Goal: Task Accomplishment & Management: Manage account settings

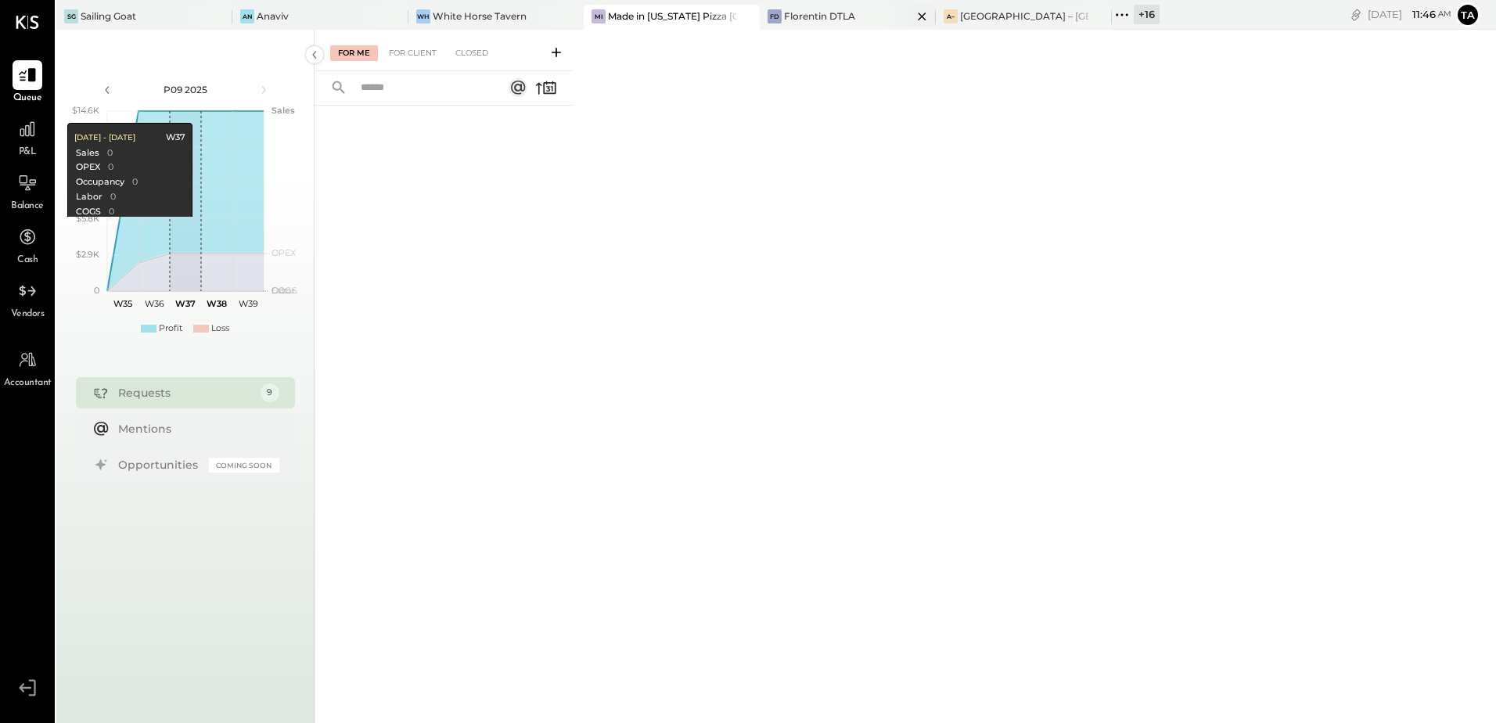
click at [834, 21] on div "Florentin DTLA" at bounding box center [819, 15] width 71 height 13
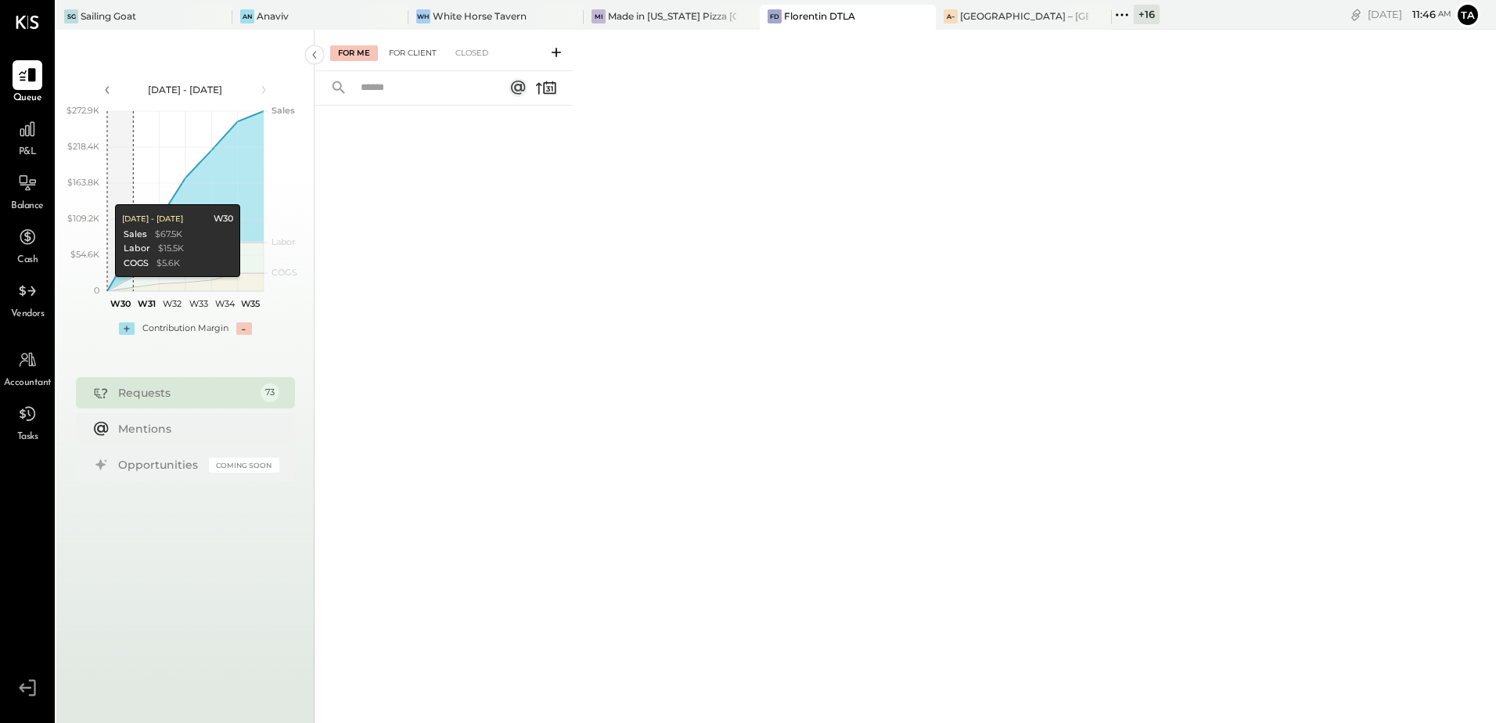
click at [412, 51] on div "For Client" at bounding box center [412, 53] width 63 height 16
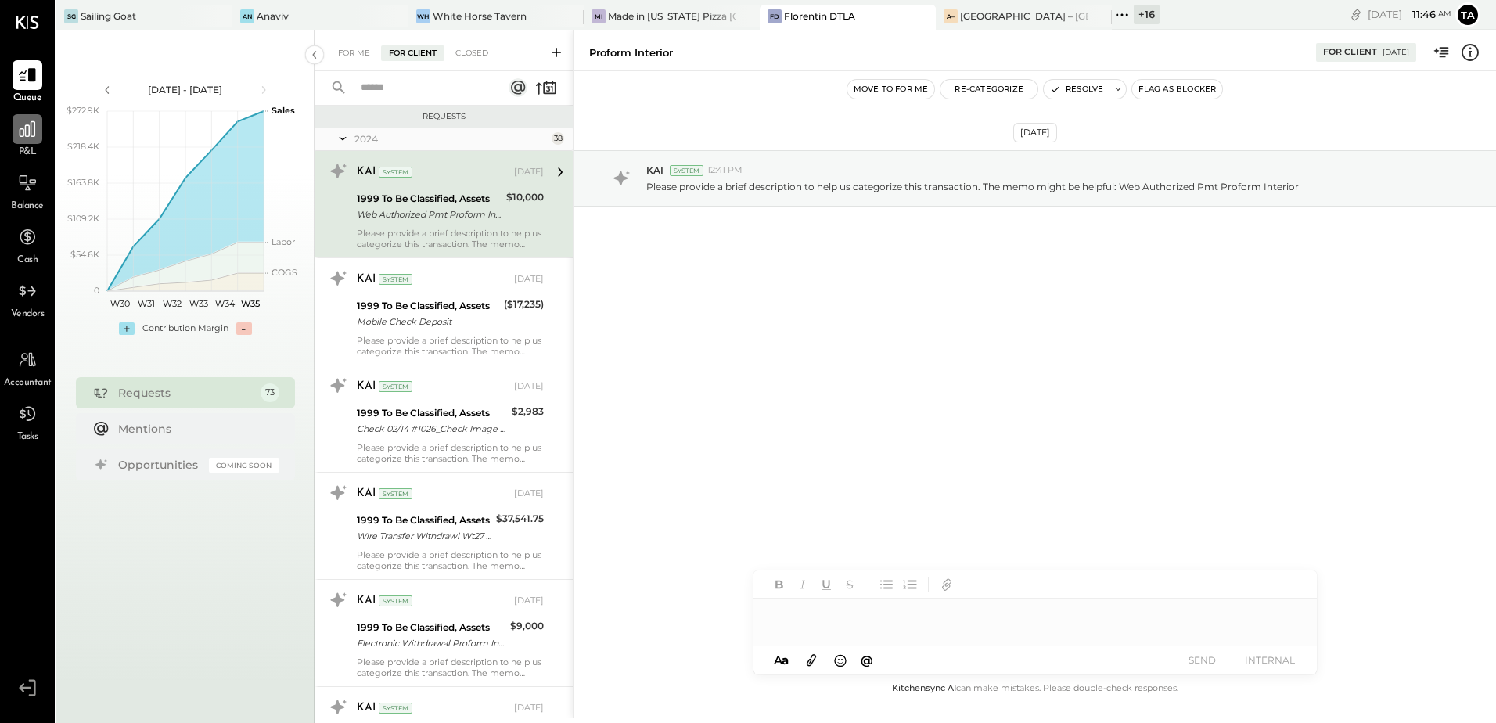
click at [22, 136] on icon at bounding box center [28, 129] width 16 height 16
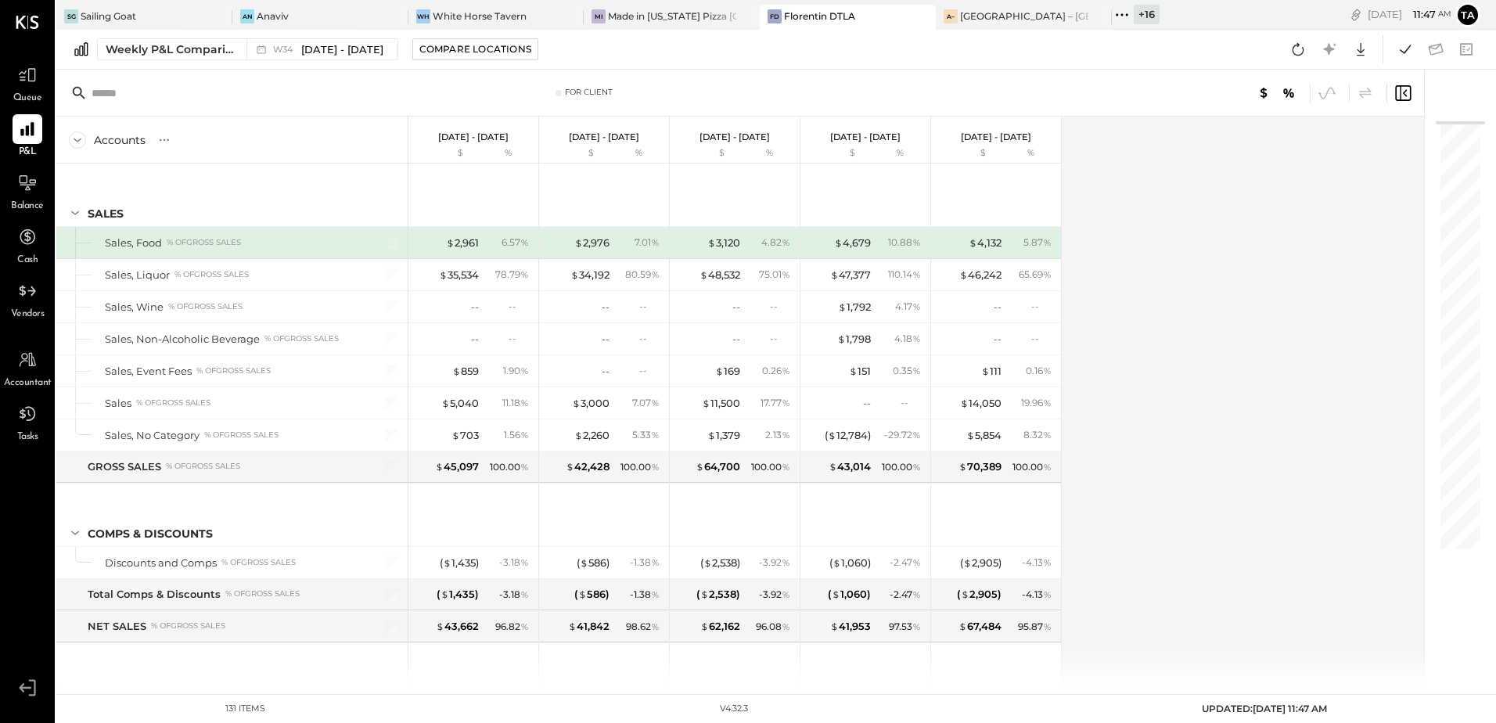
drag, startPoint x: 26, startPoint y: 201, endPoint x: 117, endPoint y: 237, distance: 98.4
click at [26, 201] on span "Balance" at bounding box center [27, 207] width 33 height 14
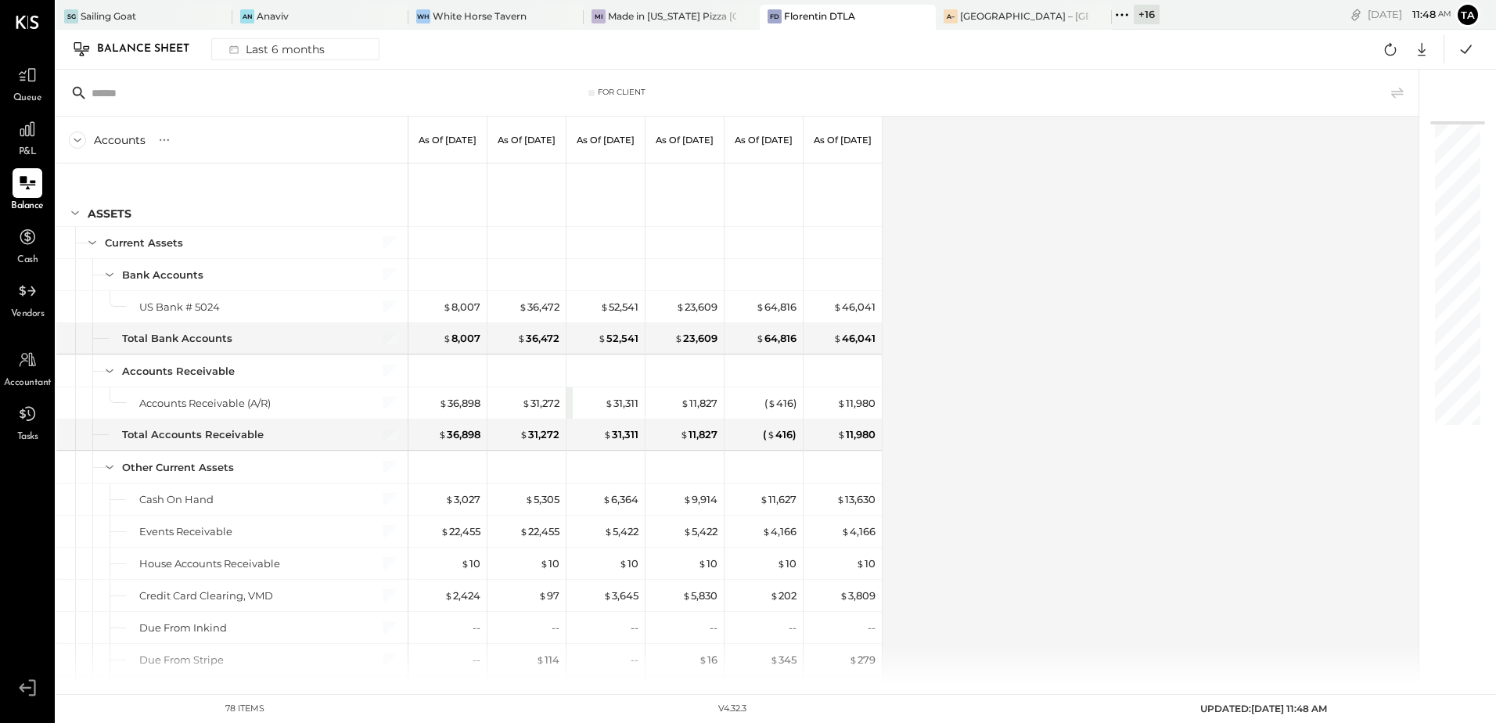
click at [1058, 481] on div "Accounts S GL As of Feb 28th 2025 As of Mar 31st 2025 As of Apr 30th 2025 As of…" at bounding box center [738, 401] width 1365 height 568
click at [14, 84] on div at bounding box center [28, 75] width 30 height 30
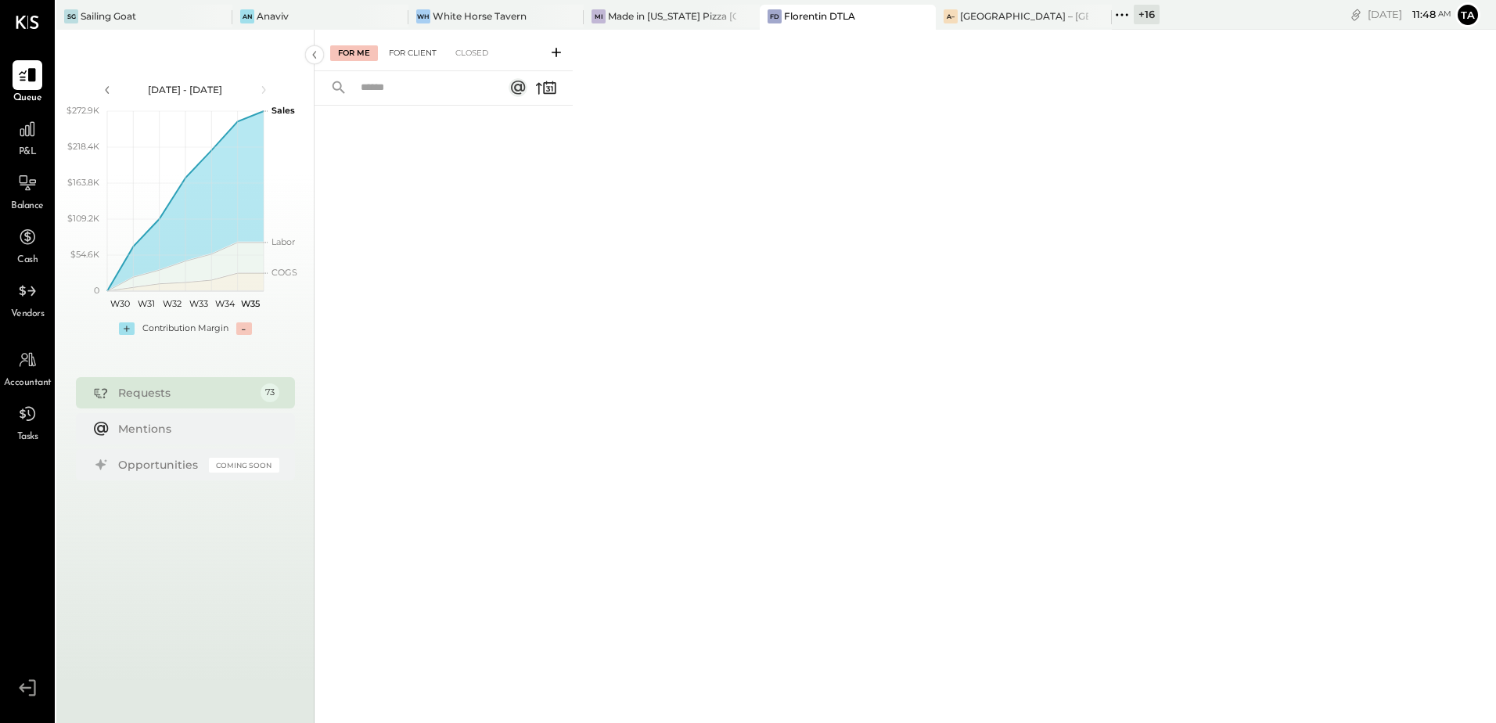
click at [415, 54] on div "For Client" at bounding box center [412, 53] width 63 height 16
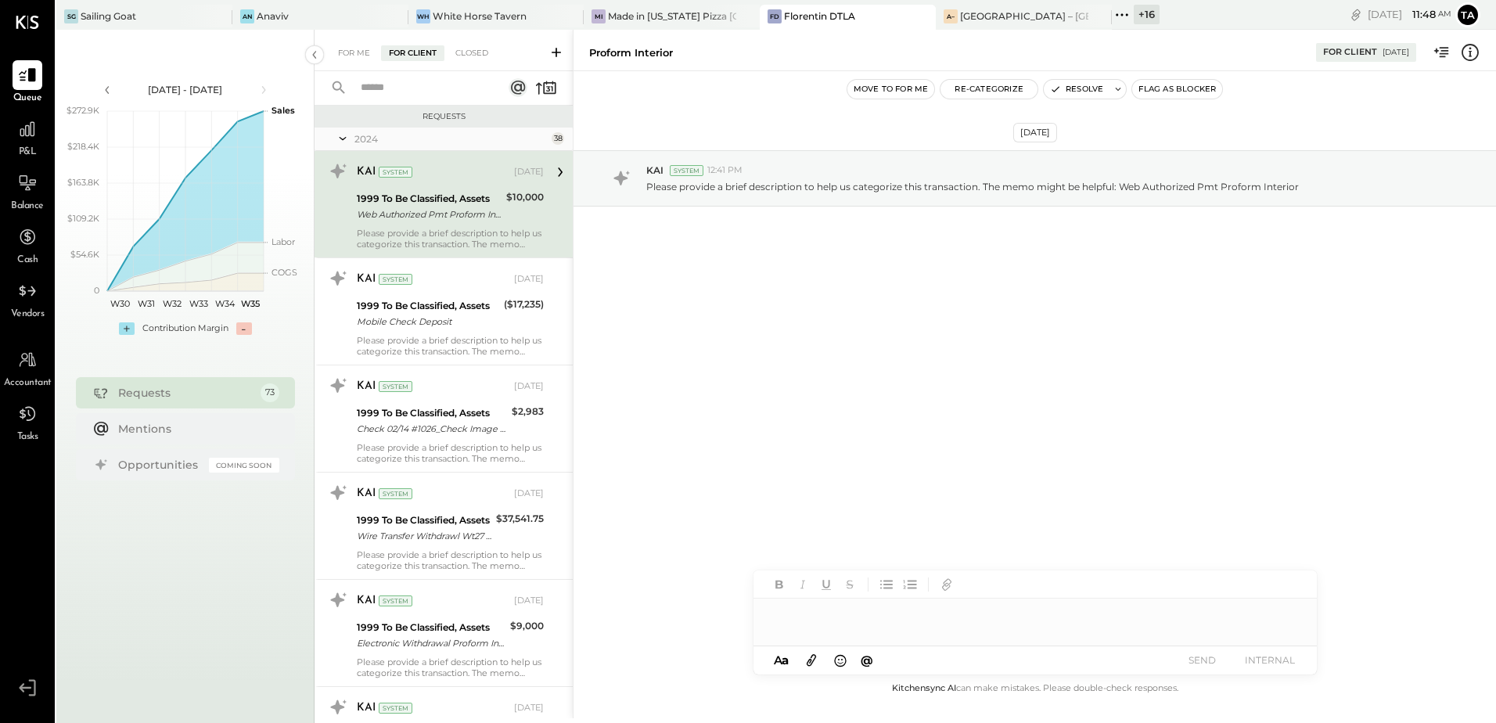
click at [471, 187] on div "KAI System Jun 27, 2024 1999 To Be Classified, Assets Web Authorized Pmt Profor…" at bounding box center [450, 204] width 187 height 91
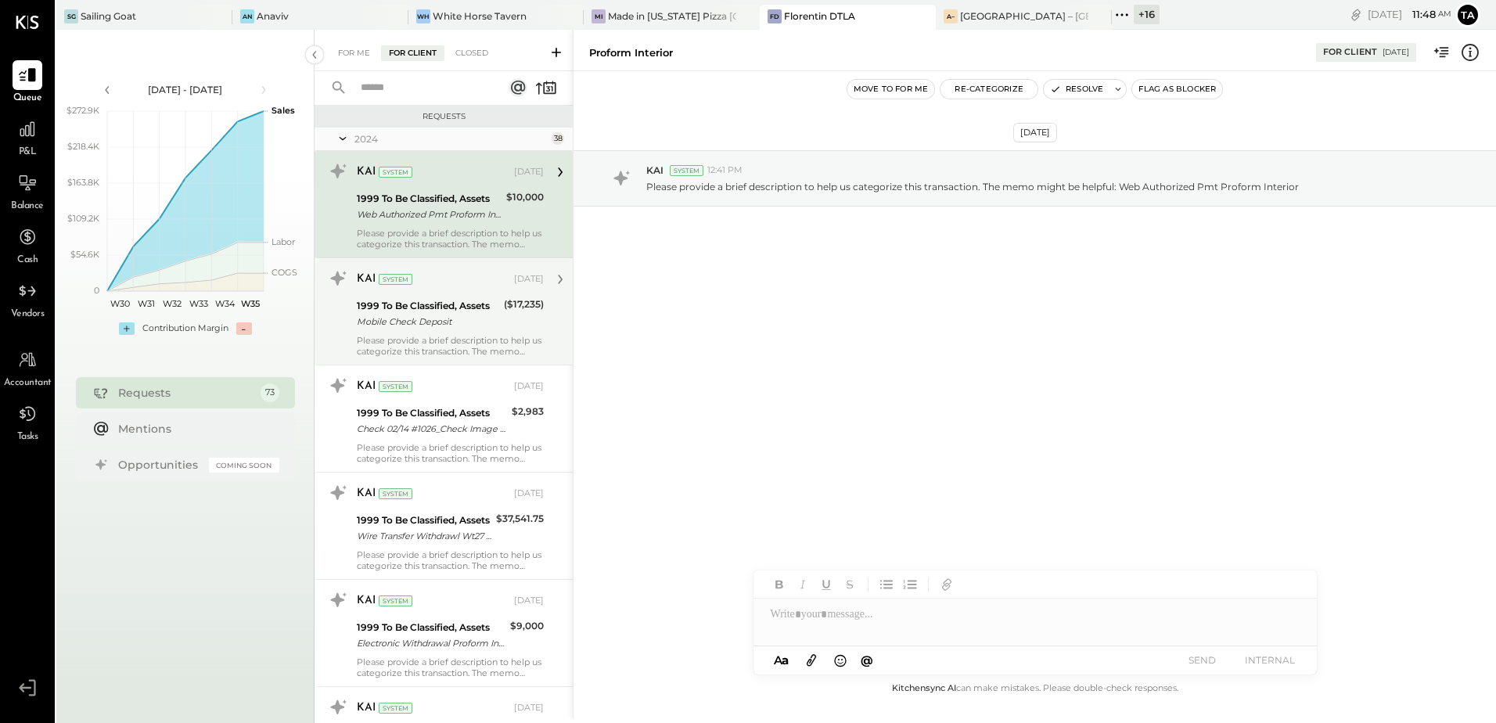
click at [464, 325] on div "Mobile Check Deposit" at bounding box center [428, 322] width 142 height 16
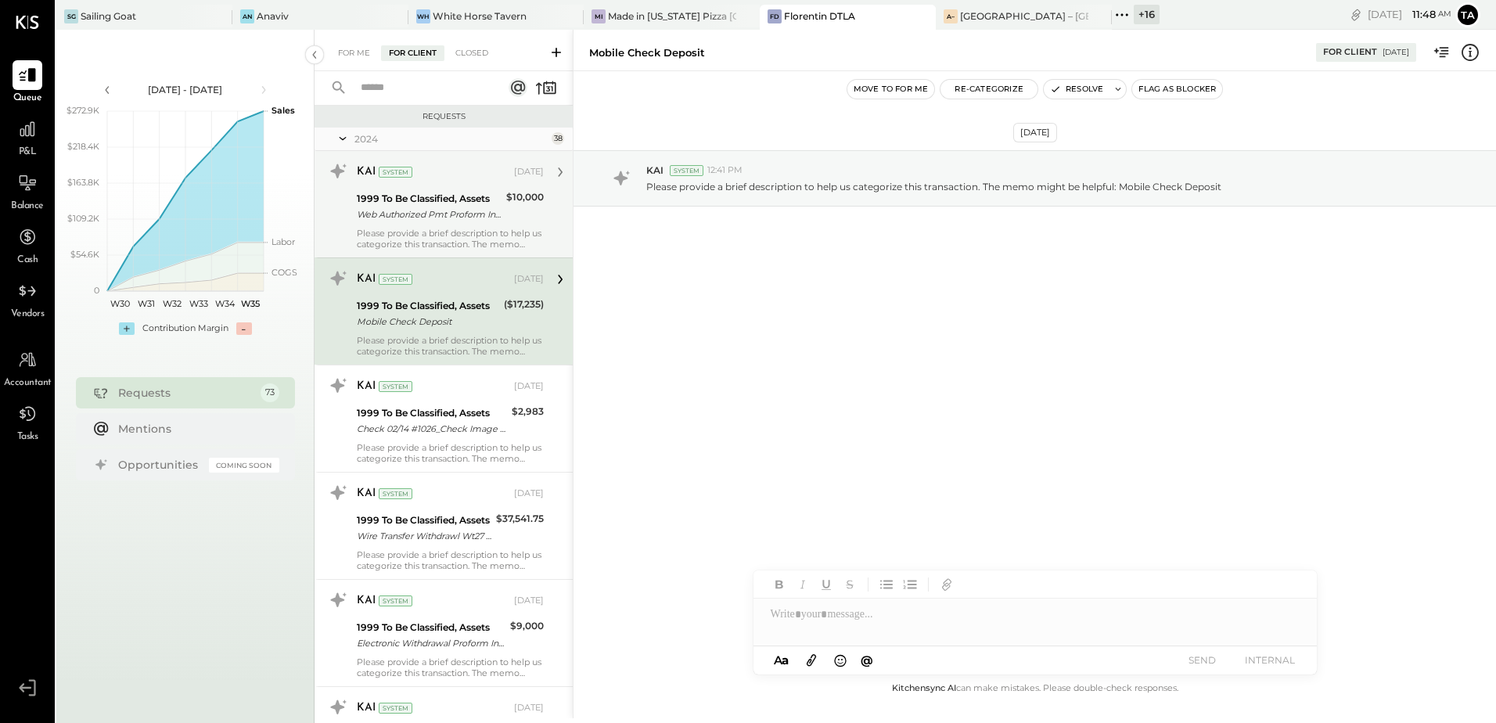
click at [477, 236] on div "Please provide a brief description to help us categorize this transaction. The …" at bounding box center [450, 239] width 187 height 22
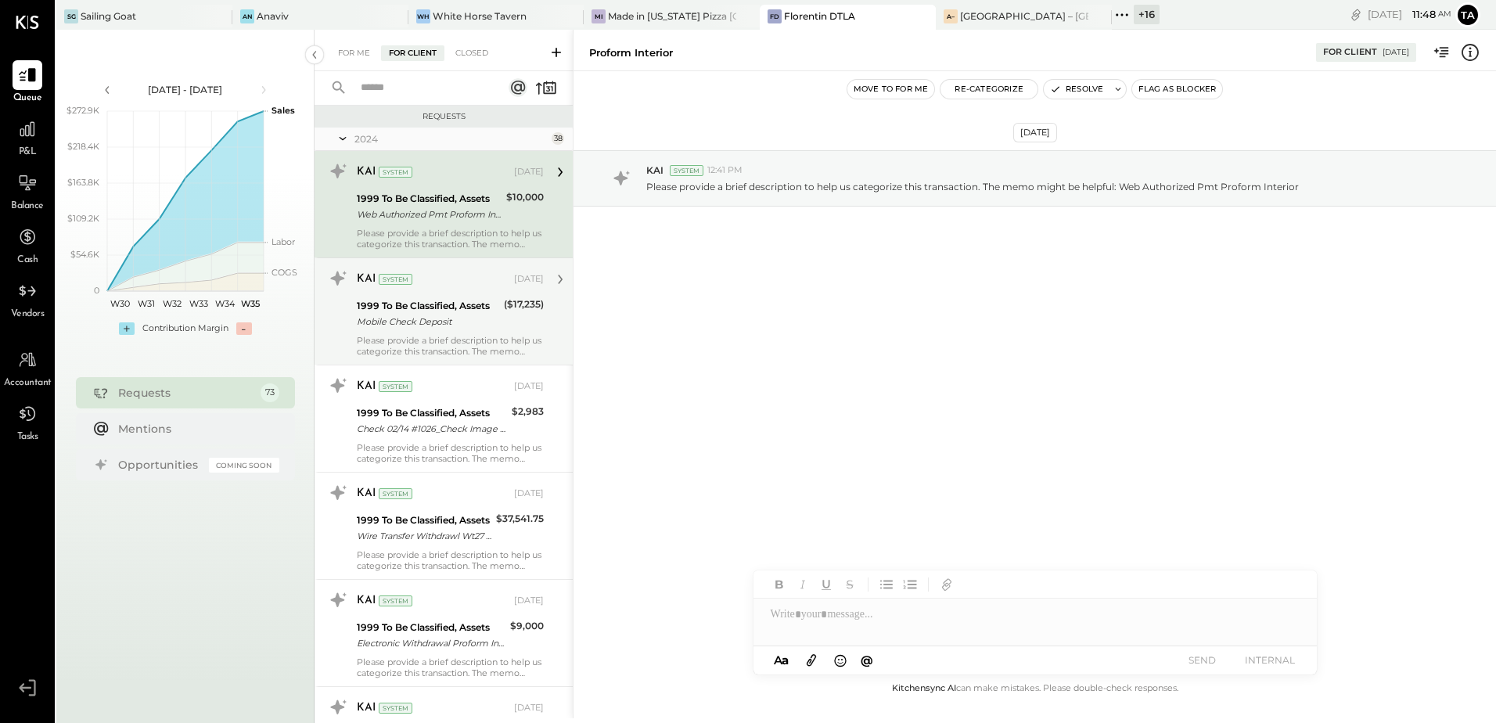
click at [480, 306] on div "1999 To Be Classified, Assets" at bounding box center [428, 306] width 142 height 16
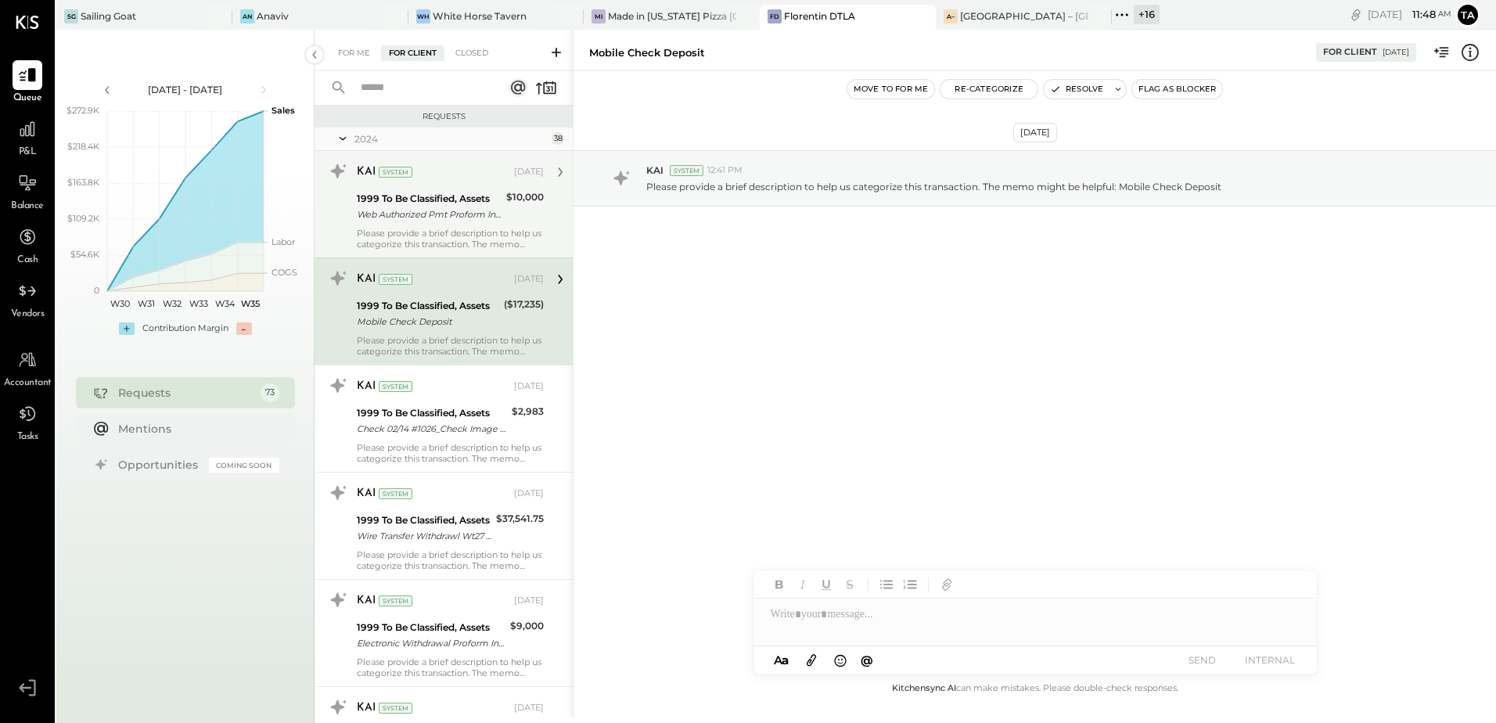
click at [343, 138] on icon at bounding box center [343, 138] width 16 height 39
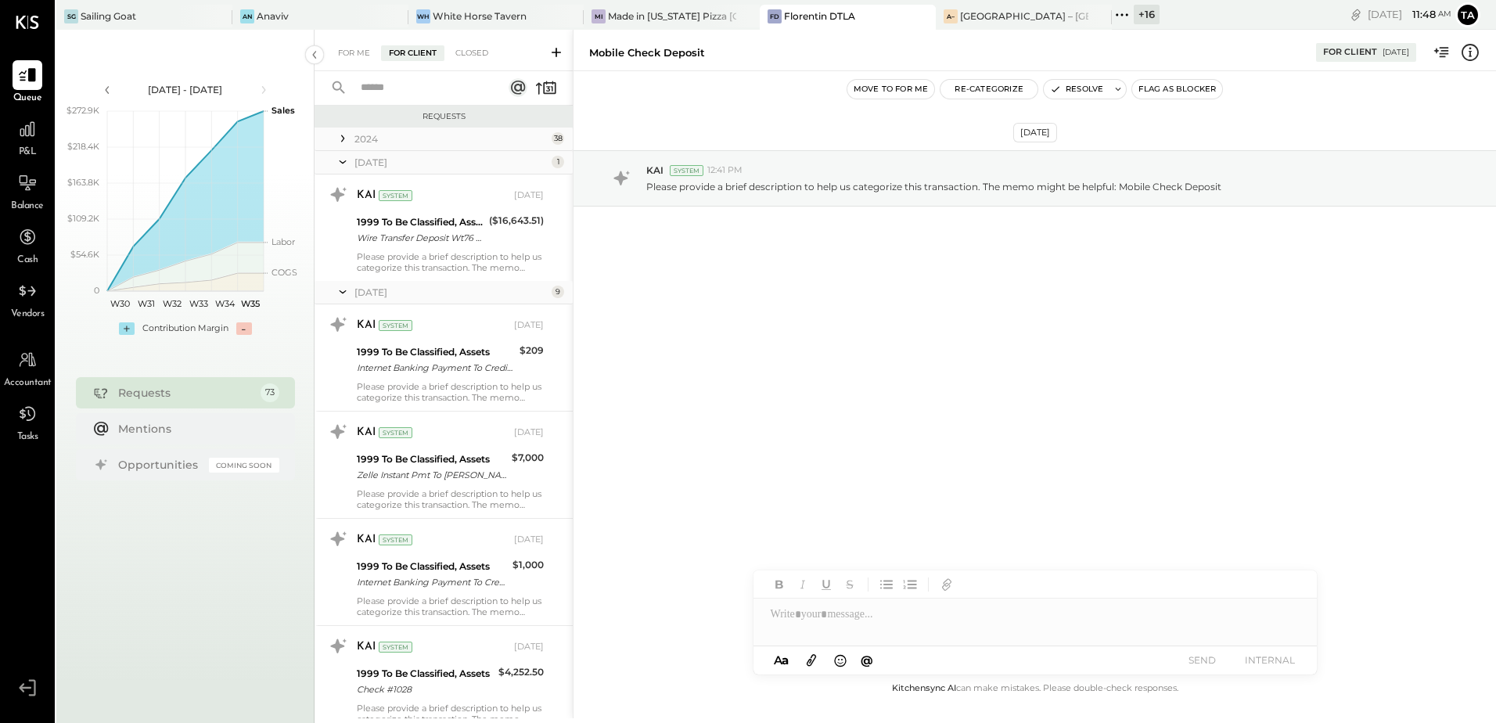
click at [340, 162] on icon at bounding box center [343, 161] width 7 height 3
click at [345, 188] on icon at bounding box center [343, 185] width 16 height 39
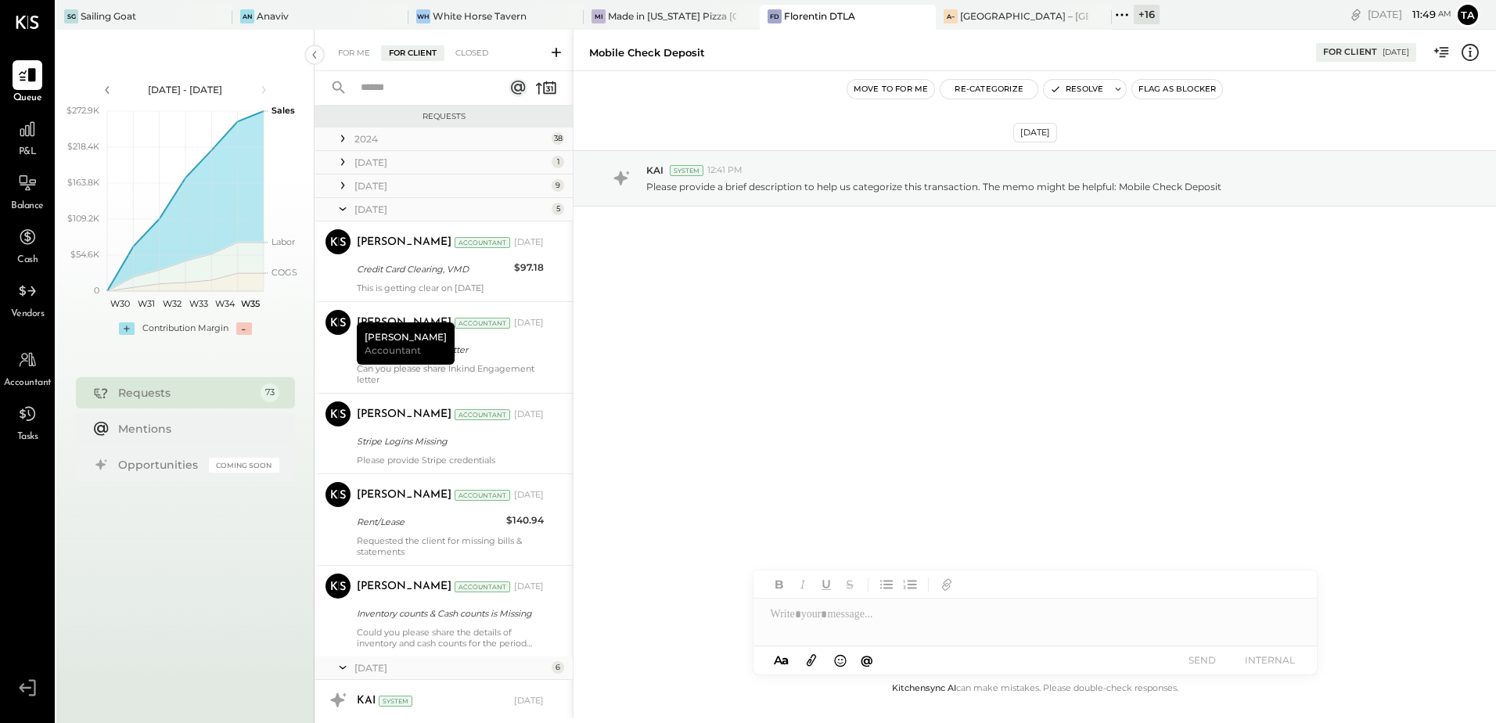
click at [343, 207] on icon at bounding box center [343, 208] width 16 height 39
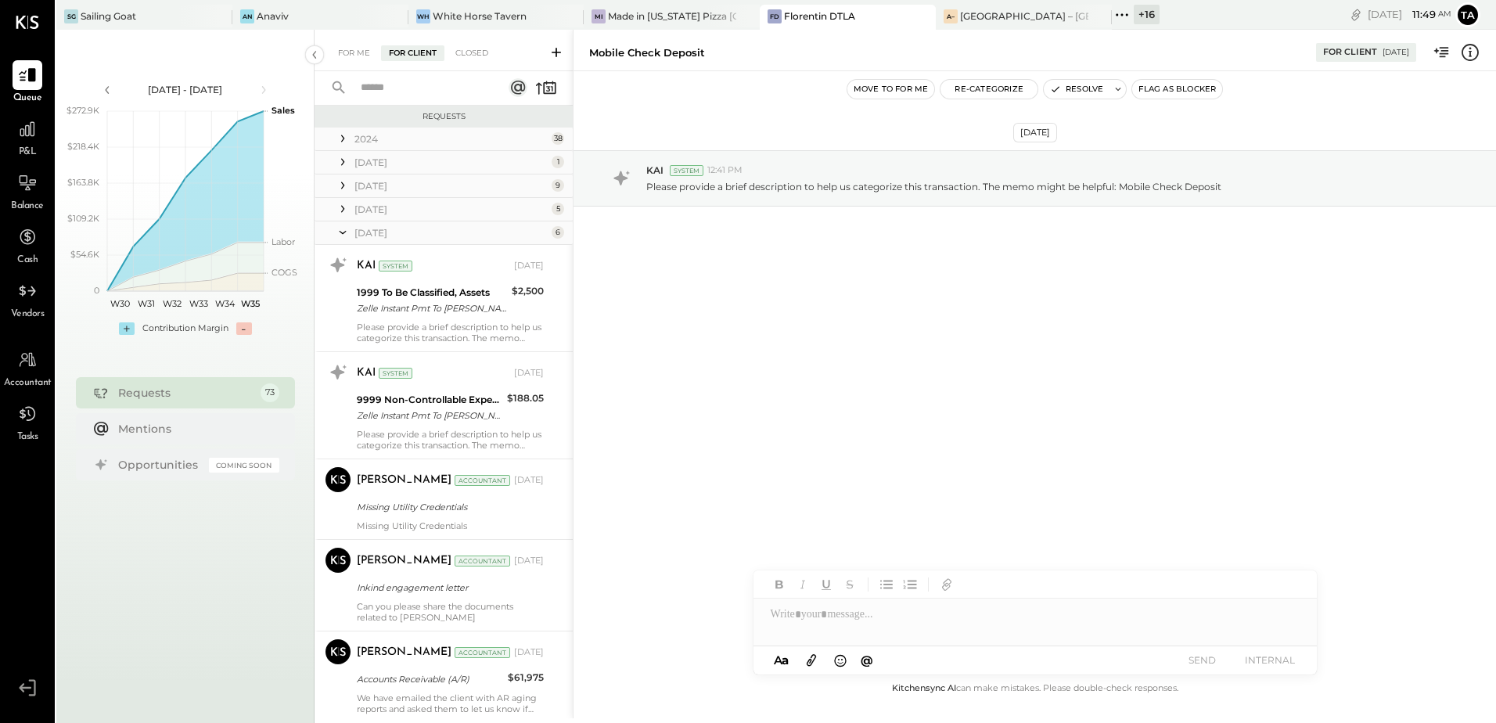
click at [344, 235] on icon at bounding box center [343, 232] width 16 height 39
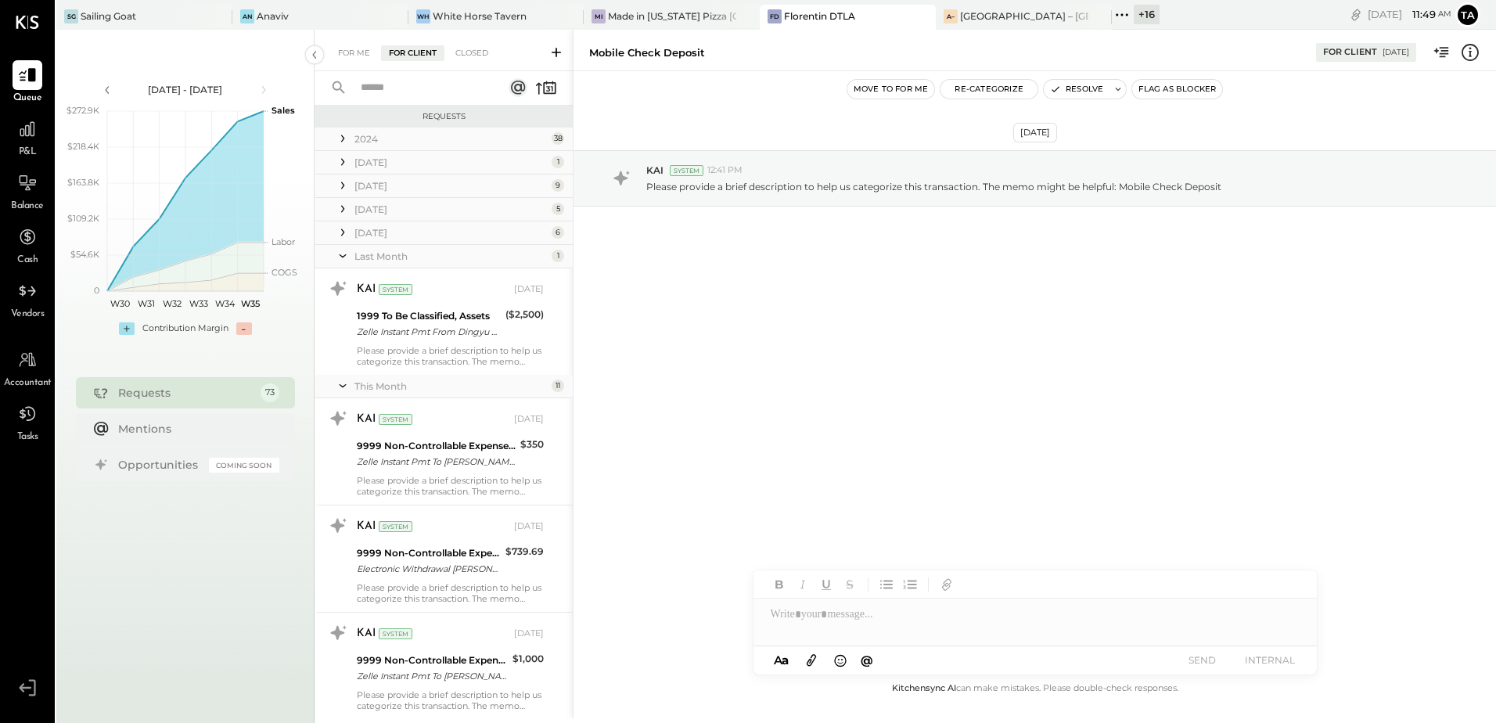
click at [343, 258] on icon at bounding box center [343, 255] width 16 height 39
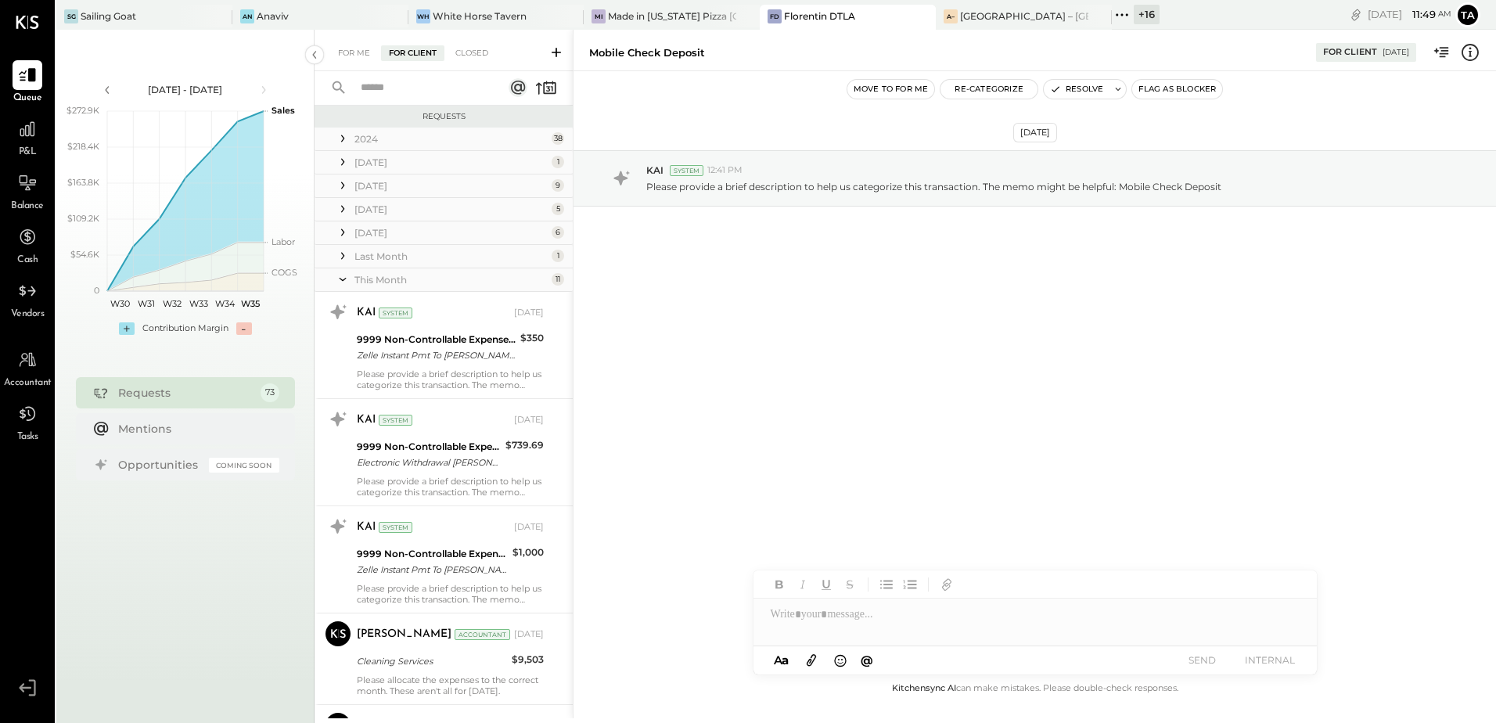
click at [342, 278] on icon at bounding box center [343, 279] width 16 height 39
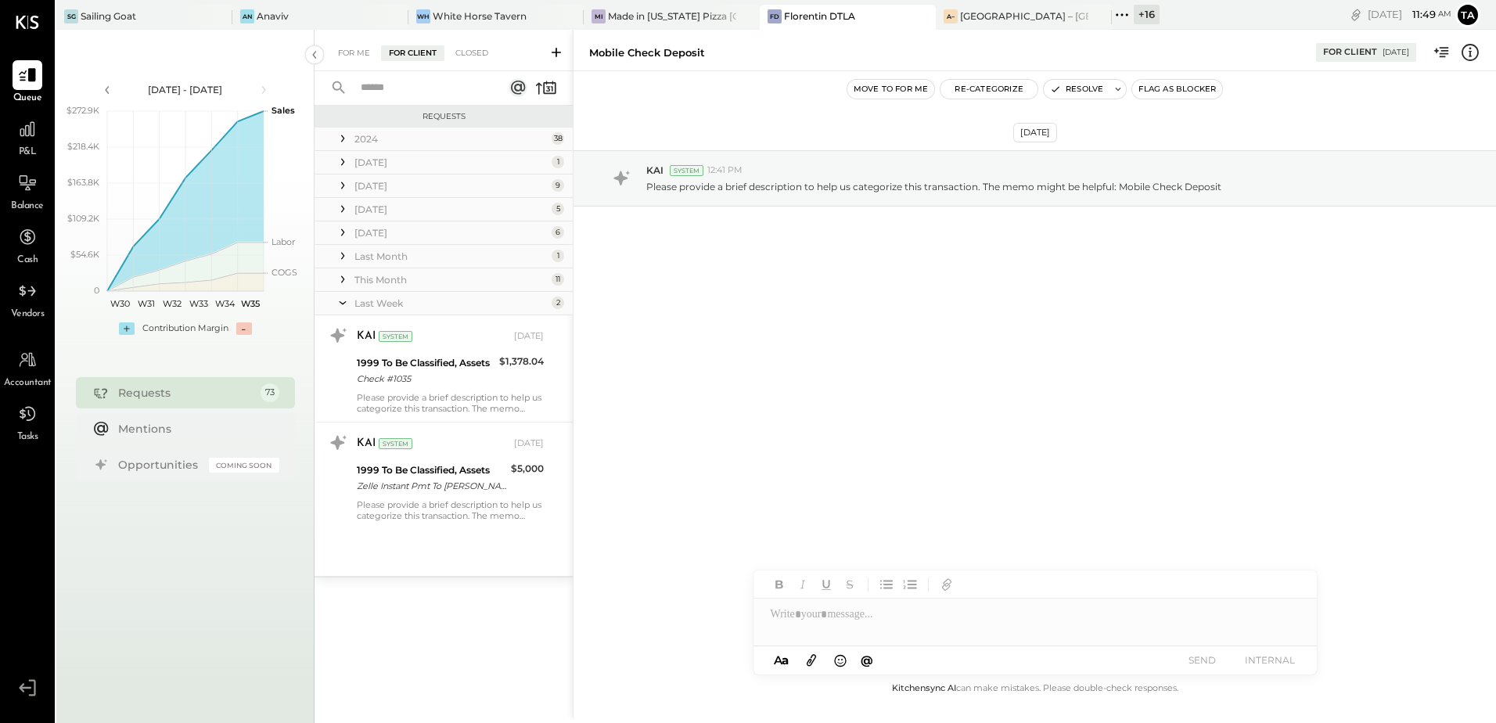
drag, startPoint x: 340, startPoint y: 302, endPoint x: 430, endPoint y: 513, distance: 229.3
click at [340, 302] on icon at bounding box center [343, 302] width 7 height 3
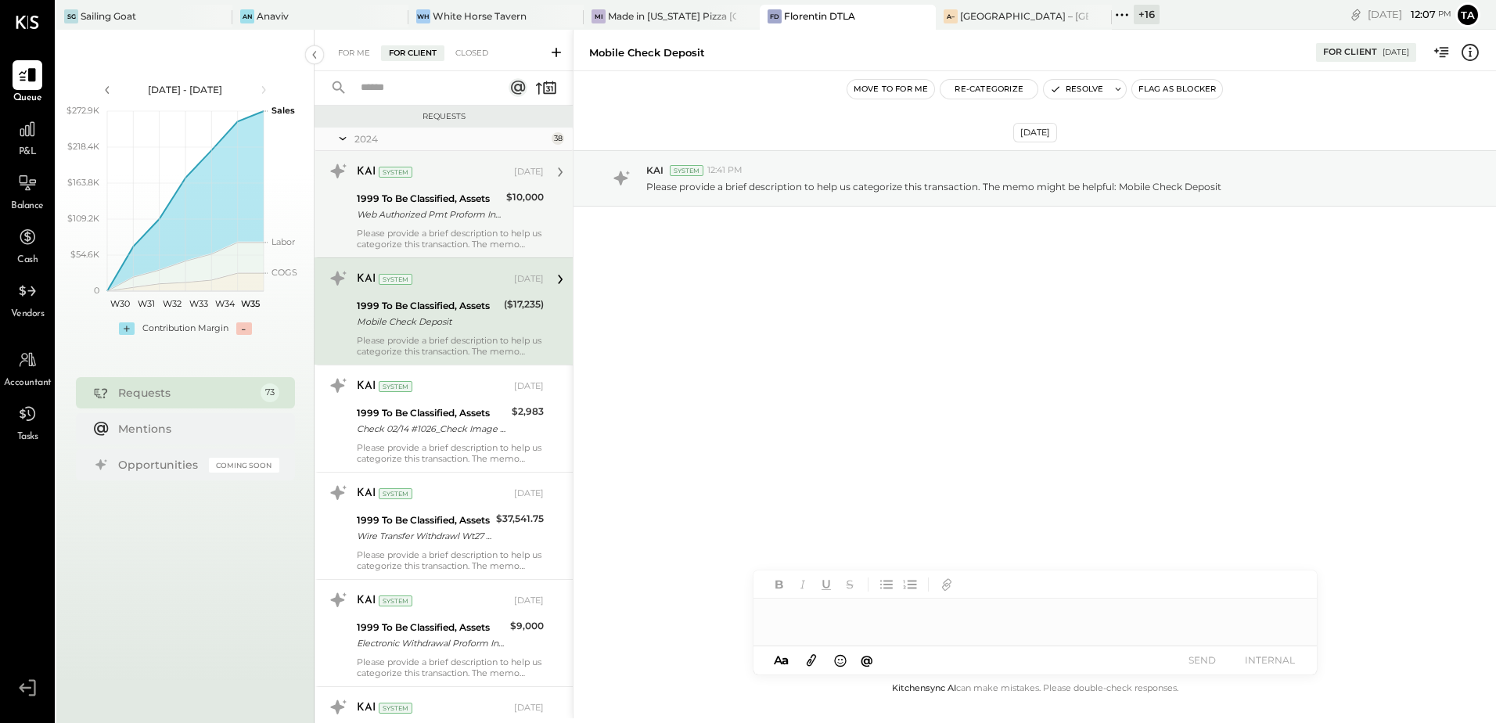
click at [435, 202] on div "1999 To Be Classified, Assets" at bounding box center [429, 199] width 145 height 16
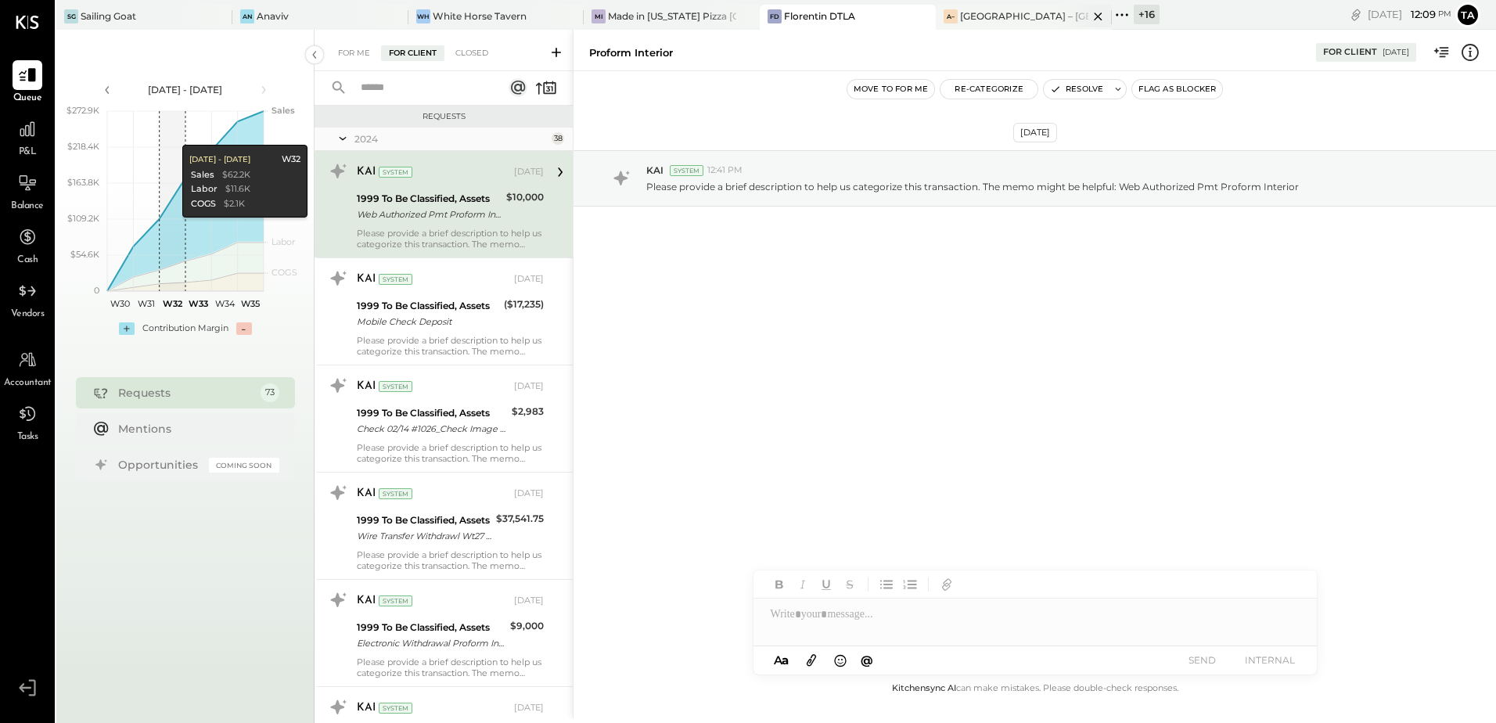
click at [976, 27] on div "A– Ambra – San Paolo Hospitality" at bounding box center [1024, 17] width 176 height 25
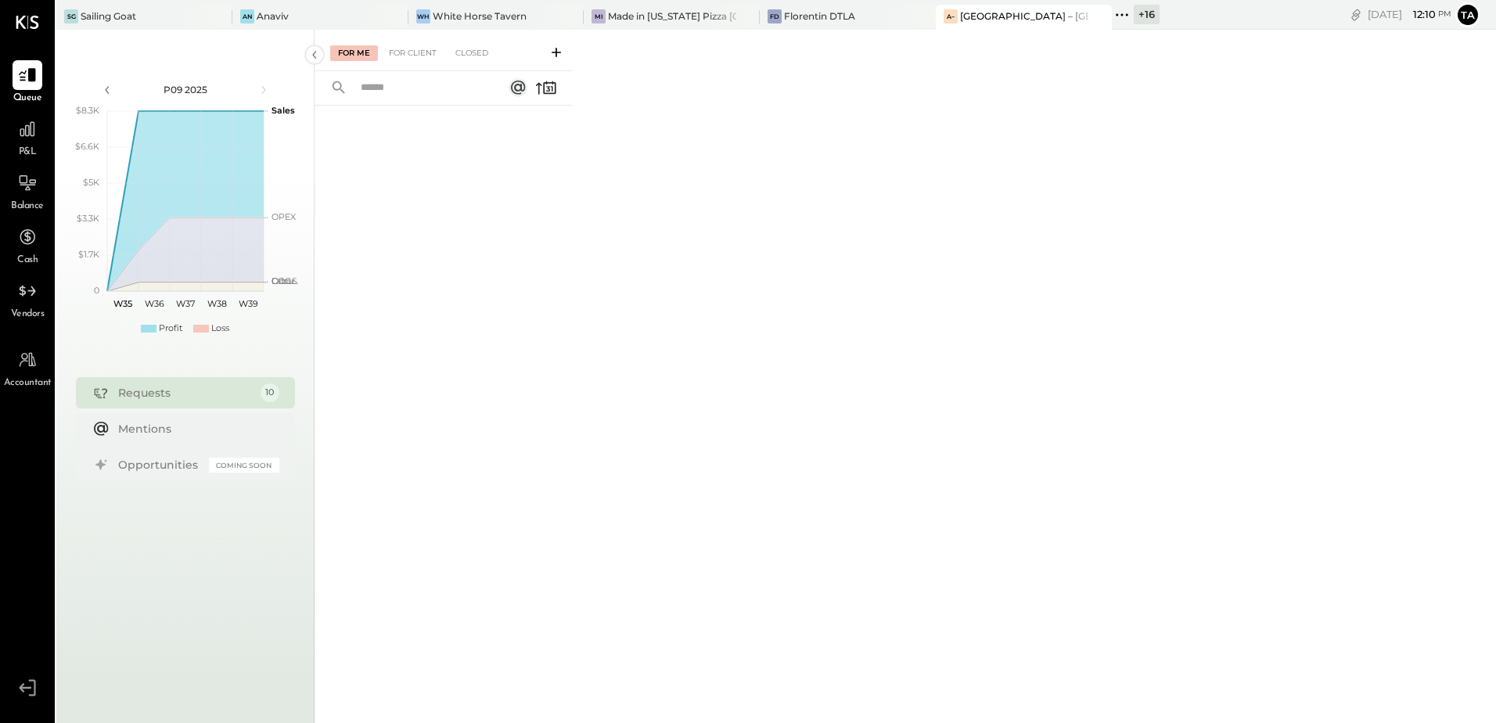
click at [662, 392] on div "For Me For Client Closed" at bounding box center [906, 374] width 1182 height 689
click at [794, 17] on div "Florentin DTLA" at bounding box center [819, 15] width 71 height 13
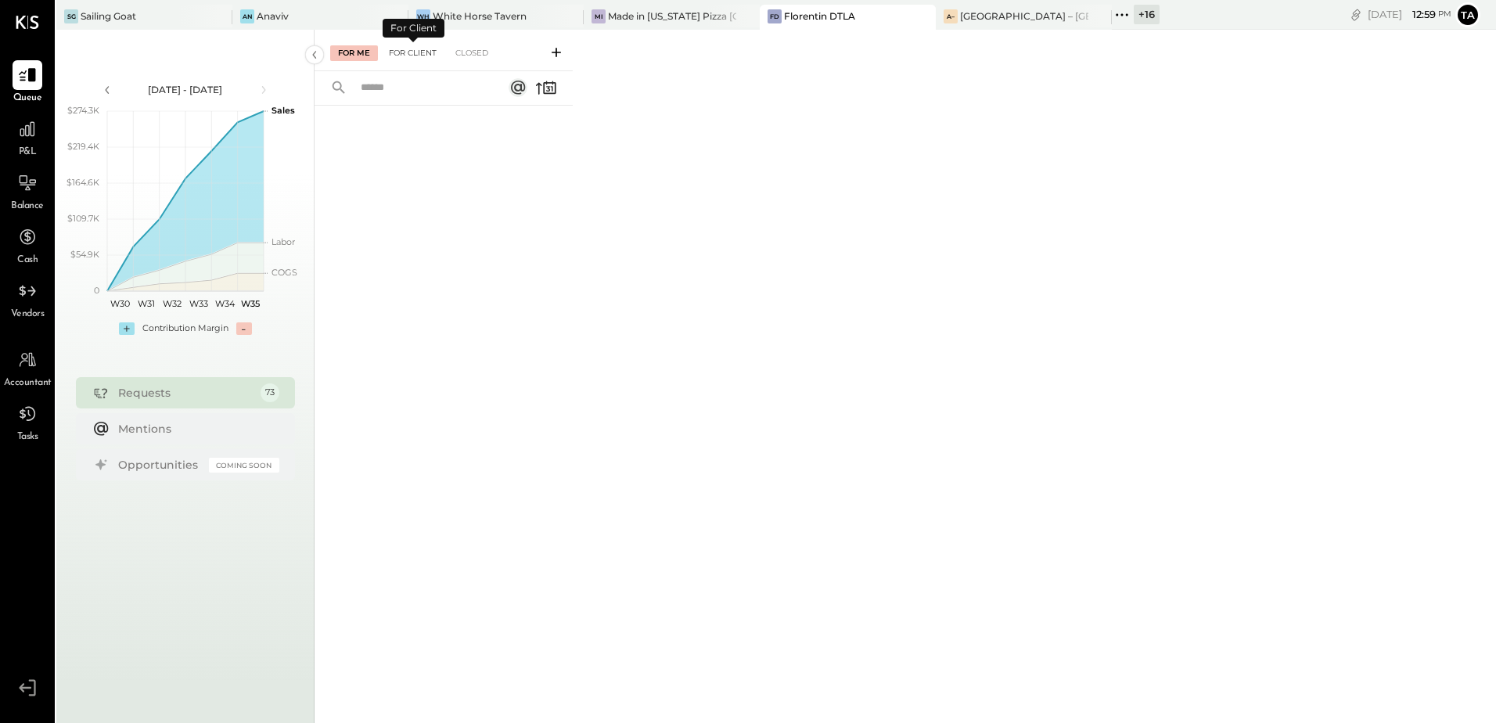
click at [415, 55] on div "For Client" at bounding box center [412, 53] width 63 height 16
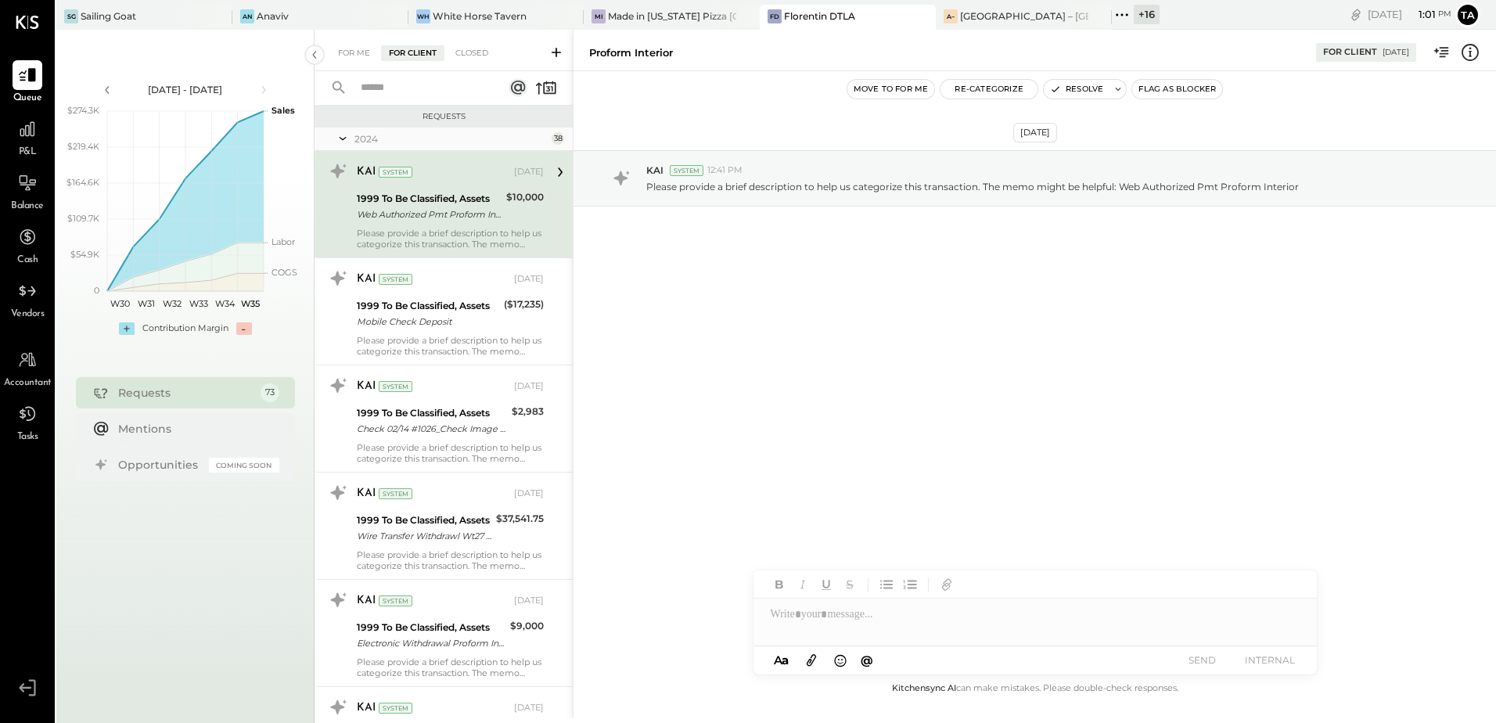
click at [472, 218] on div "Web Authorized Pmt Proform Interior" at bounding box center [429, 215] width 145 height 16
click at [454, 213] on div "Web Authorized Pmt Proform Interior" at bounding box center [429, 215] width 145 height 16
click at [1079, 92] on button "Resolve" at bounding box center [1077, 89] width 66 height 19
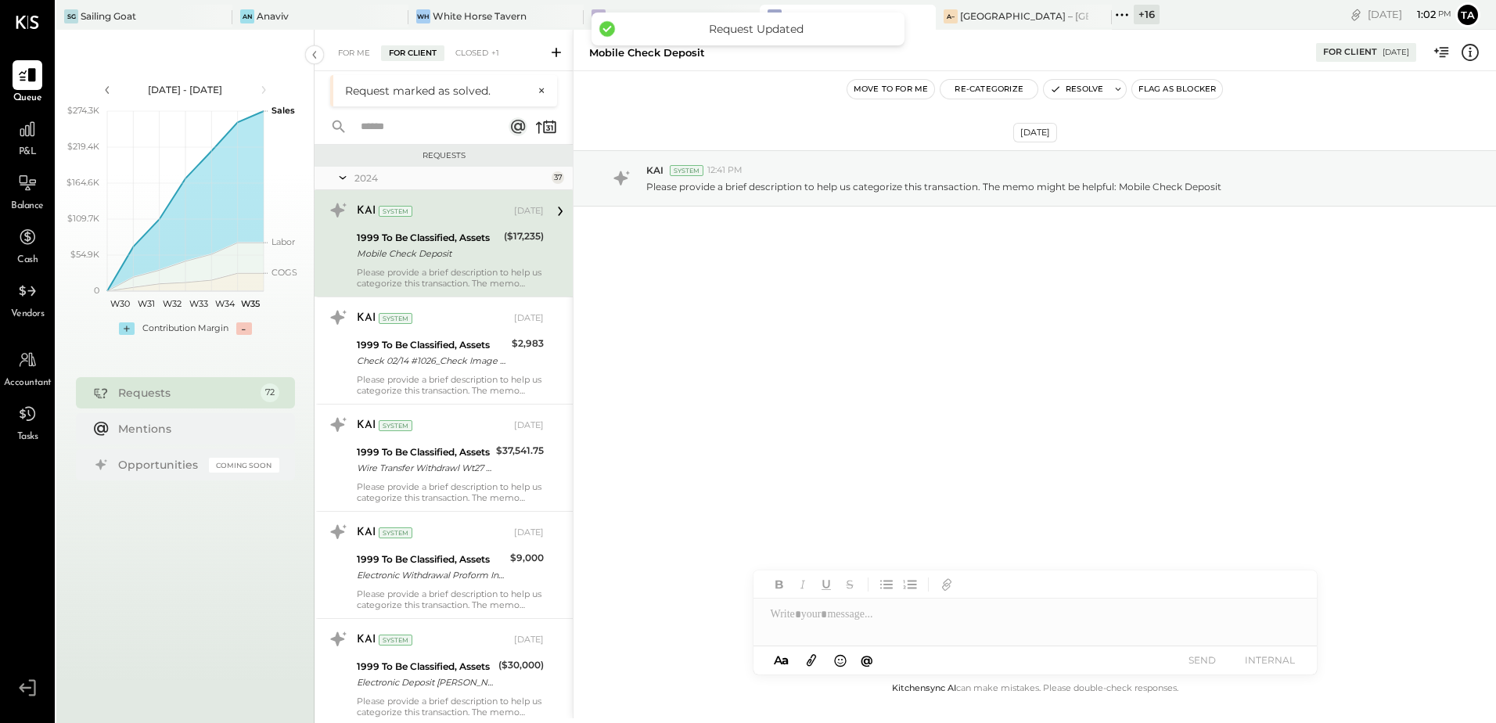
click at [482, 261] on div "Mobile Check Deposit" at bounding box center [428, 254] width 142 height 16
click at [1090, 95] on button "Resolve" at bounding box center [1077, 89] width 66 height 19
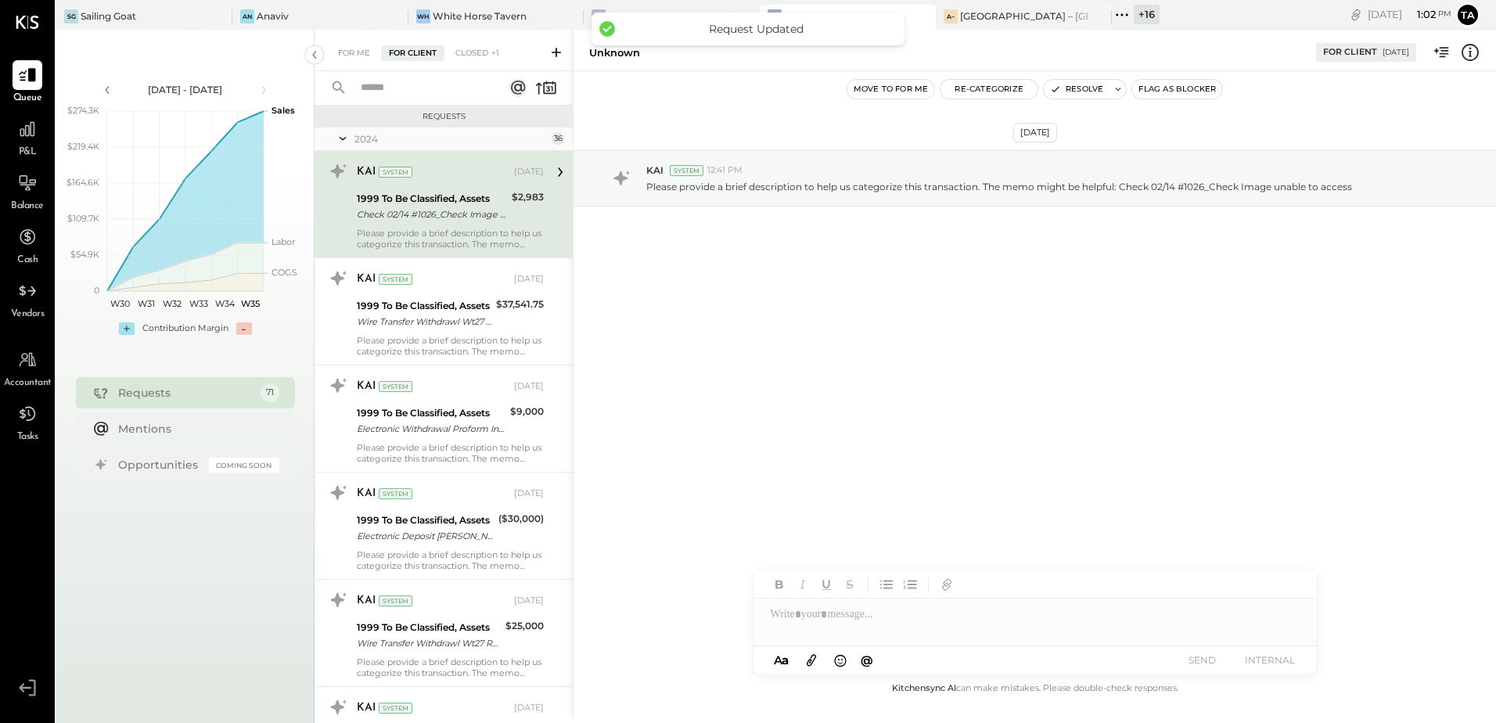
click at [458, 214] on div "Check 02/14 #1026_Check Image unable to access" at bounding box center [432, 215] width 150 height 16
click at [1081, 90] on button "Resolve" at bounding box center [1077, 89] width 66 height 19
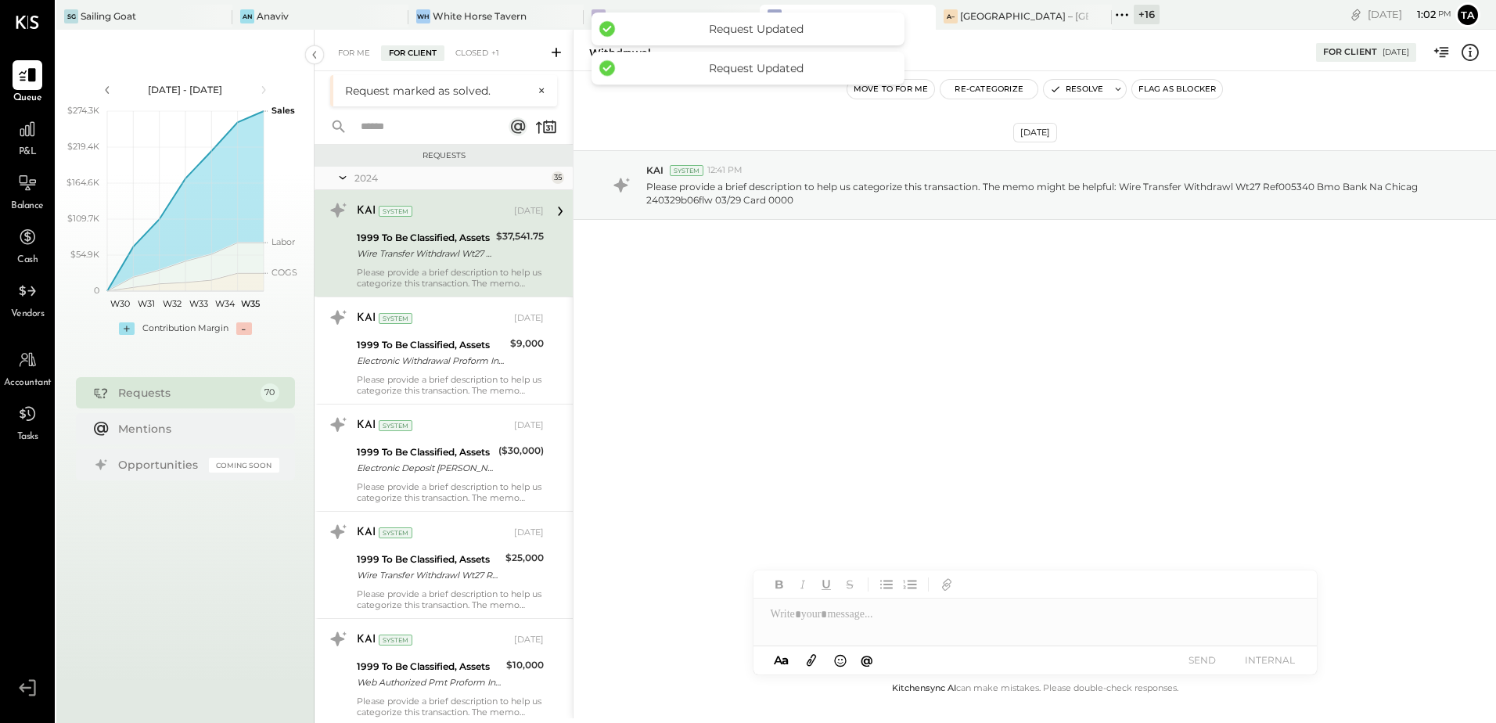
click at [466, 217] on div "KAI System" at bounding box center [434, 211] width 154 height 16
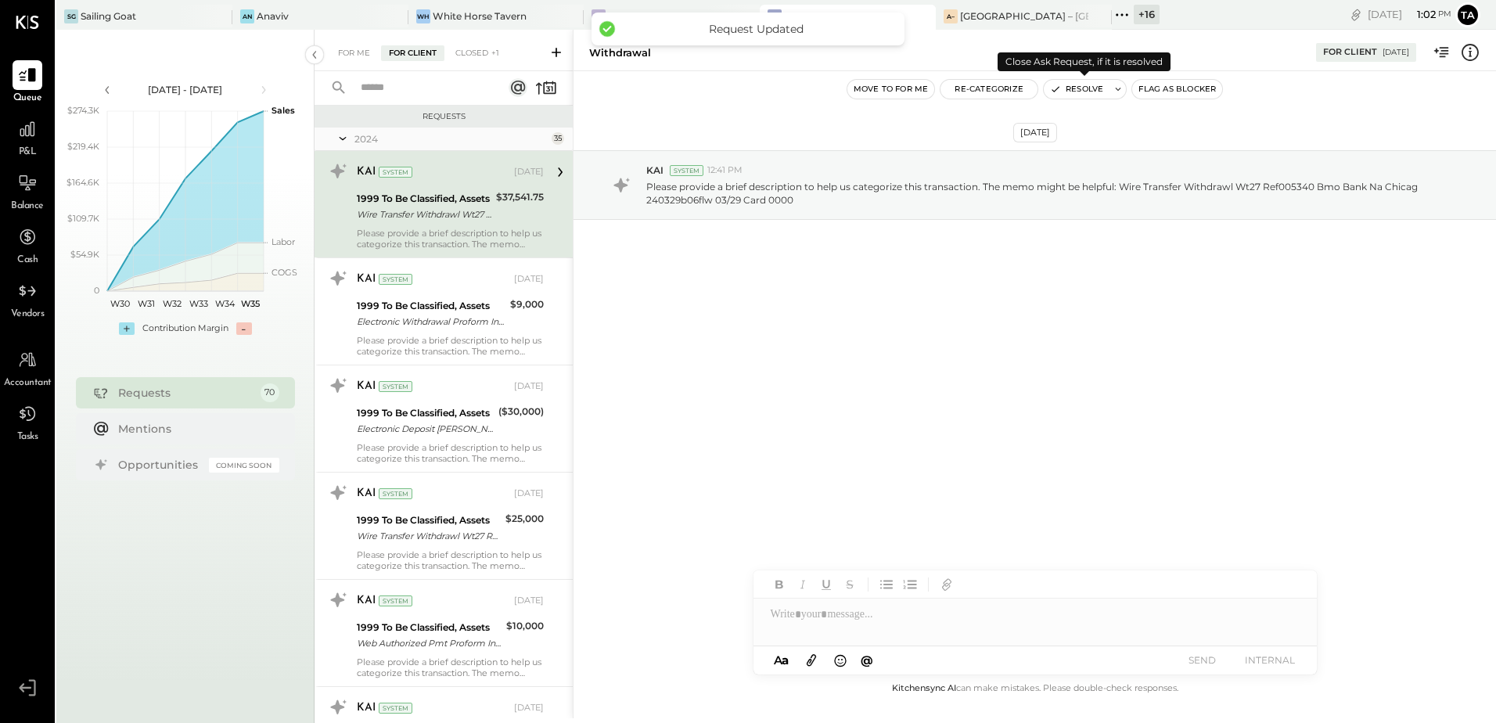
click at [1080, 94] on button "Resolve" at bounding box center [1077, 89] width 66 height 19
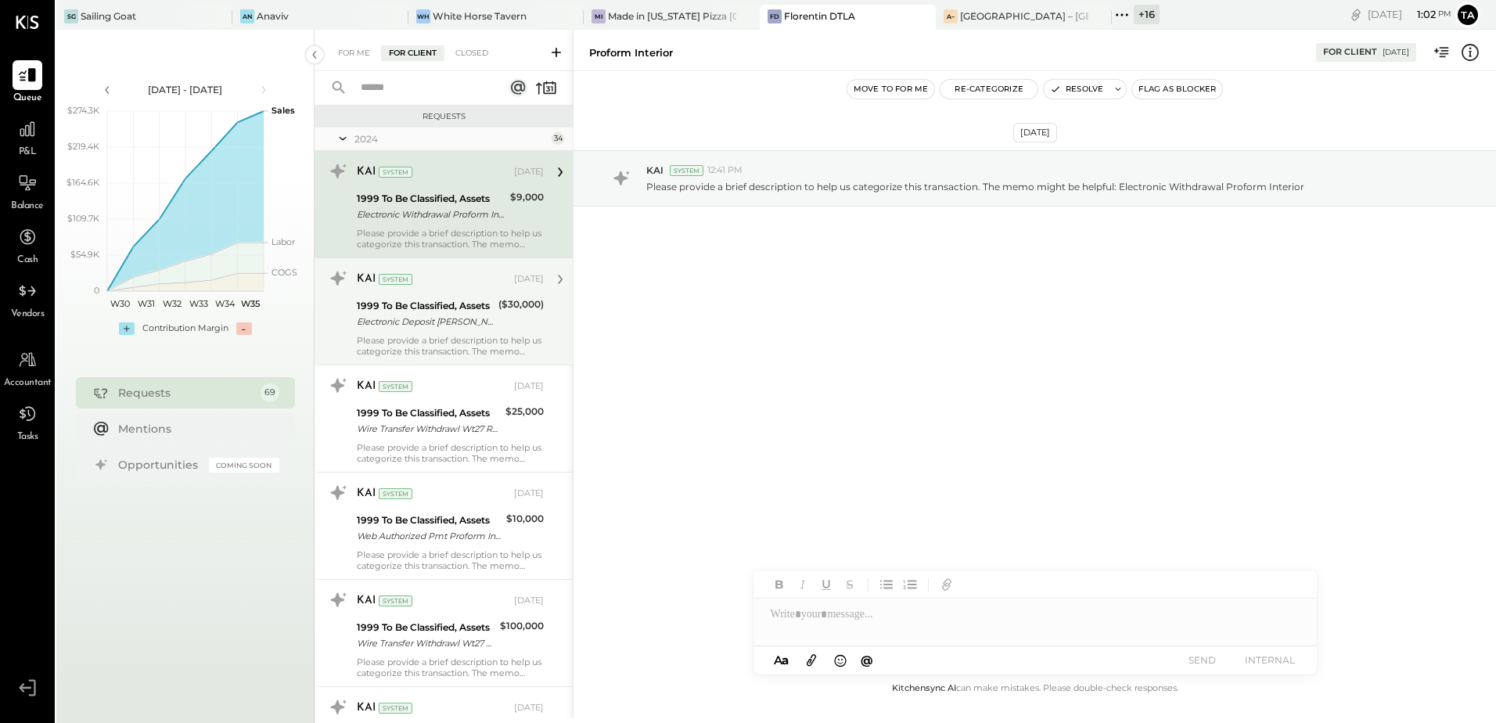
drag, startPoint x: 405, startPoint y: 215, endPoint x: 495, endPoint y: 268, distance: 104.1
click at [405, 215] on div "Electronic Withdrawal Proform Interior" at bounding box center [431, 215] width 149 height 16
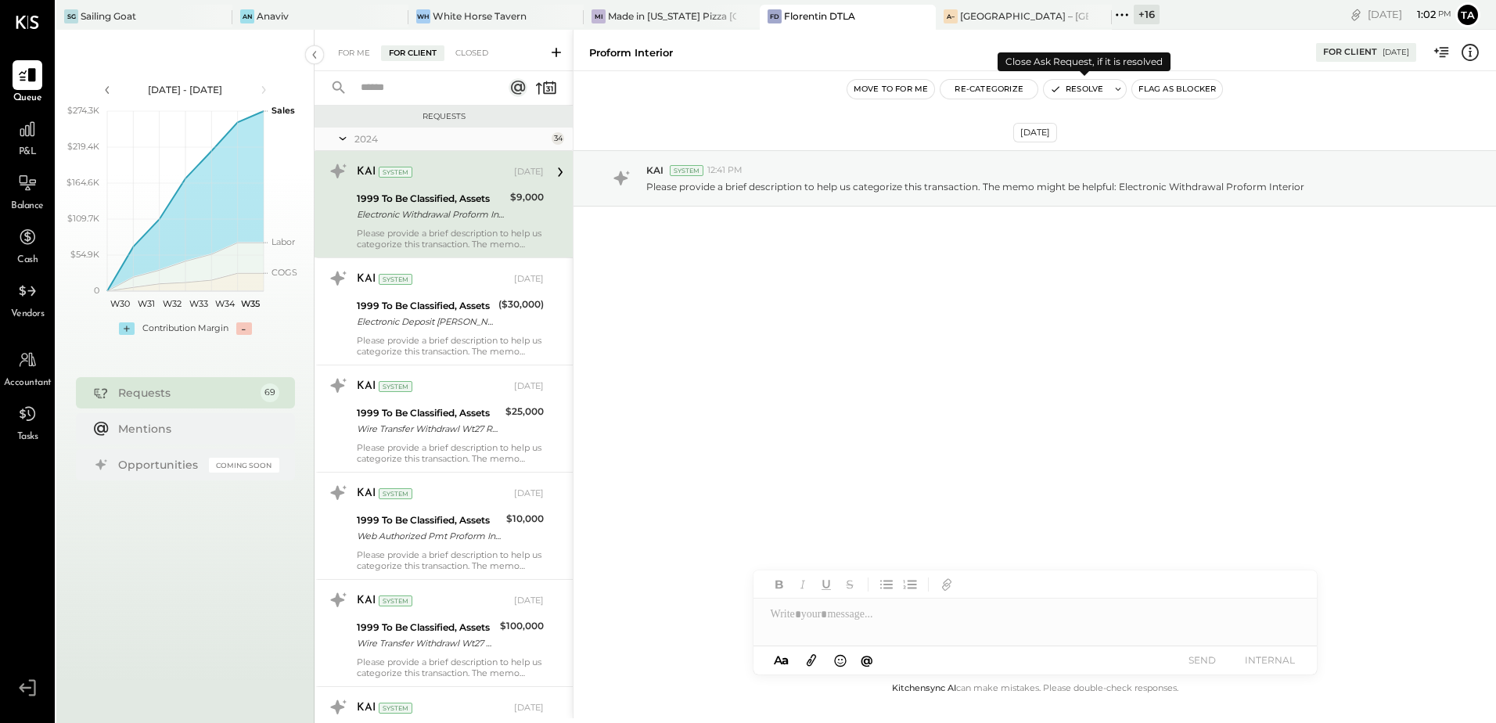
click at [1092, 91] on button "Resolve" at bounding box center [1077, 89] width 66 height 19
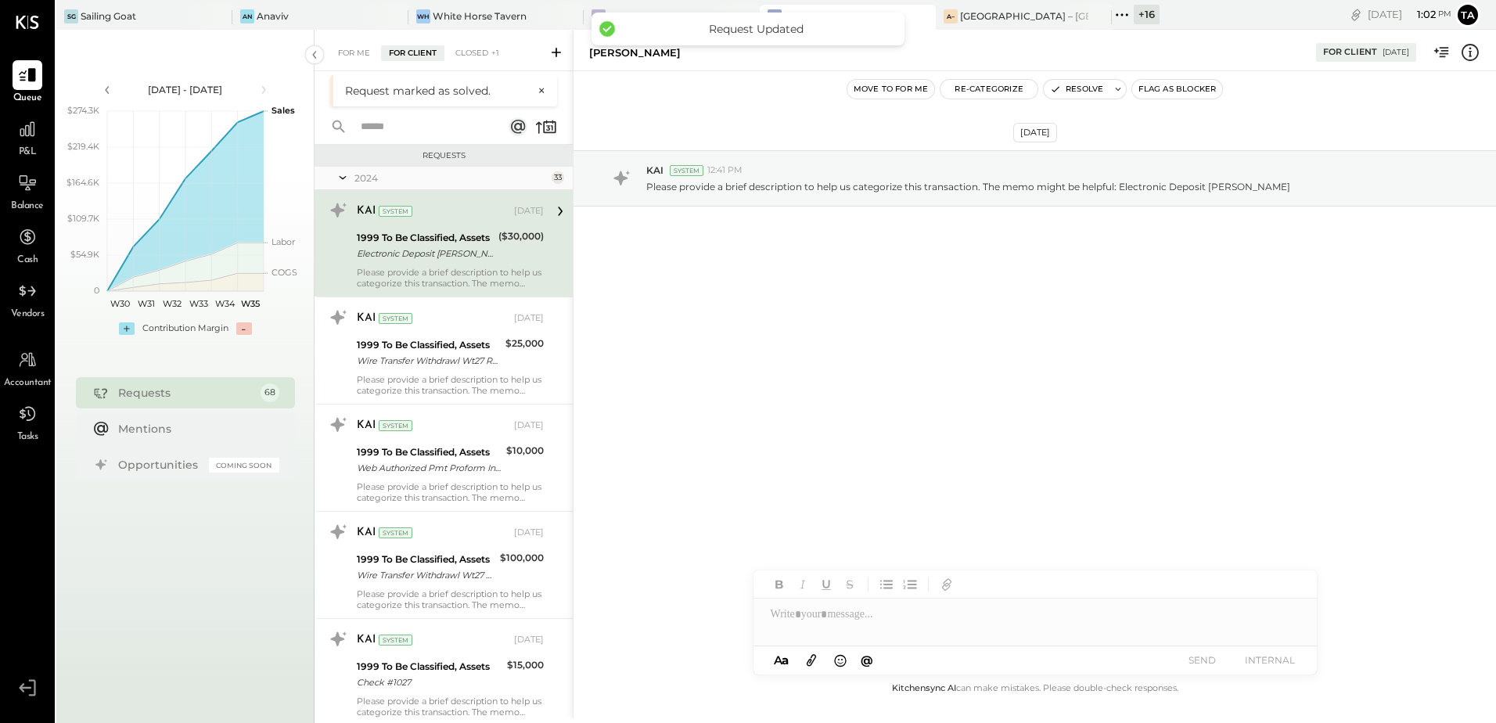
click at [481, 244] on div "1999 To Be Classified, Assets" at bounding box center [425, 238] width 137 height 16
click at [1061, 88] on button "Resolve" at bounding box center [1077, 89] width 66 height 19
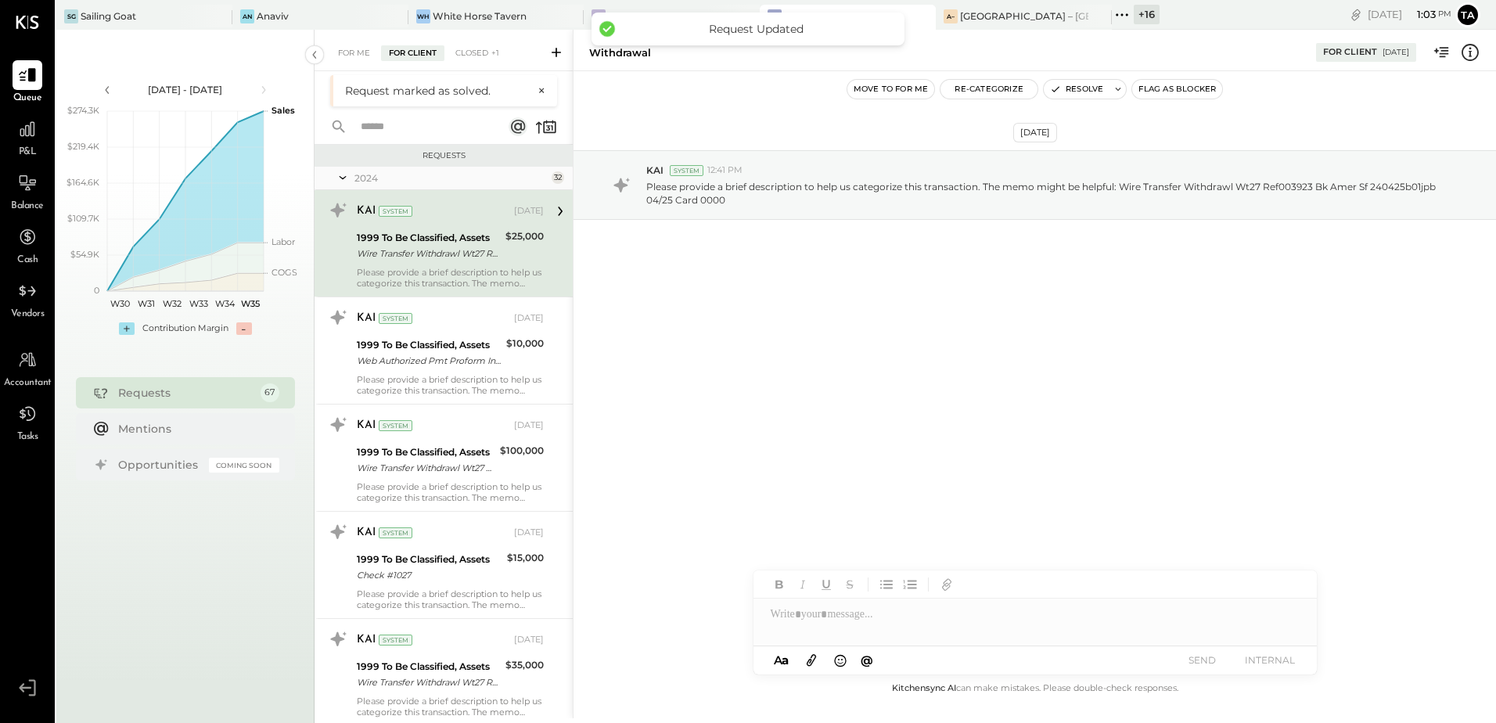
click at [420, 272] on div "Please provide a brief description to help us categorize this transaction. The …" at bounding box center [450, 278] width 187 height 22
click at [1077, 92] on button "Resolve" at bounding box center [1077, 89] width 66 height 19
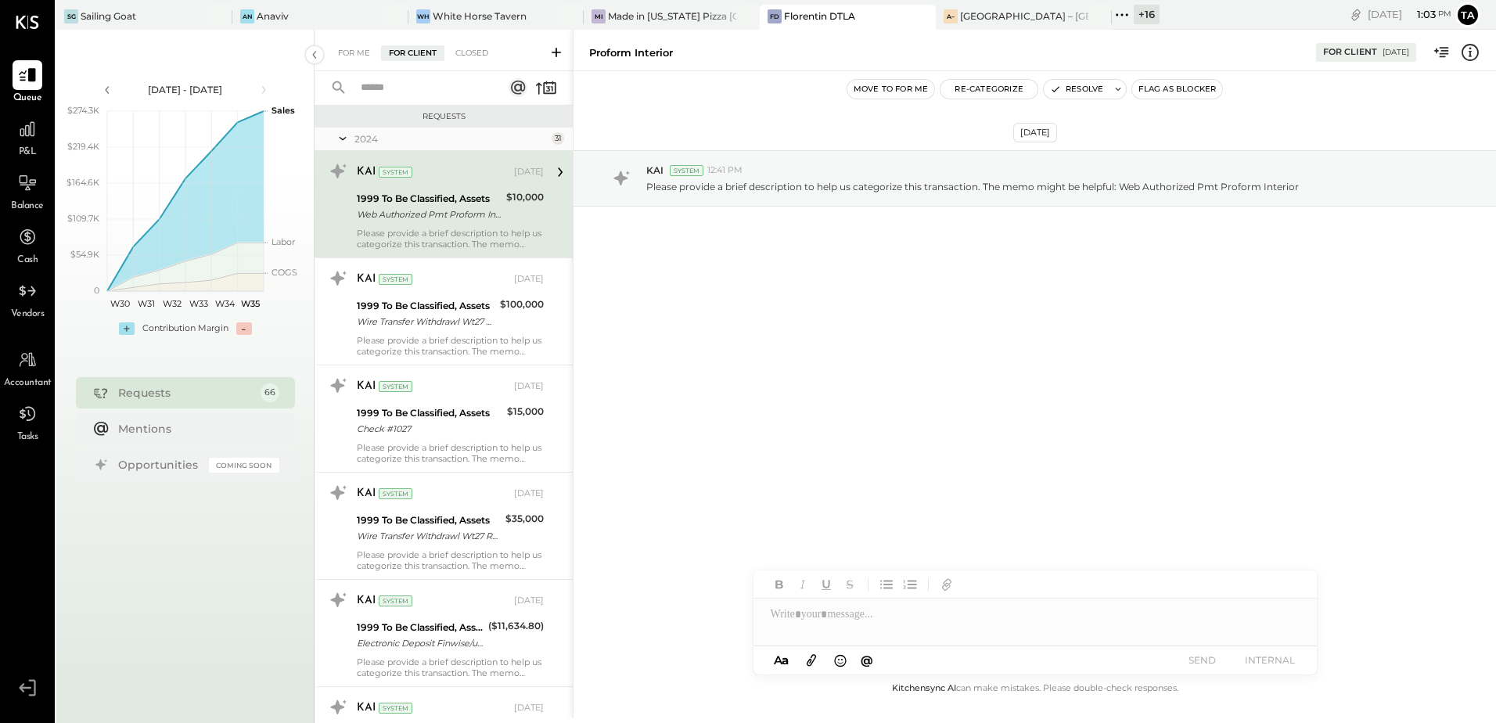
click at [430, 235] on div "Please provide a brief description to help us categorize this transaction. The …" at bounding box center [450, 239] width 187 height 22
click at [1060, 92] on button "Resolve" at bounding box center [1077, 89] width 66 height 19
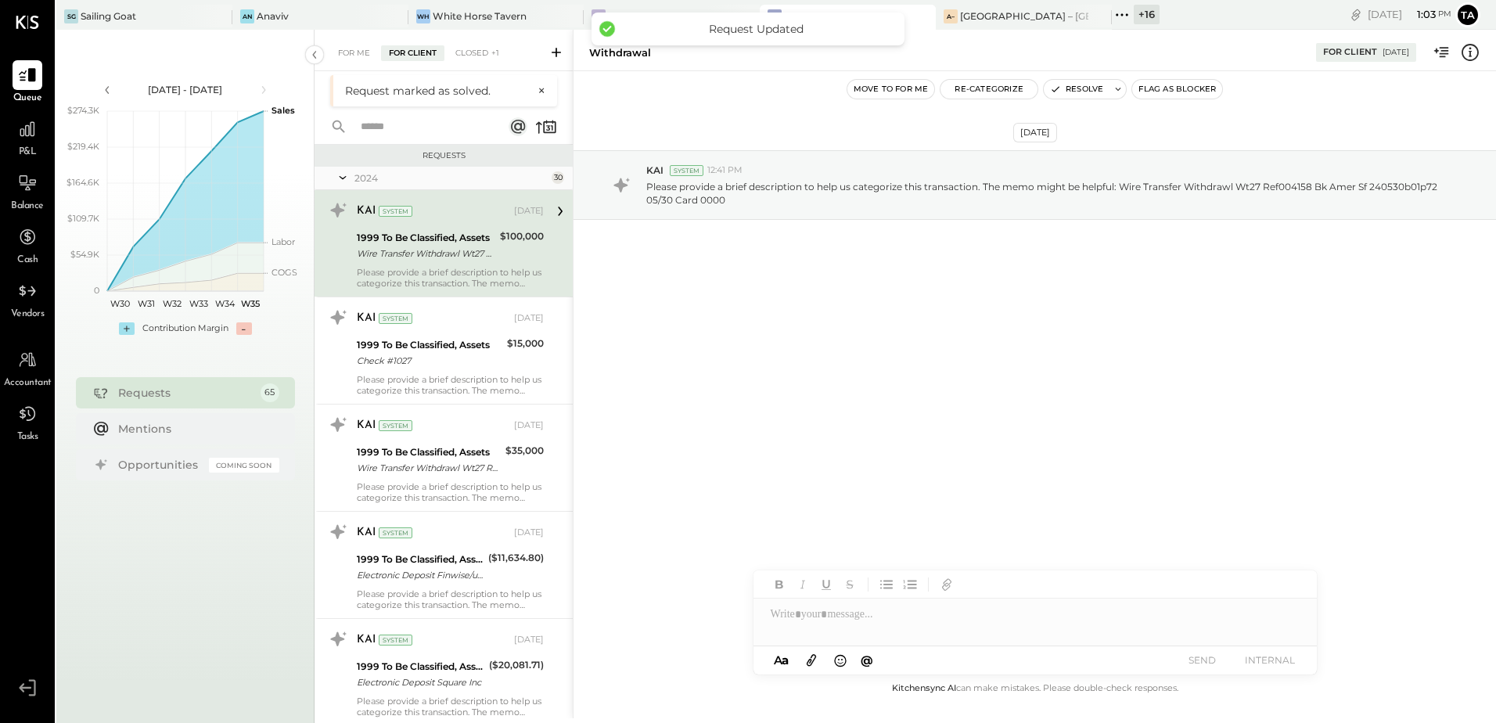
click at [415, 247] on div "Wire Transfer Withdrawl Wt27 Ref004158 Bk Amer Sf 240530b01p72 05/30 Card 0000" at bounding box center [426, 254] width 138 height 16
click at [1080, 85] on button "Resolve" at bounding box center [1077, 89] width 66 height 19
click at [437, 260] on div "Check #1027" at bounding box center [430, 254] width 146 height 16
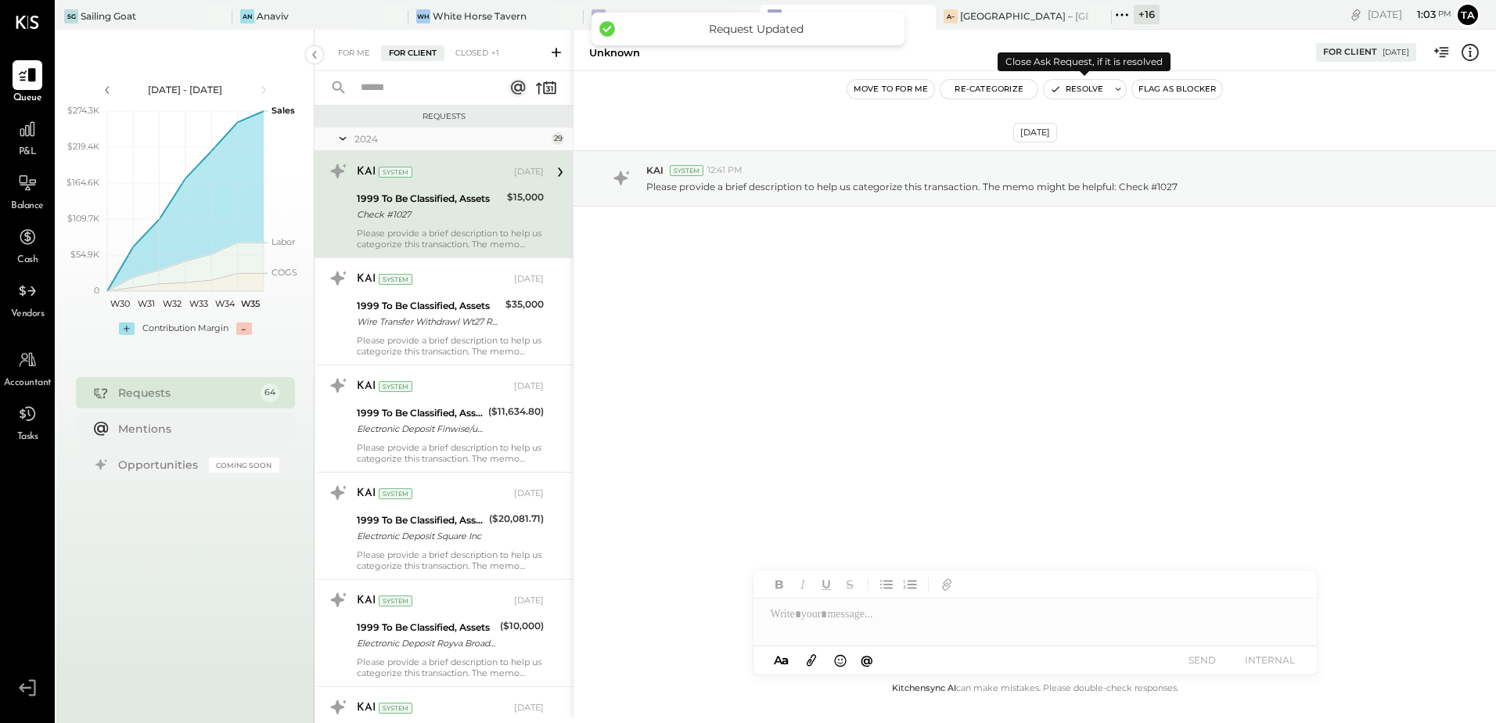
click at [1079, 94] on button "Resolve" at bounding box center [1077, 89] width 66 height 19
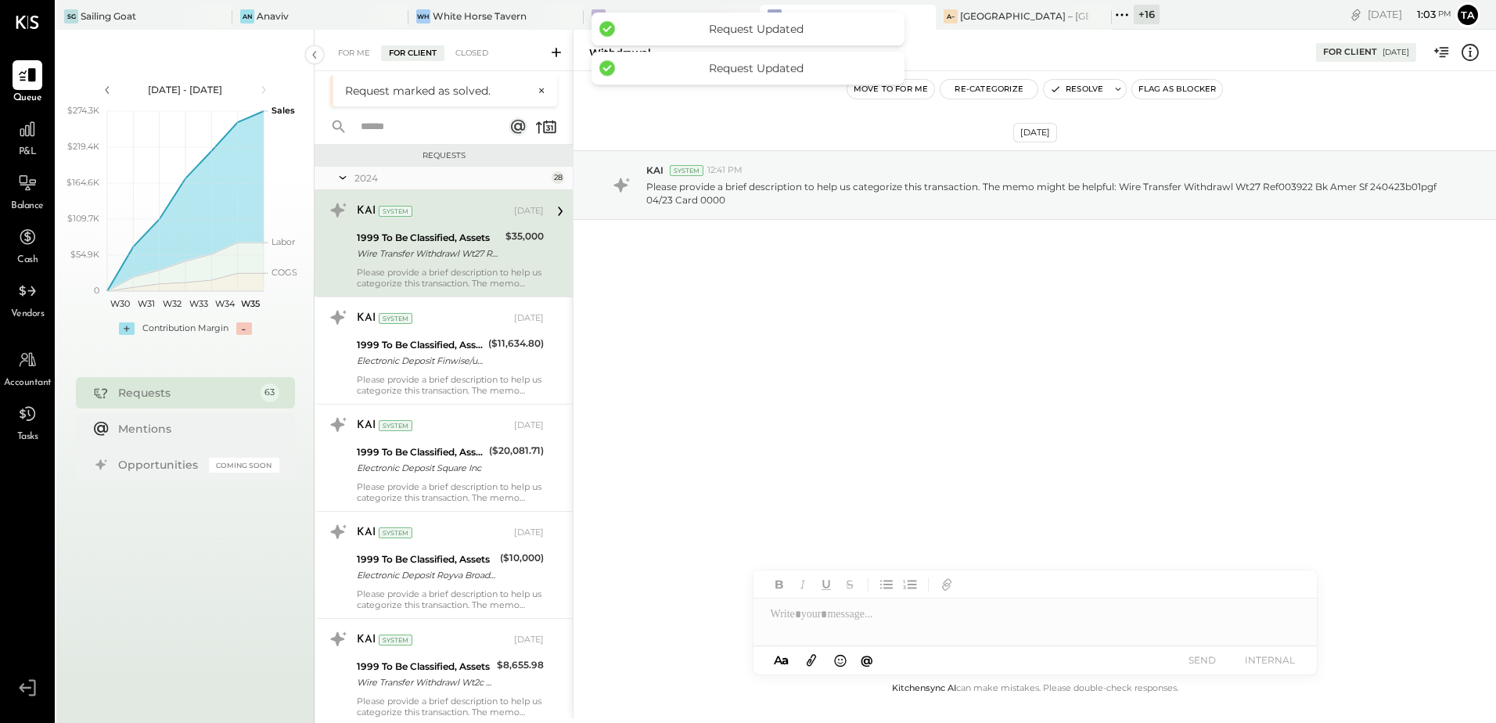
click at [454, 223] on div "KAI System [DATE]" at bounding box center [450, 211] width 187 height 27
click at [1065, 88] on button "Resolve" at bounding box center [1077, 89] width 66 height 19
click at [468, 254] on div "Electronic Deposit Finwise/upstart" at bounding box center [420, 254] width 127 height 16
click at [1081, 88] on button "Resolve" at bounding box center [1077, 89] width 66 height 19
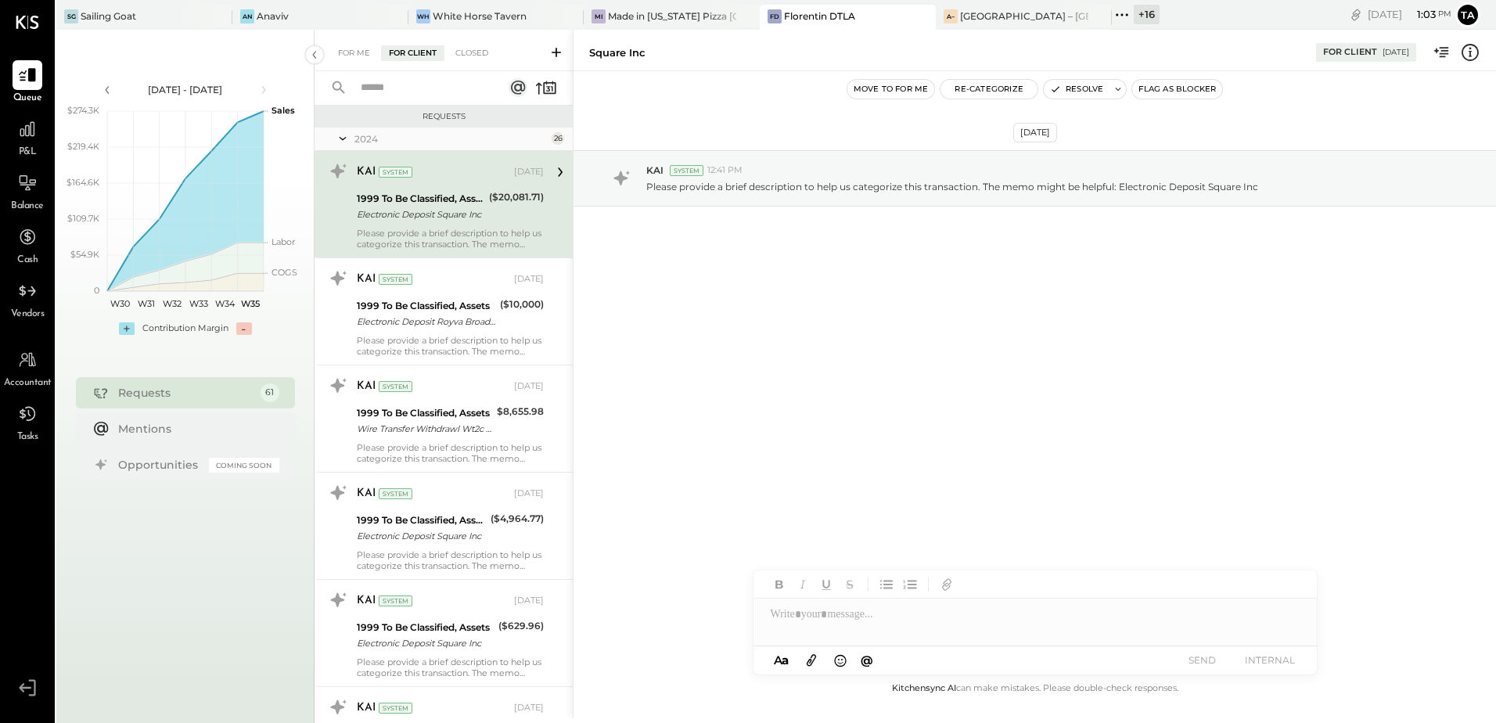
click at [444, 209] on div "Electronic Deposit Square Inc" at bounding box center [421, 215] width 128 height 16
click at [451, 217] on div "Electronic Deposit Square Inc" at bounding box center [421, 215] width 128 height 16
click at [1070, 95] on button "Resolve" at bounding box center [1077, 89] width 66 height 19
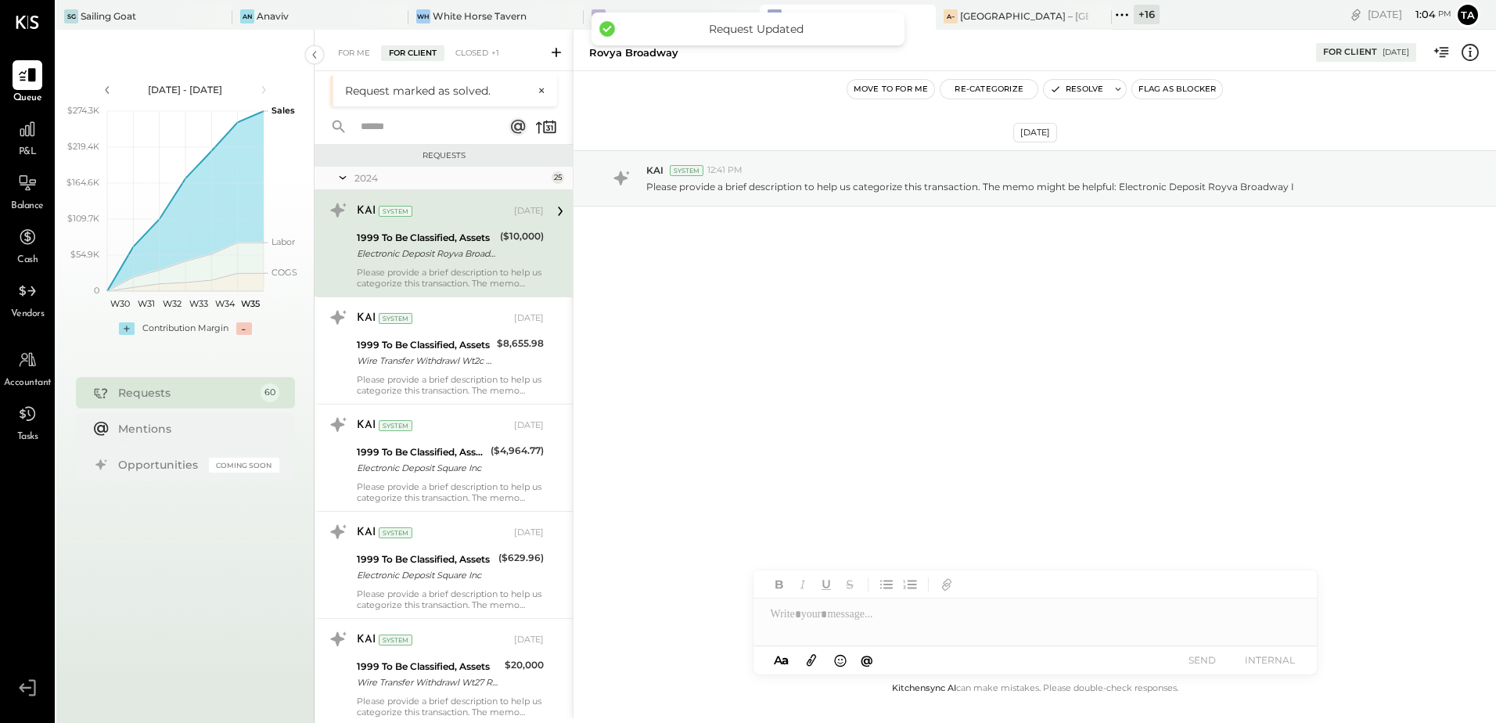
click at [450, 238] on div "1999 To Be Classified, Assets" at bounding box center [426, 238] width 138 height 16
click at [1074, 87] on button "Resolve" at bounding box center [1077, 89] width 66 height 19
click at [467, 252] on div "Wire Transfer Withdrawl Wt2c Ref000414 Amer Business La 240605b008mt 06/05 Card…" at bounding box center [424, 254] width 135 height 16
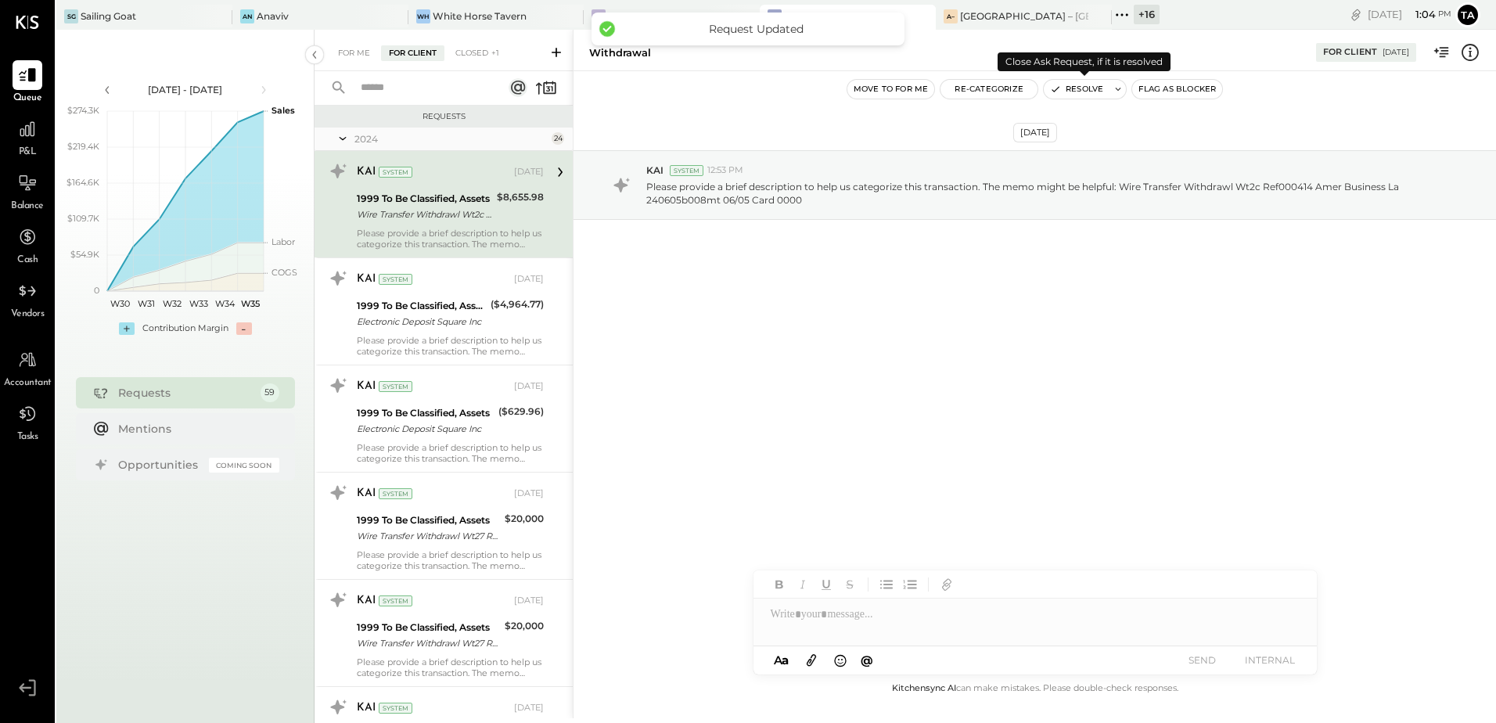
click at [1083, 88] on button "Resolve" at bounding box center [1077, 89] width 66 height 19
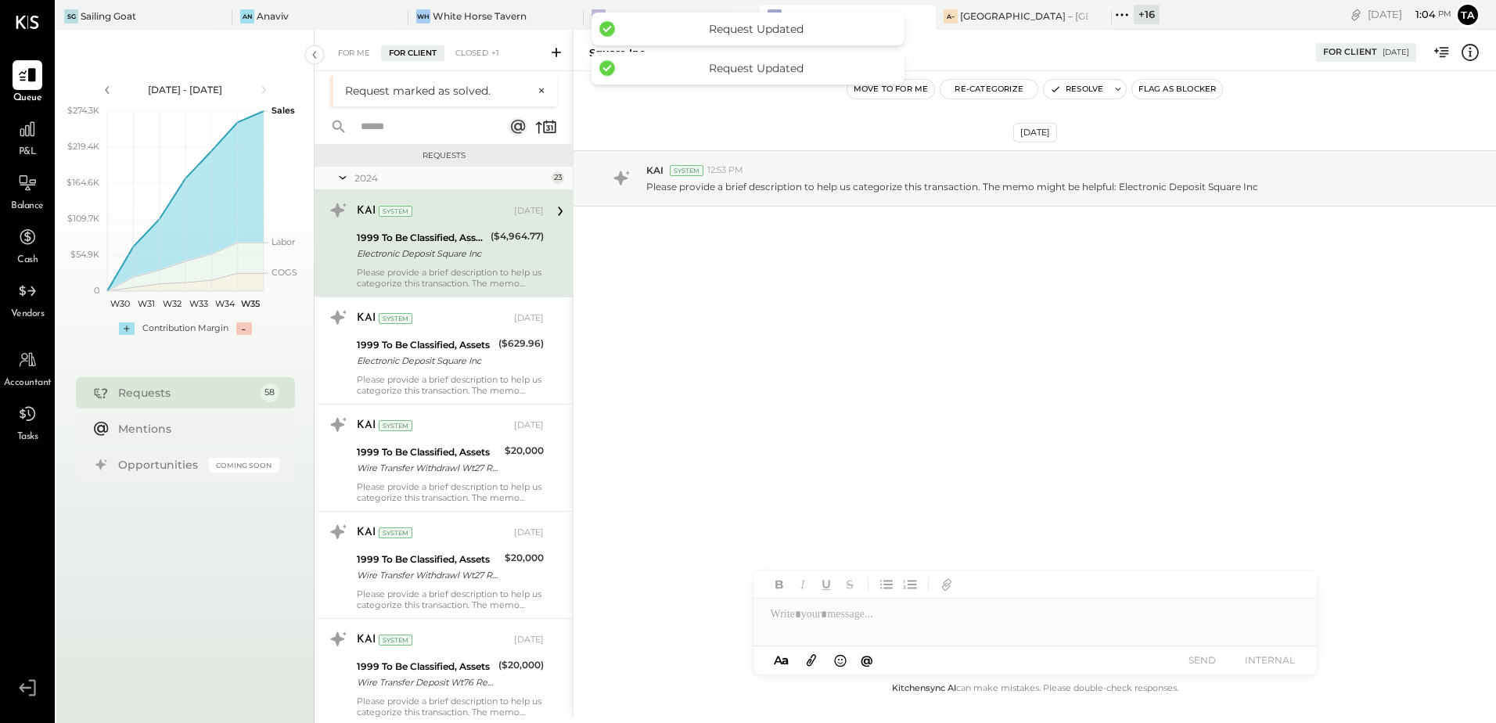
click at [414, 217] on div "KAI System" at bounding box center [434, 211] width 154 height 16
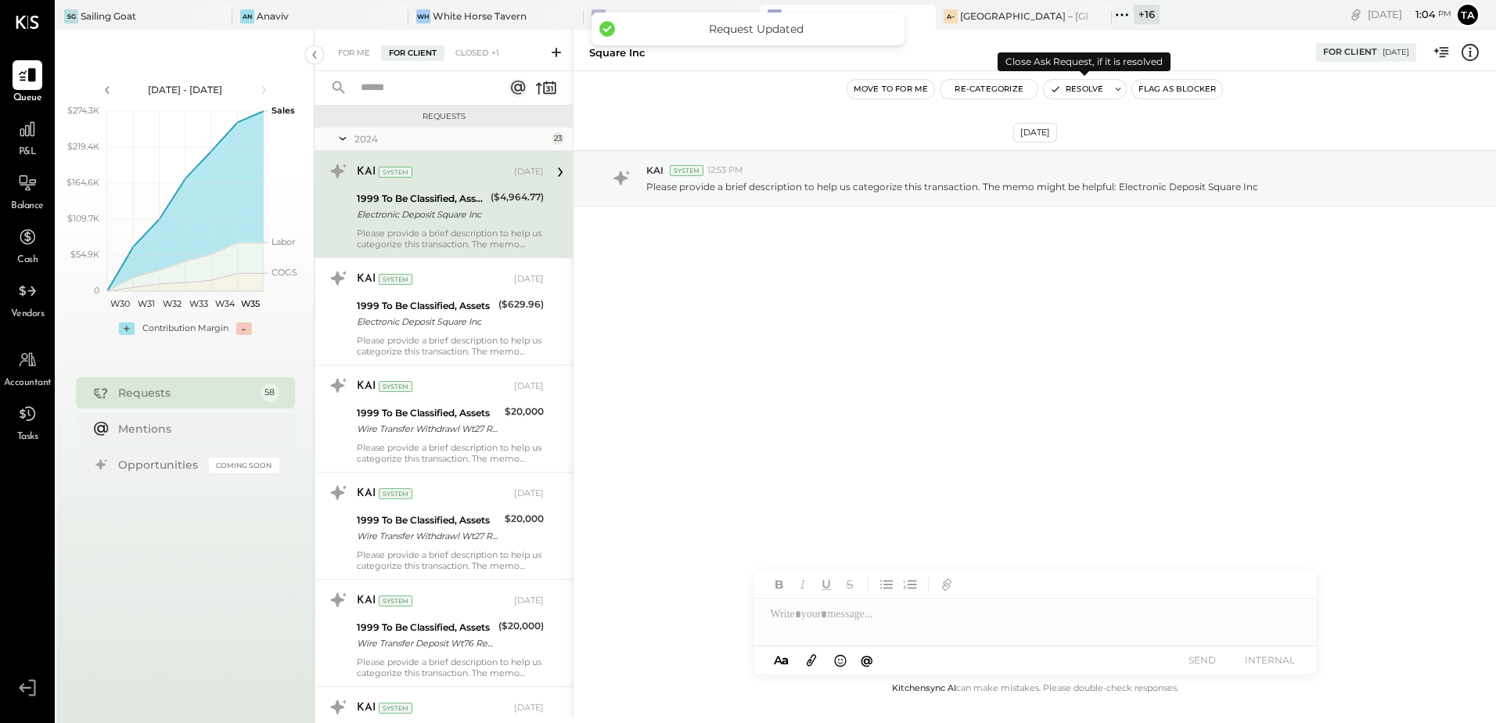
click at [1058, 98] on button "Resolve" at bounding box center [1077, 89] width 66 height 19
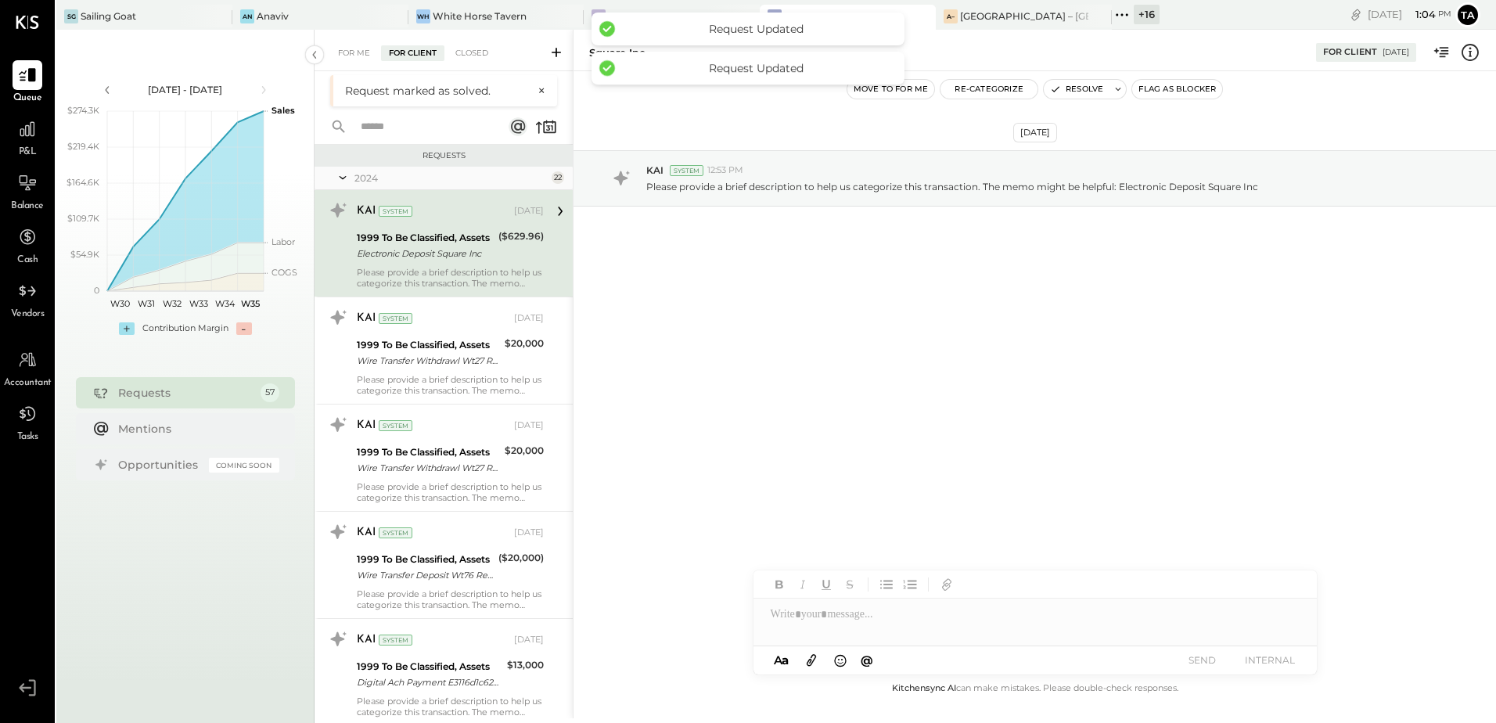
click at [478, 254] on div "Electronic Deposit Square Inc" at bounding box center [425, 254] width 137 height 16
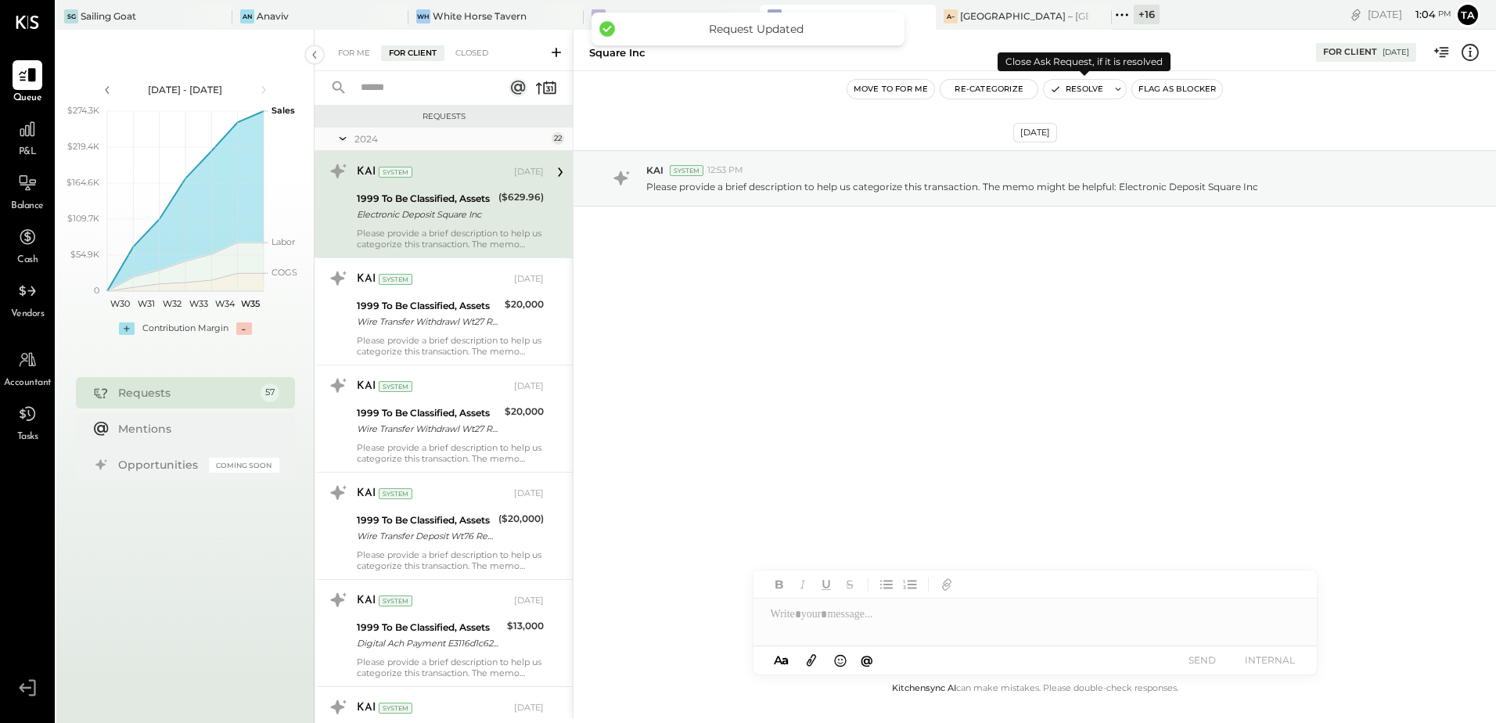
click at [1074, 95] on button "Resolve" at bounding box center [1077, 89] width 66 height 19
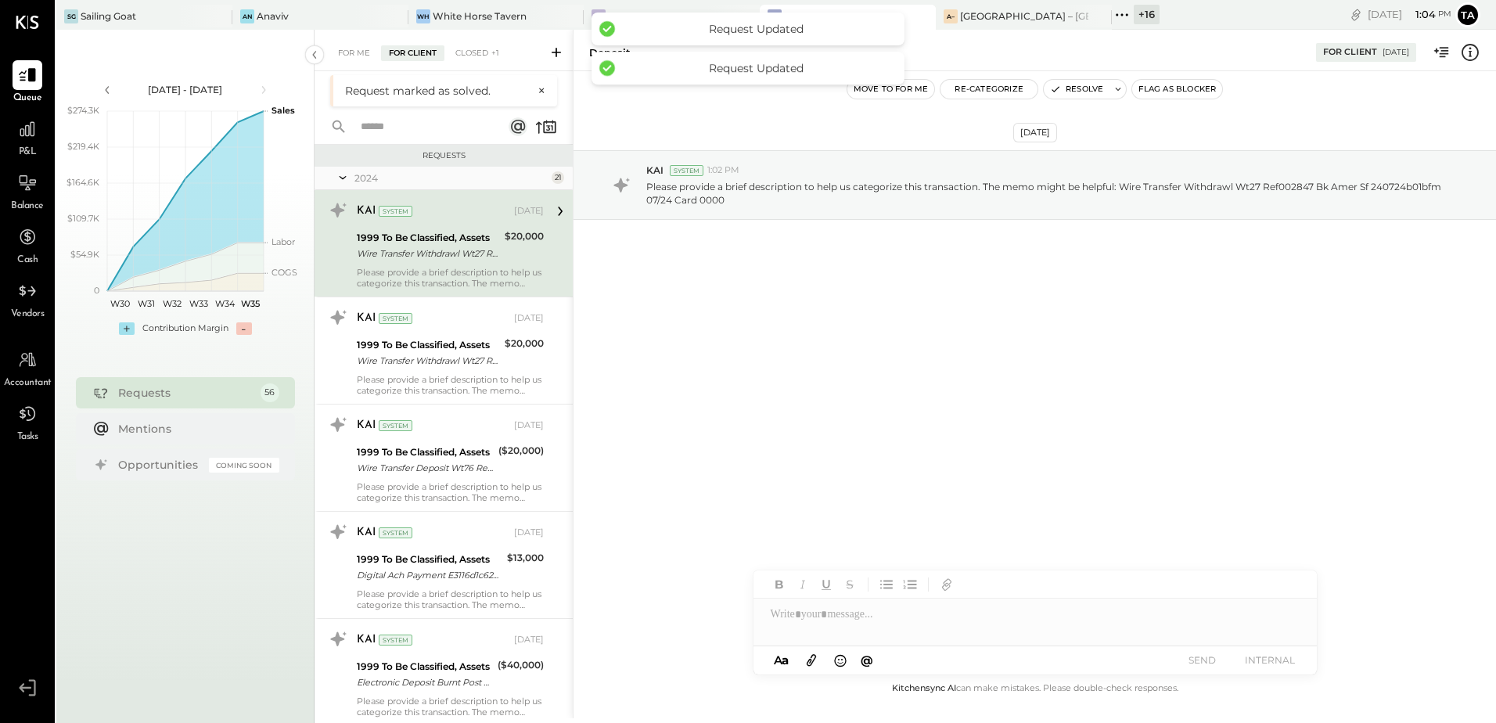
click at [429, 239] on div "1999 To Be Classified, Assets" at bounding box center [428, 238] width 143 height 16
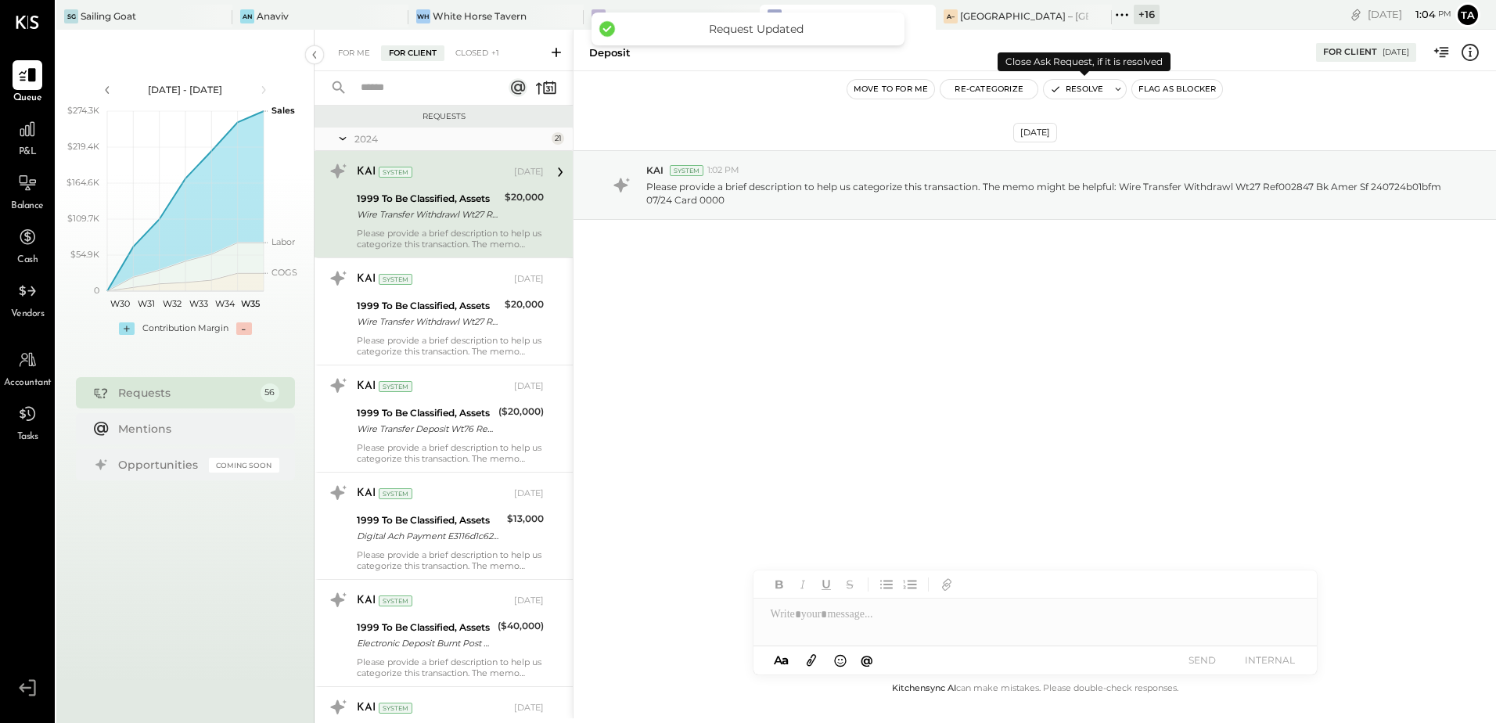
click at [1071, 94] on button "Resolve" at bounding box center [1077, 89] width 66 height 19
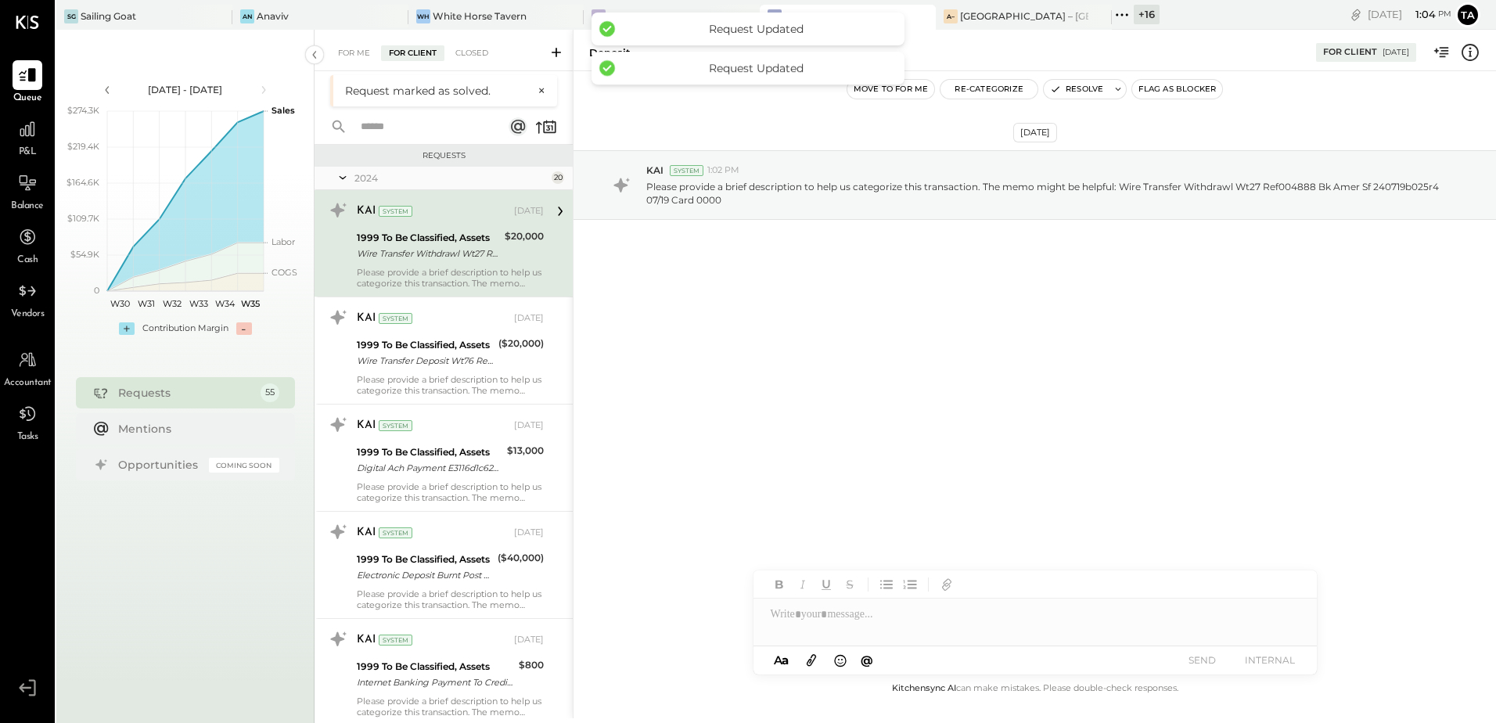
click at [476, 236] on div "1999 To Be Classified, Assets" at bounding box center [428, 238] width 143 height 16
click at [1072, 93] on button "Resolve" at bounding box center [1077, 89] width 66 height 19
click at [421, 246] on div "Wire Transfer Deposit Wt76 Ref000467 City National Bank 240724b007nq 07/24 Card…" at bounding box center [425, 254] width 137 height 16
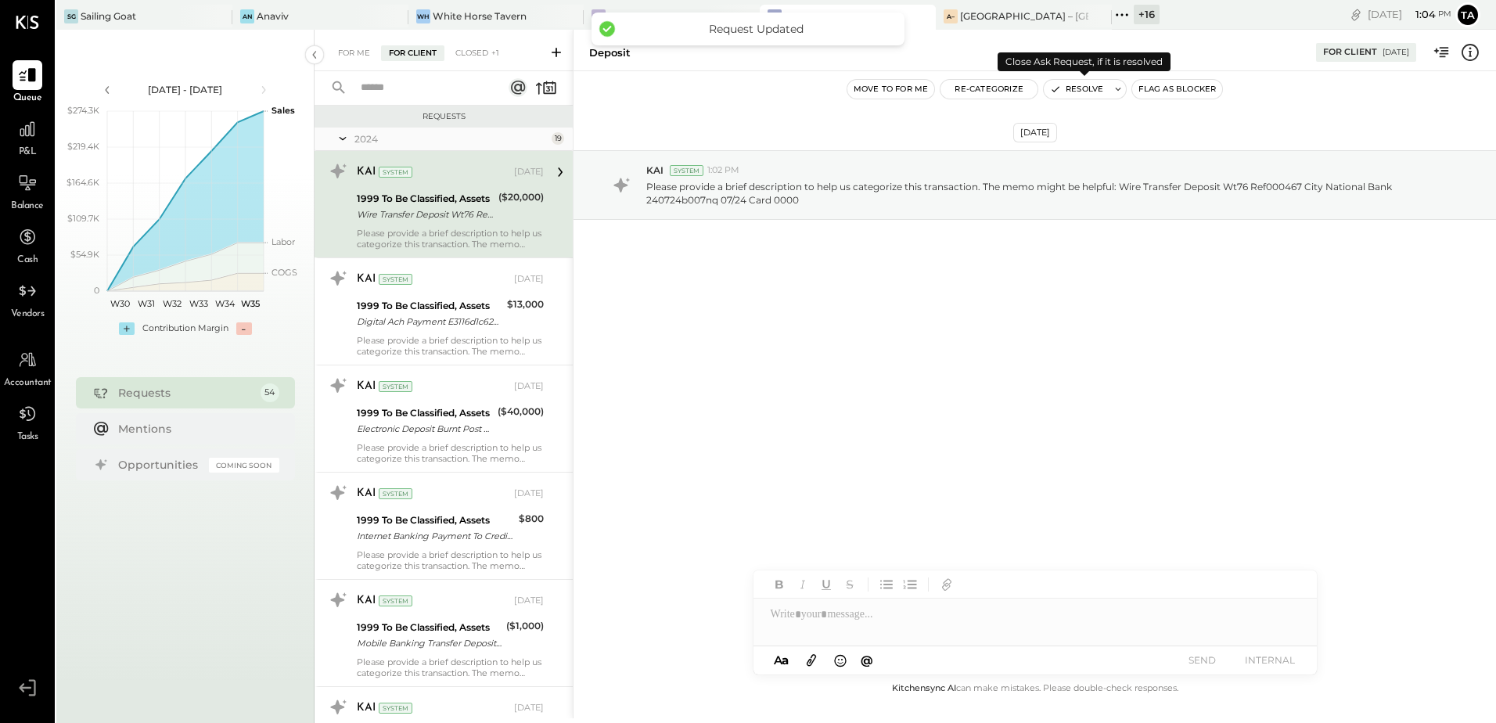
click at [1070, 93] on button "Resolve" at bounding box center [1077, 89] width 66 height 19
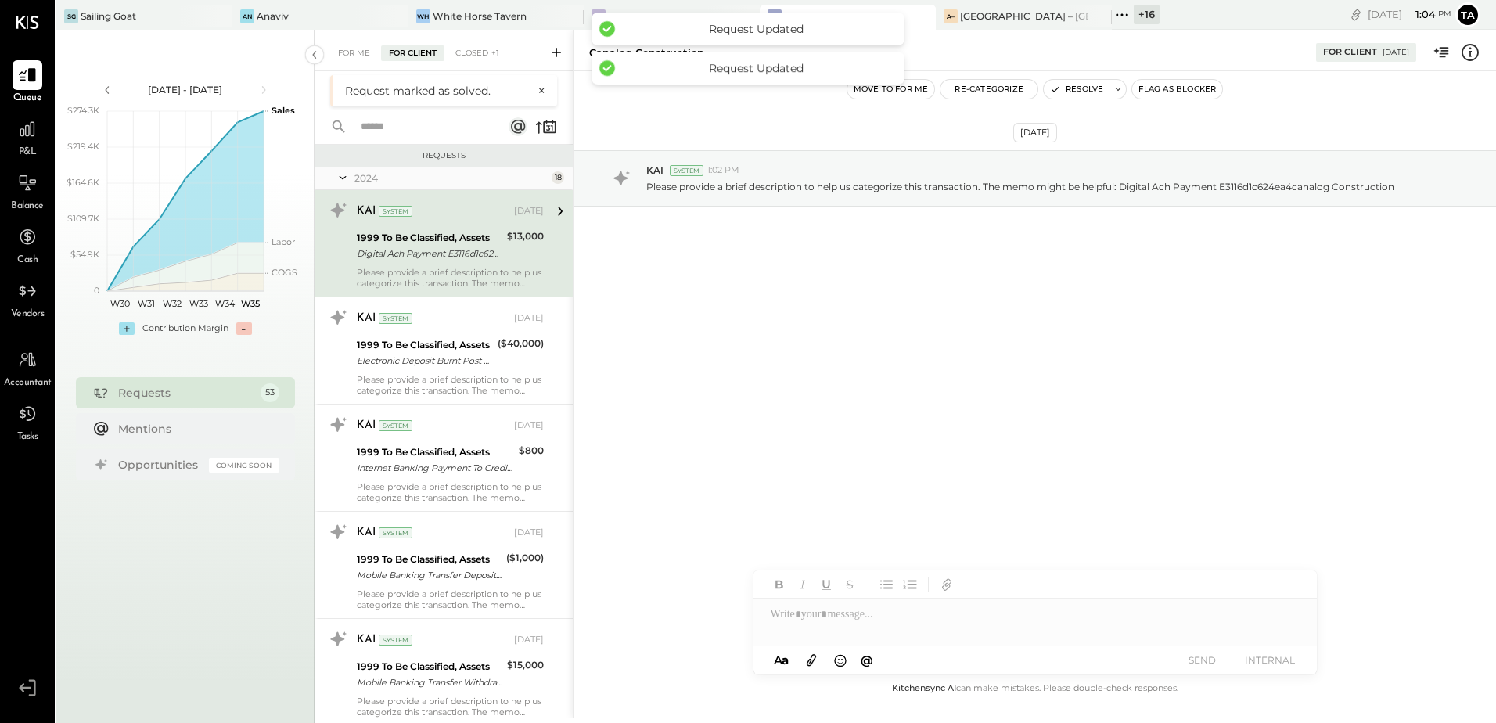
click at [470, 228] on div "1999 To Be Classified, Assets Digital Ach Payment E3116d1c624ea4canalog Constru…" at bounding box center [430, 245] width 146 height 34
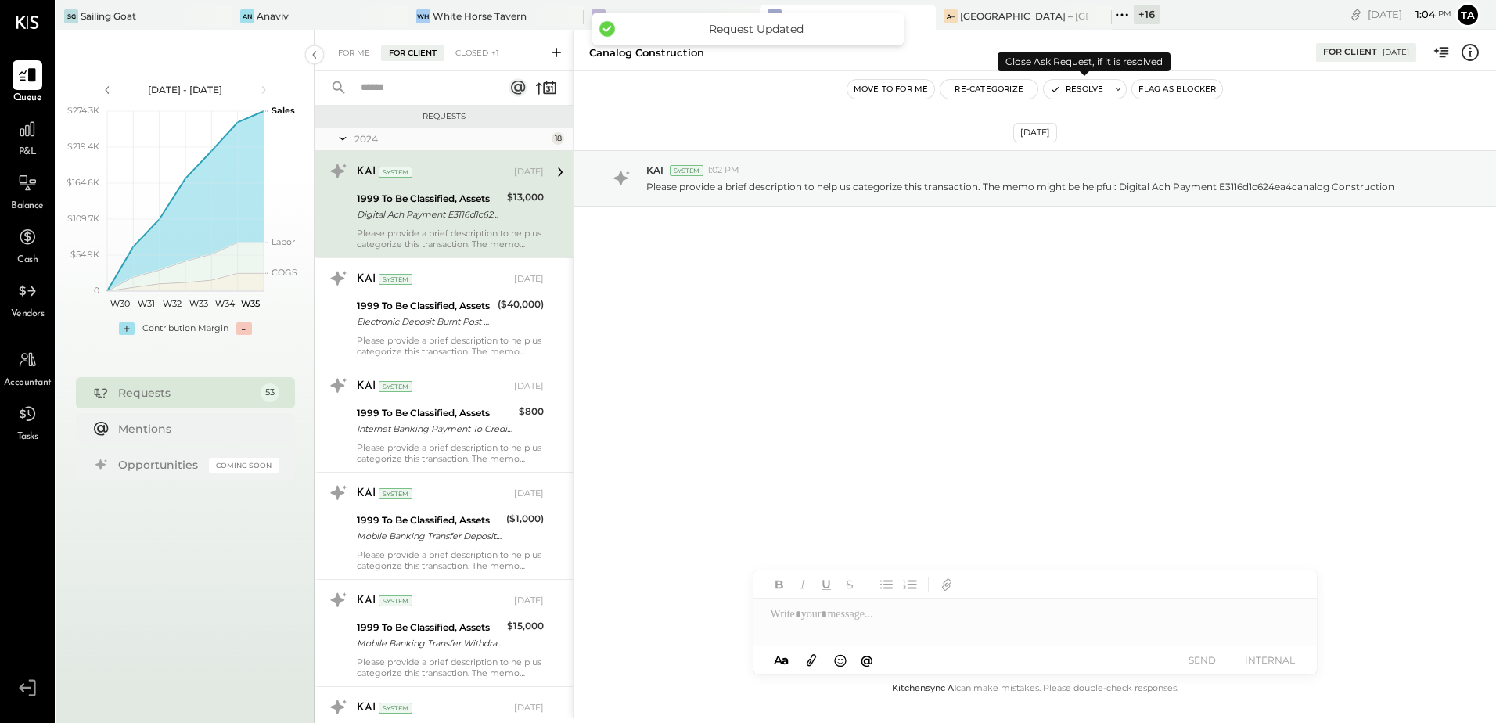
click at [1081, 88] on button "Resolve" at bounding box center [1077, 89] width 66 height 19
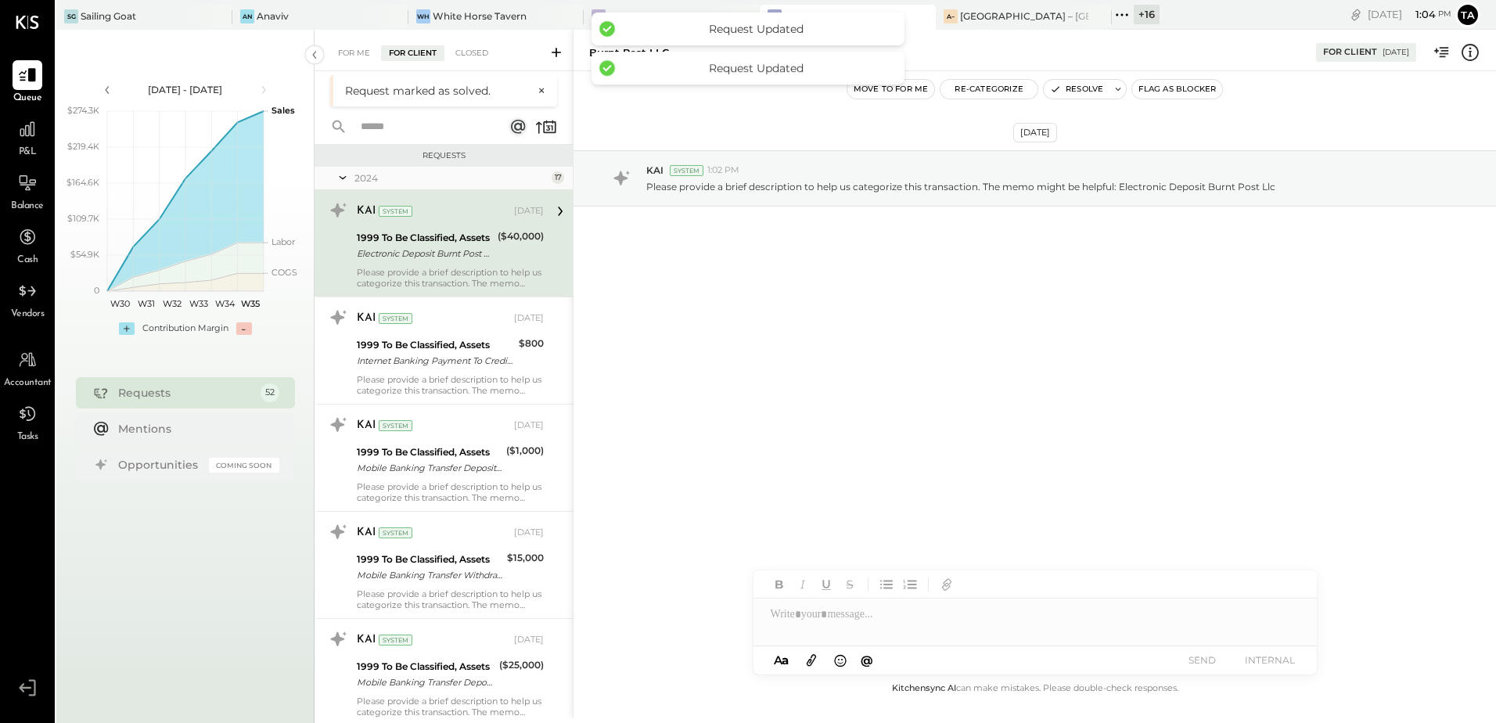
click at [449, 246] on div "Electronic Deposit Burnt Post Llc" at bounding box center [425, 254] width 136 height 16
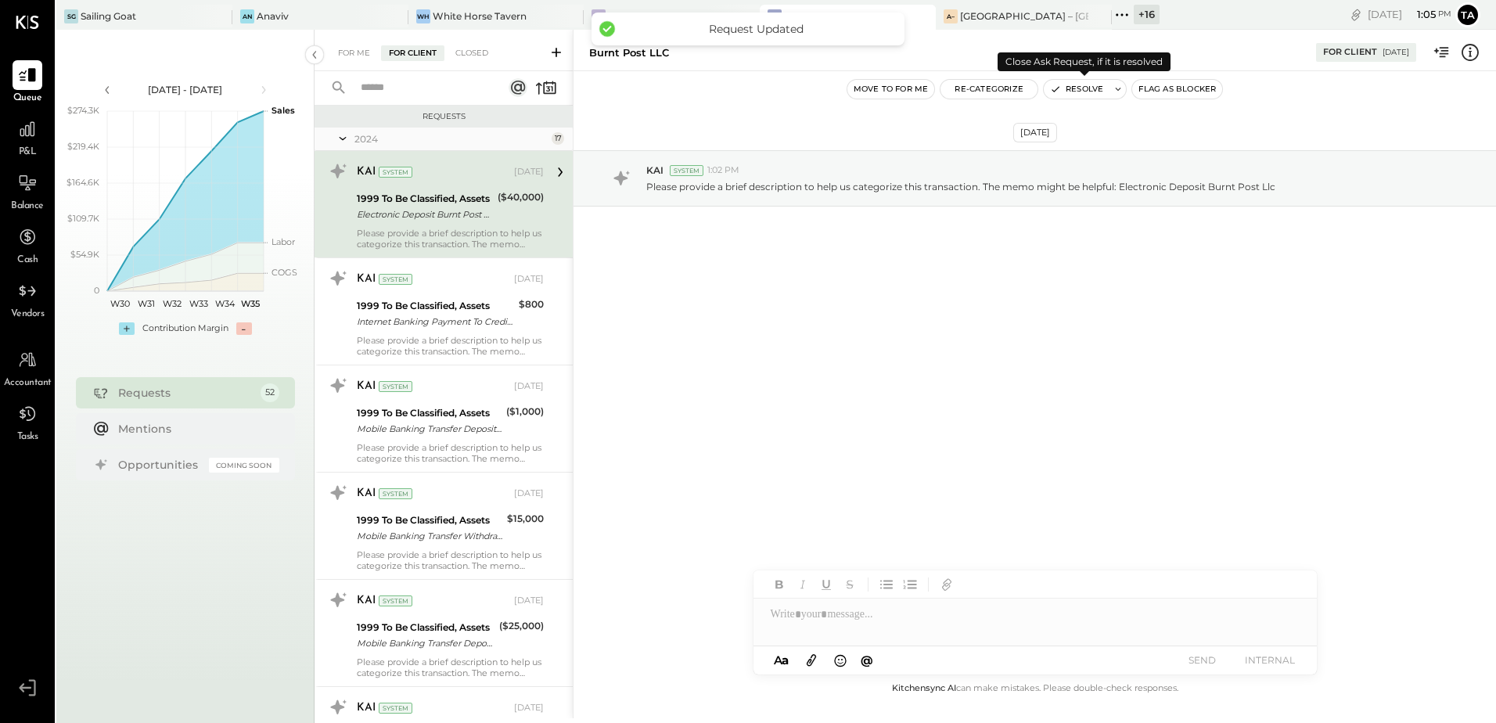
click at [1064, 92] on button "Resolve" at bounding box center [1077, 89] width 66 height 19
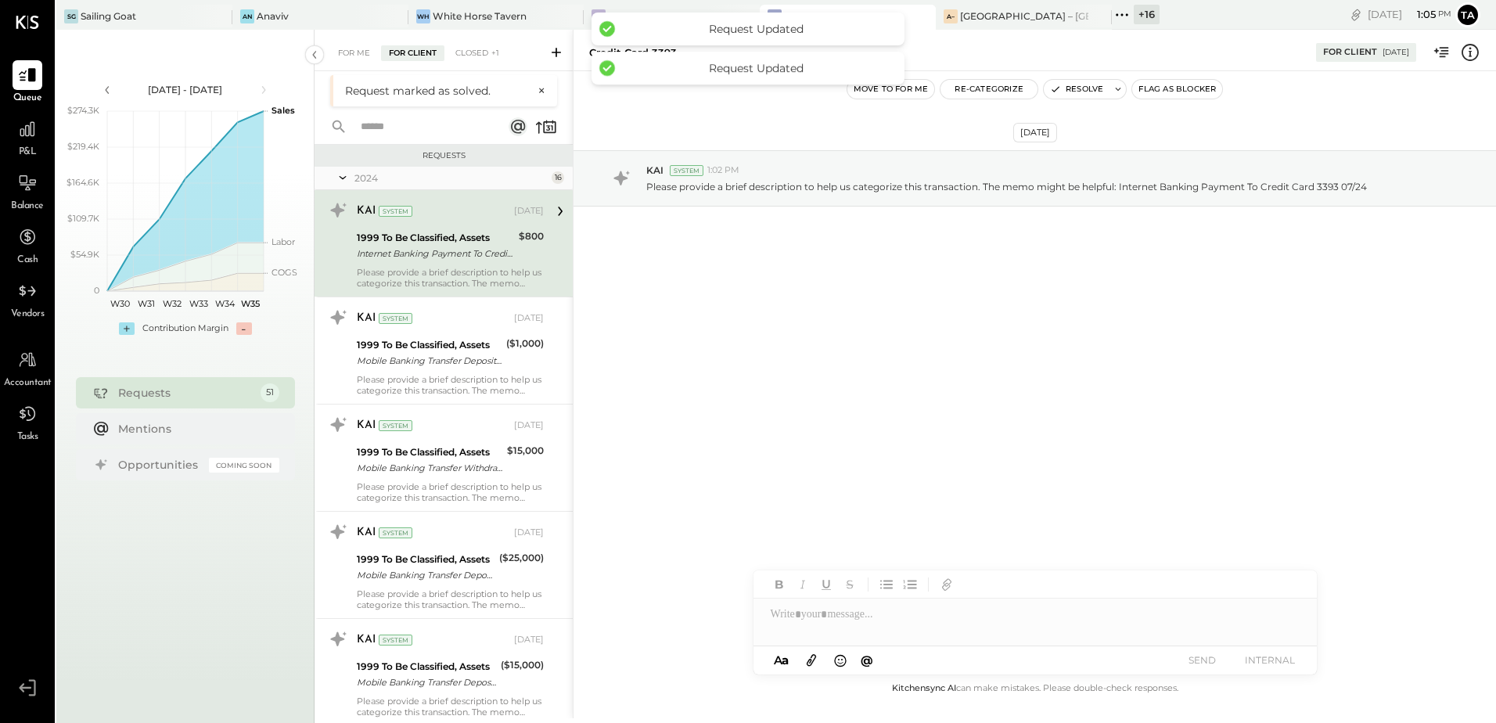
click at [404, 280] on div "Please provide a brief description to help us categorize this transaction. The …" at bounding box center [450, 278] width 187 height 22
click at [1069, 91] on button "Resolve" at bounding box center [1077, 89] width 66 height 19
click at [1062, 91] on button "Resolve" at bounding box center [1077, 89] width 66 height 19
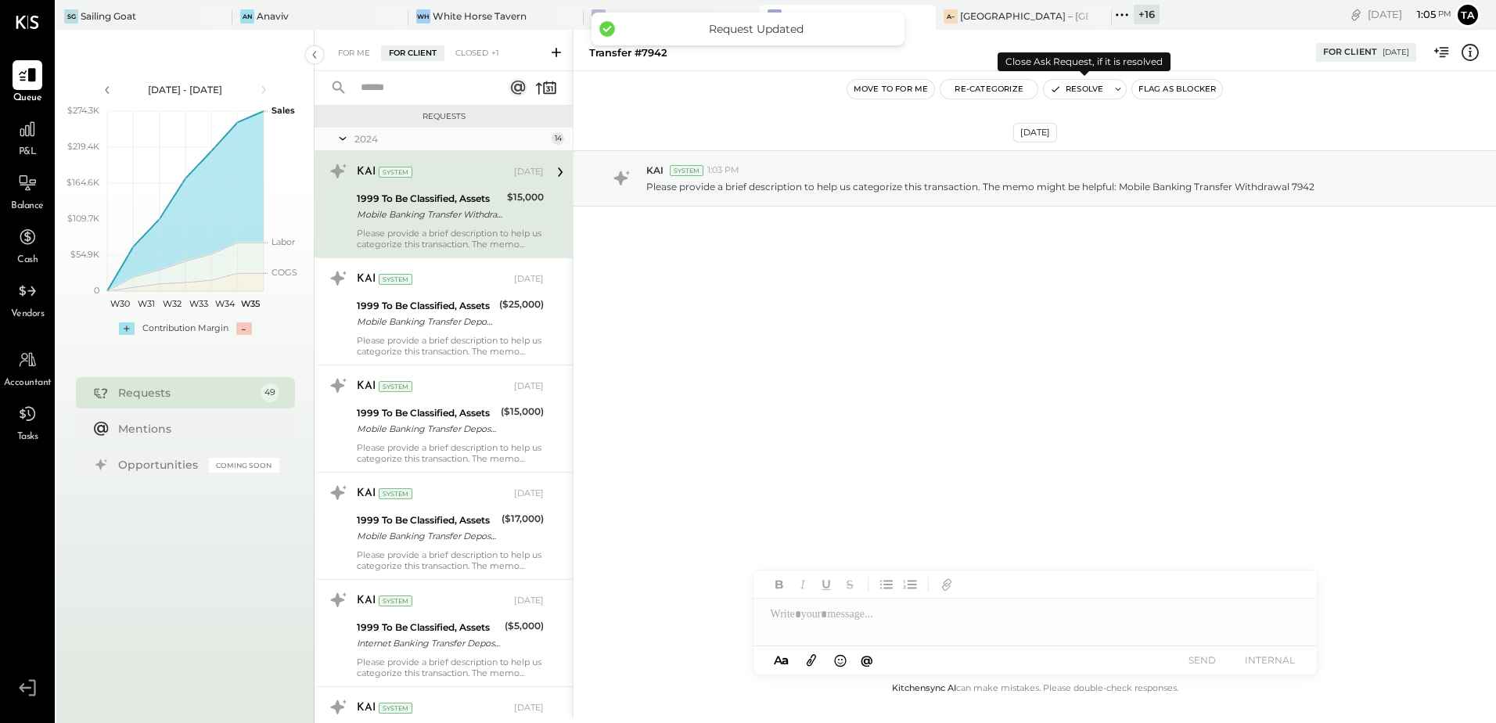
click at [1062, 91] on button "Resolve" at bounding box center [1077, 89] width 66 height 19
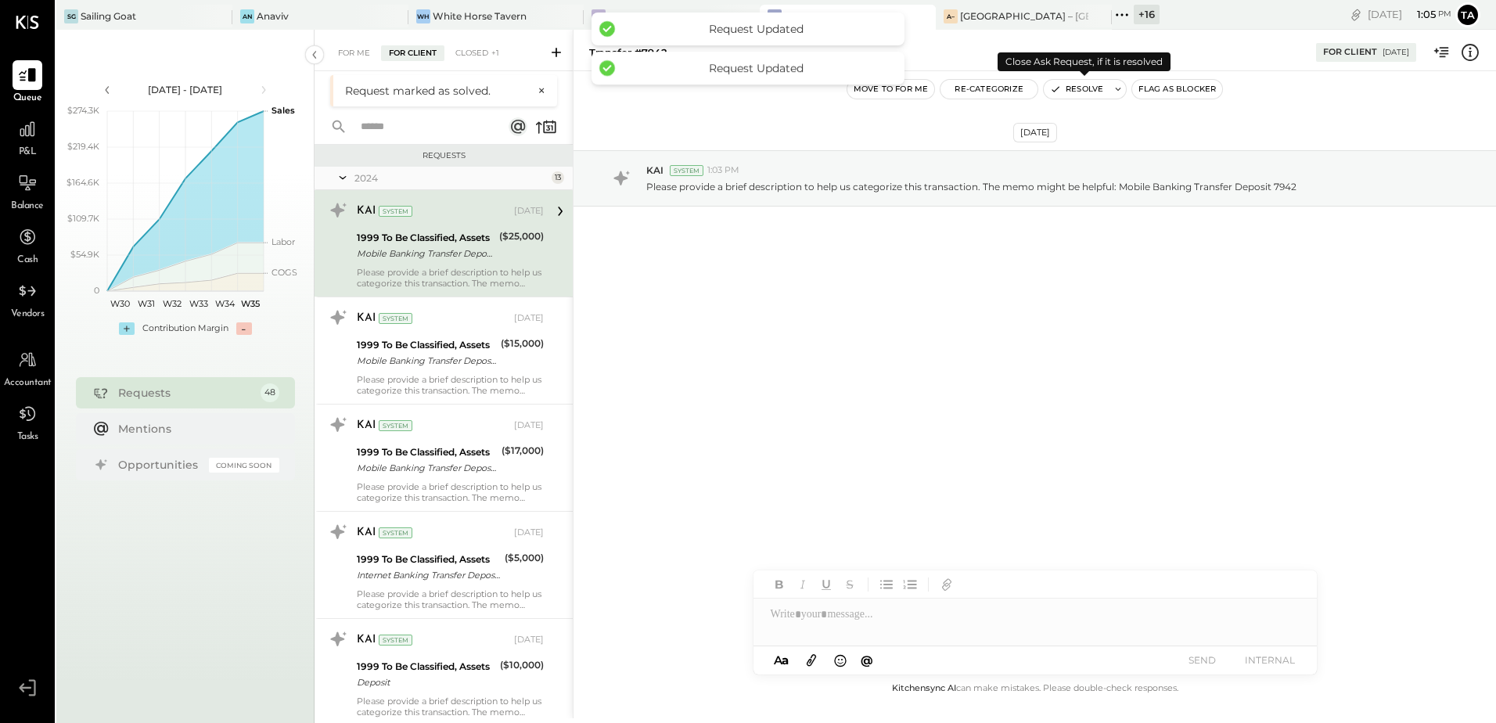
click at [1063, 91] on button "Resolve" at bounding box center [1077, 89] width 66 height 19
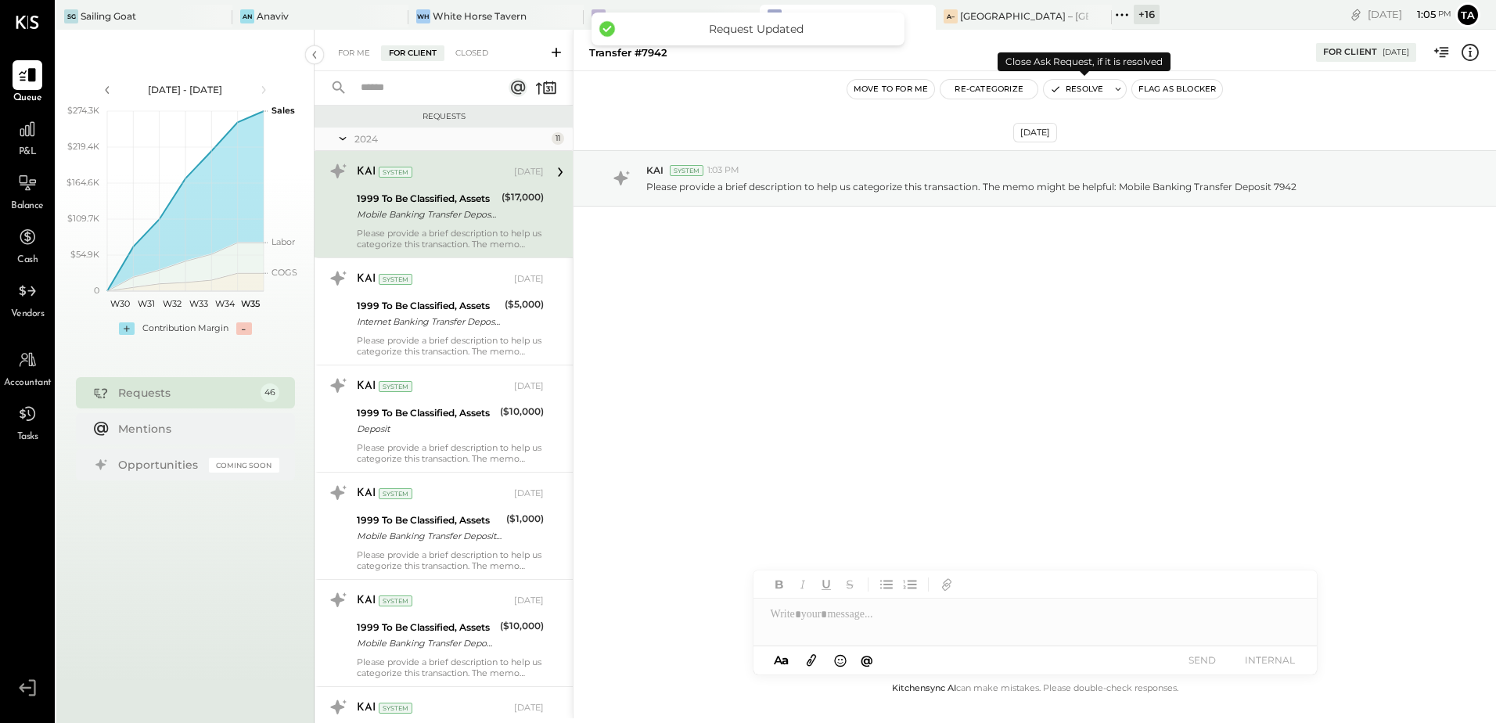
click at [1063, 91] on button "Resolve" at bounding box center [1077, 89] width 66 height 19
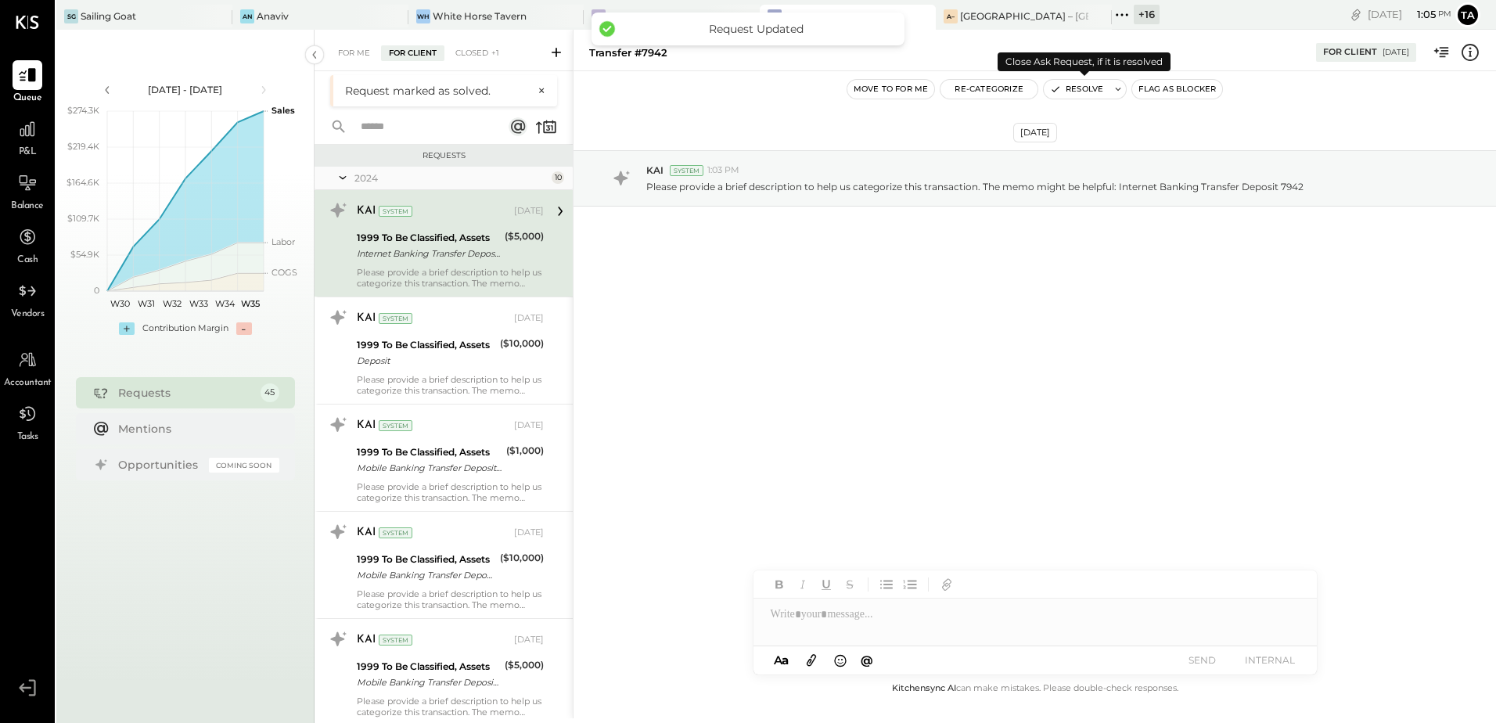
click at [1063, 91] on button "Resolve" at bounding box center [1077, 89] width 66 height 19
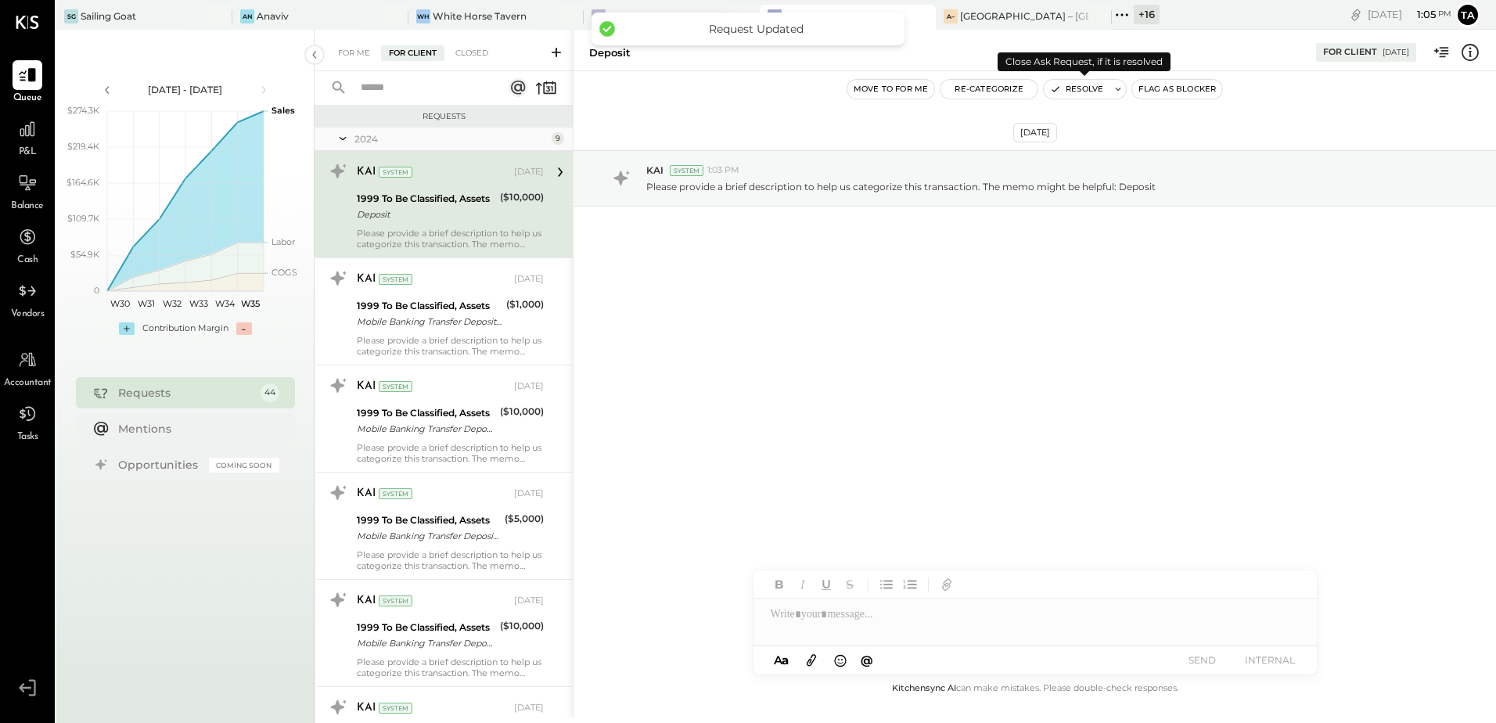
click at [1063, 91] on button "Resolve" at bounding box center [1077, 89] width 66 height 19
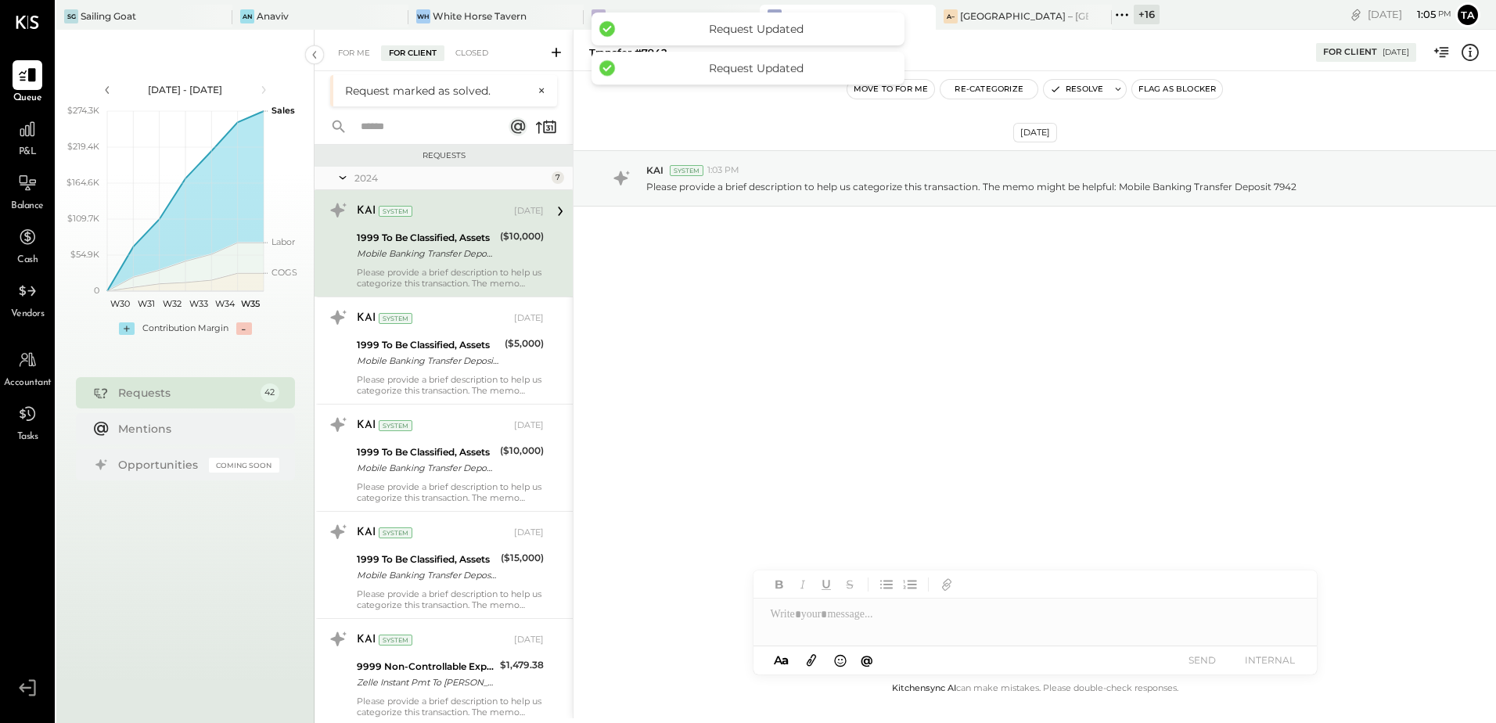
click at [461, 260] on div "Mobile Banking Transfer Deposit 7942" at bounding box center [426, 254] width 138 height 16
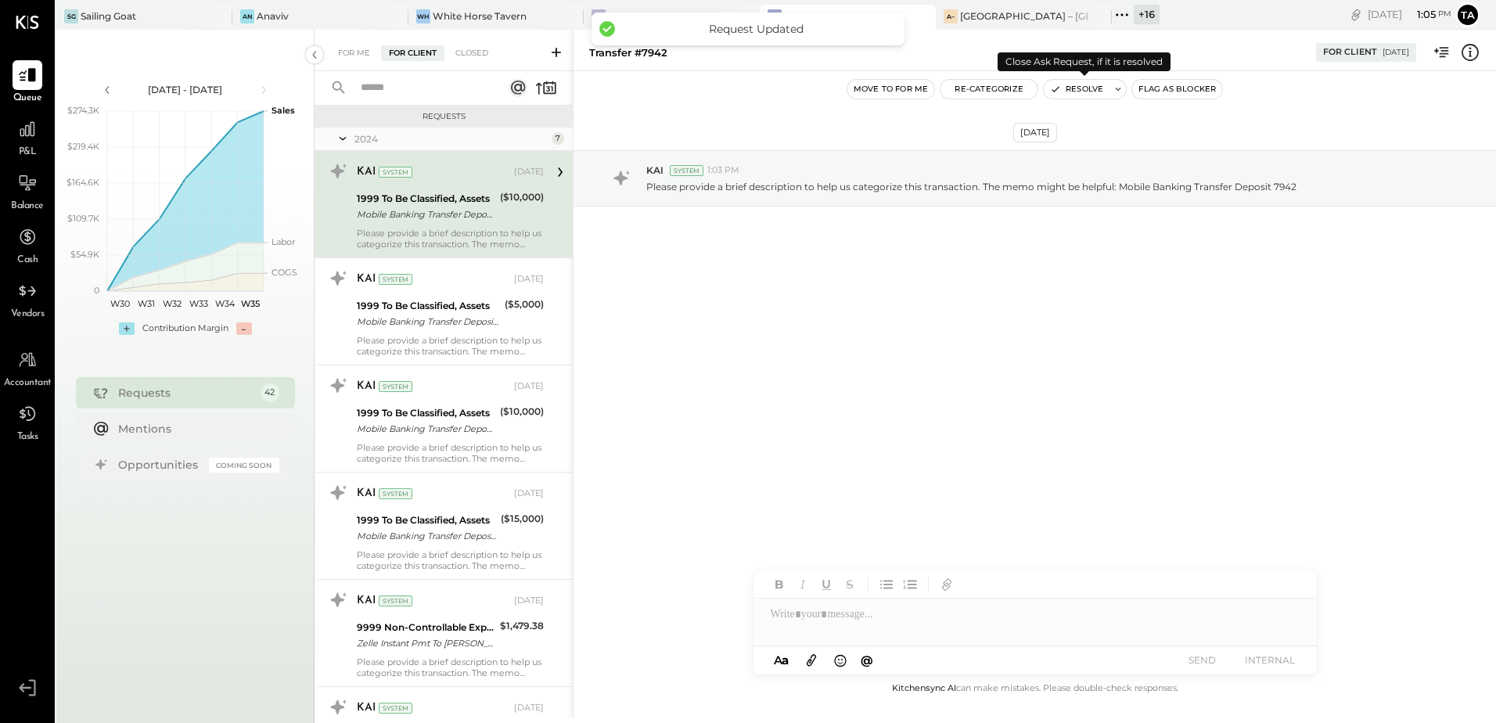
click at [1057, 88] on icon "button" at bounding box center [1055, 89] width 11 height 11
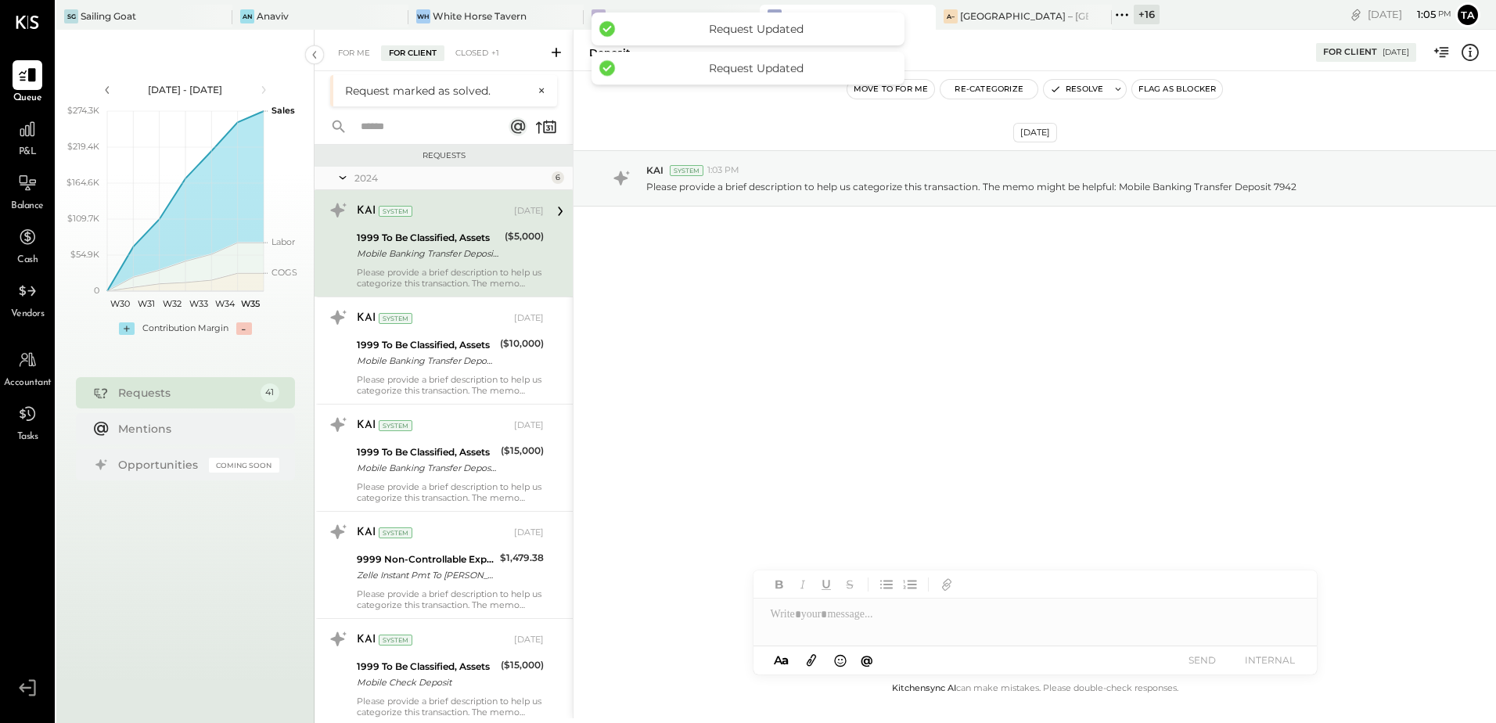
click at [477, 264] on div "KAI System [DATE] 1999 To Be Classified, Assets Mobile Banking Transfer Deposit…" at bounding box center [450, 243] width 187 height 91
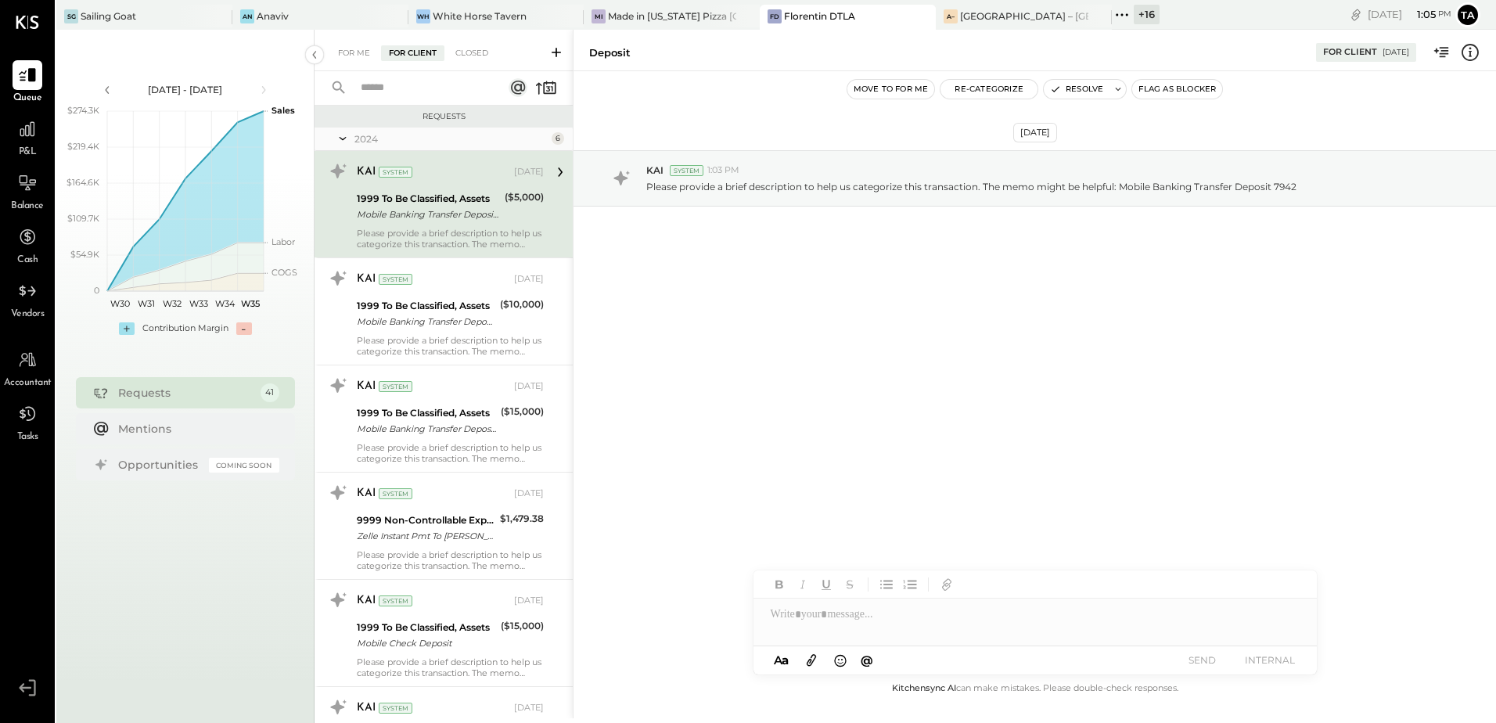
click at [460, 221] on div "Mobile Banking Transfer Deposit 7942" at bounding box center [428, 215] width 143 height 16
click at [1079, 93] on button "Resolve" at bounding box center [1077, 89] width 66 height 19
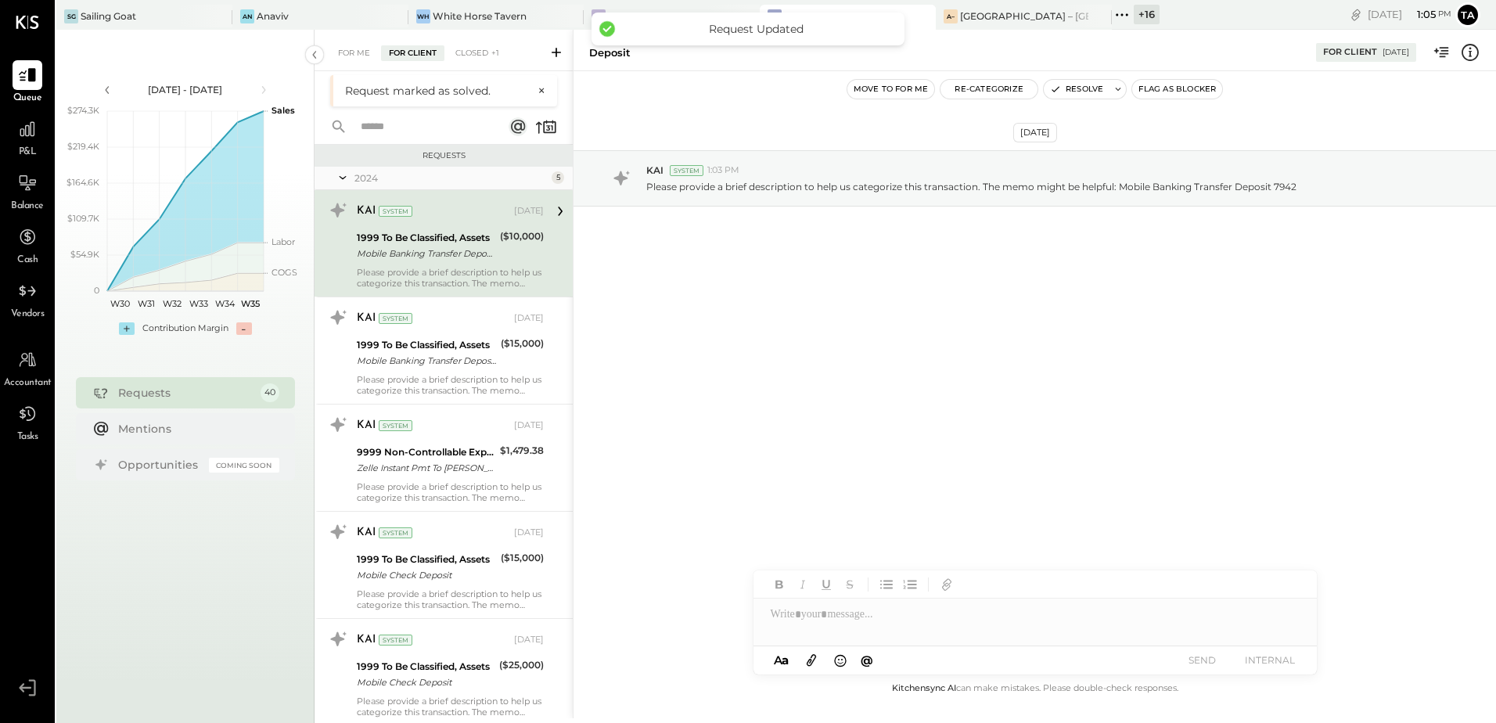
click at [480, 246] on div "Mobile Banking Transfer Deposit 7942" at bounding box center [426, 254] width 138 height 16
click at [1088, 90] on button "Resolve" at bounding box center [1077, 89] width 66 height 19
click at [503, 221] on div "KAI System [DATE]" at bounding box center [450, 211] width 187 height 22
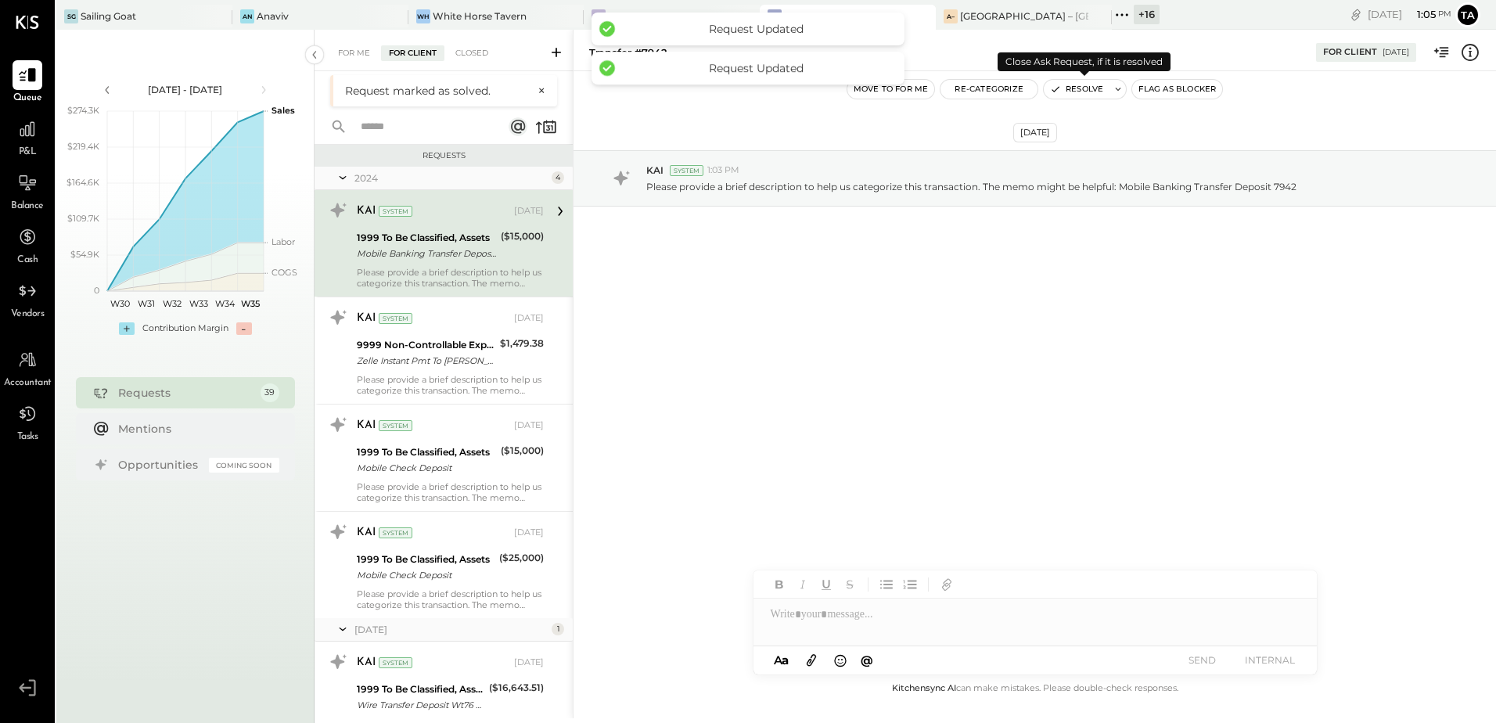
drag, startPoint x: 1090, startPoint y: 92, endPoint x: 995, endPoint y: 148, distance: 110.4
click at [1090, 92] on button "Resolve" at bounding box center [1077, 89] width 66 height 19
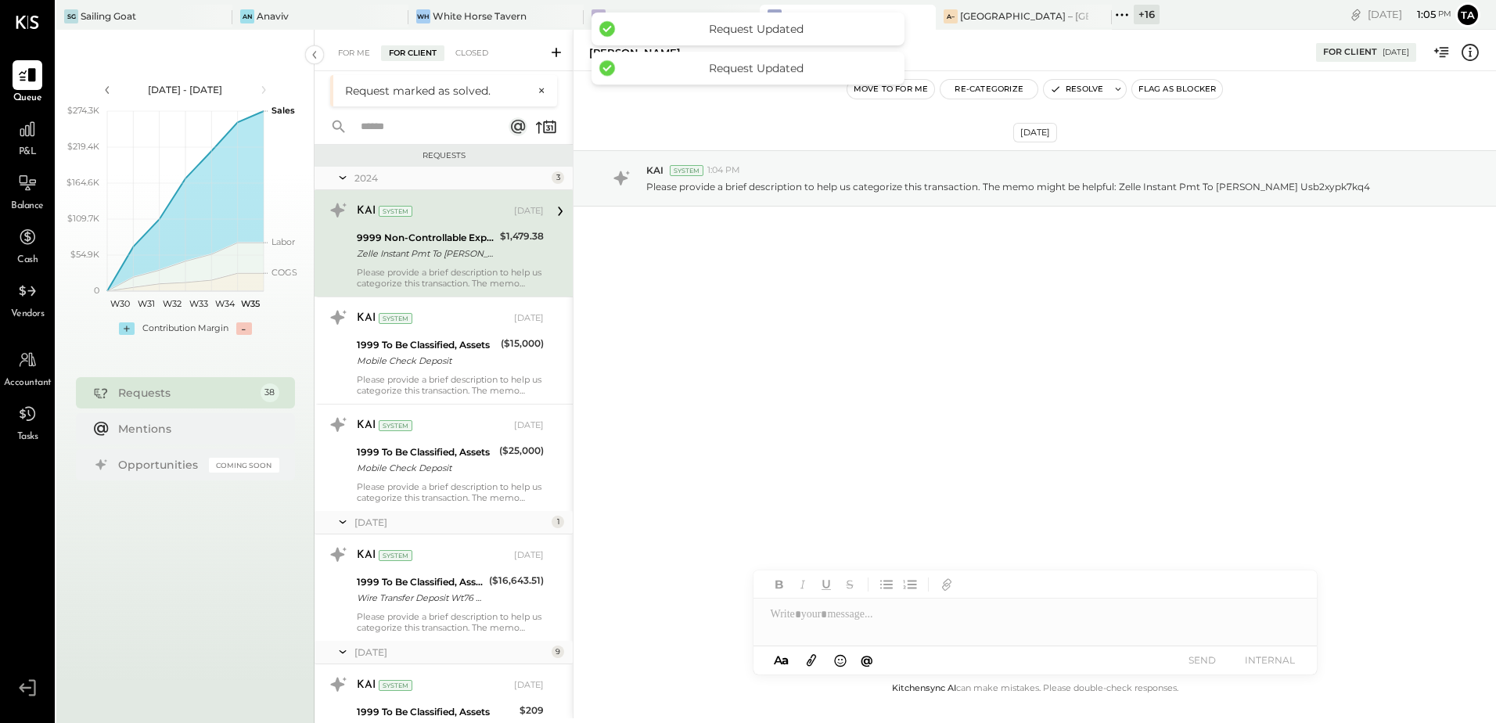
click at [477, 254] on div "Zelle Instant Pmt To [PERSON_NAME] Usb2xypk7kq4" at bounding box center [426, 254] width 138 height 16
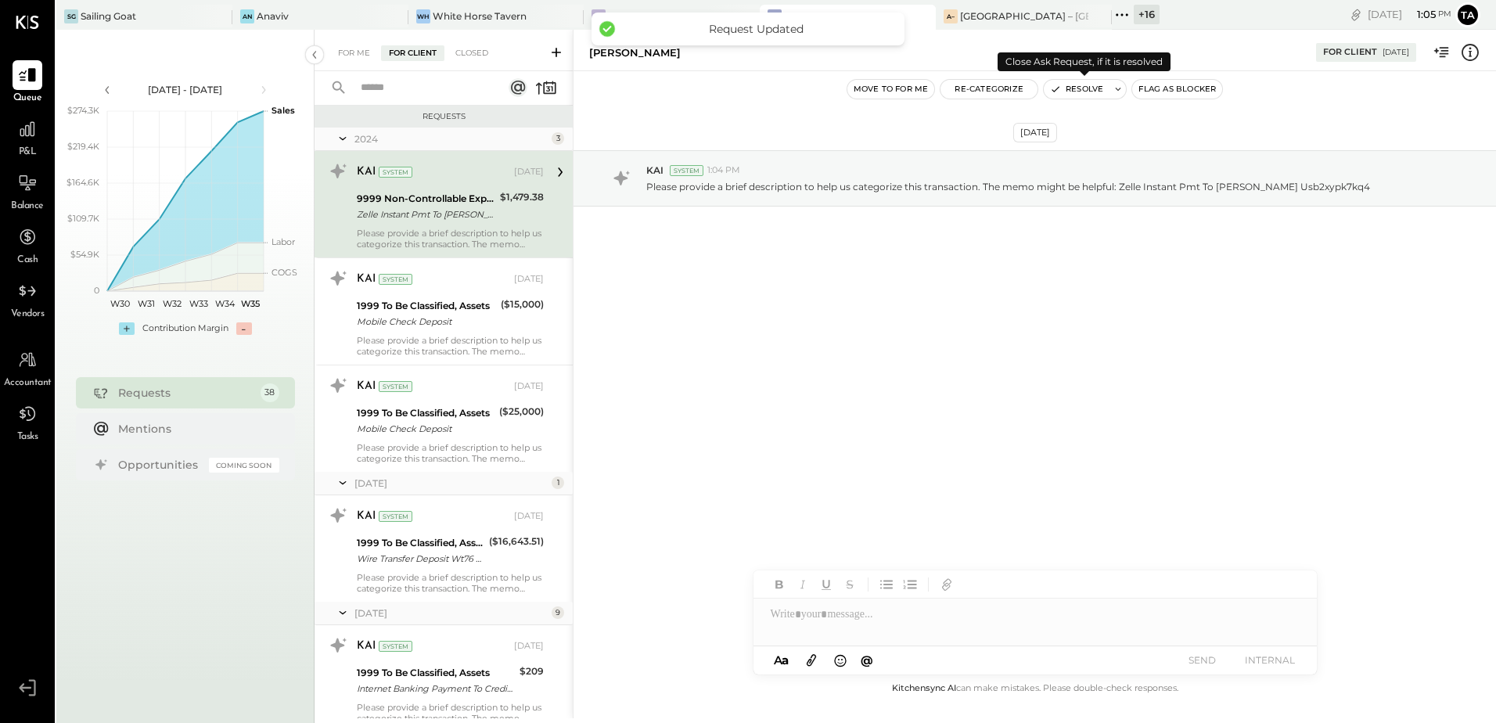
click at [1078, 88] on button "Resolve" at bounding box center [1077, 89] width 66 height 19
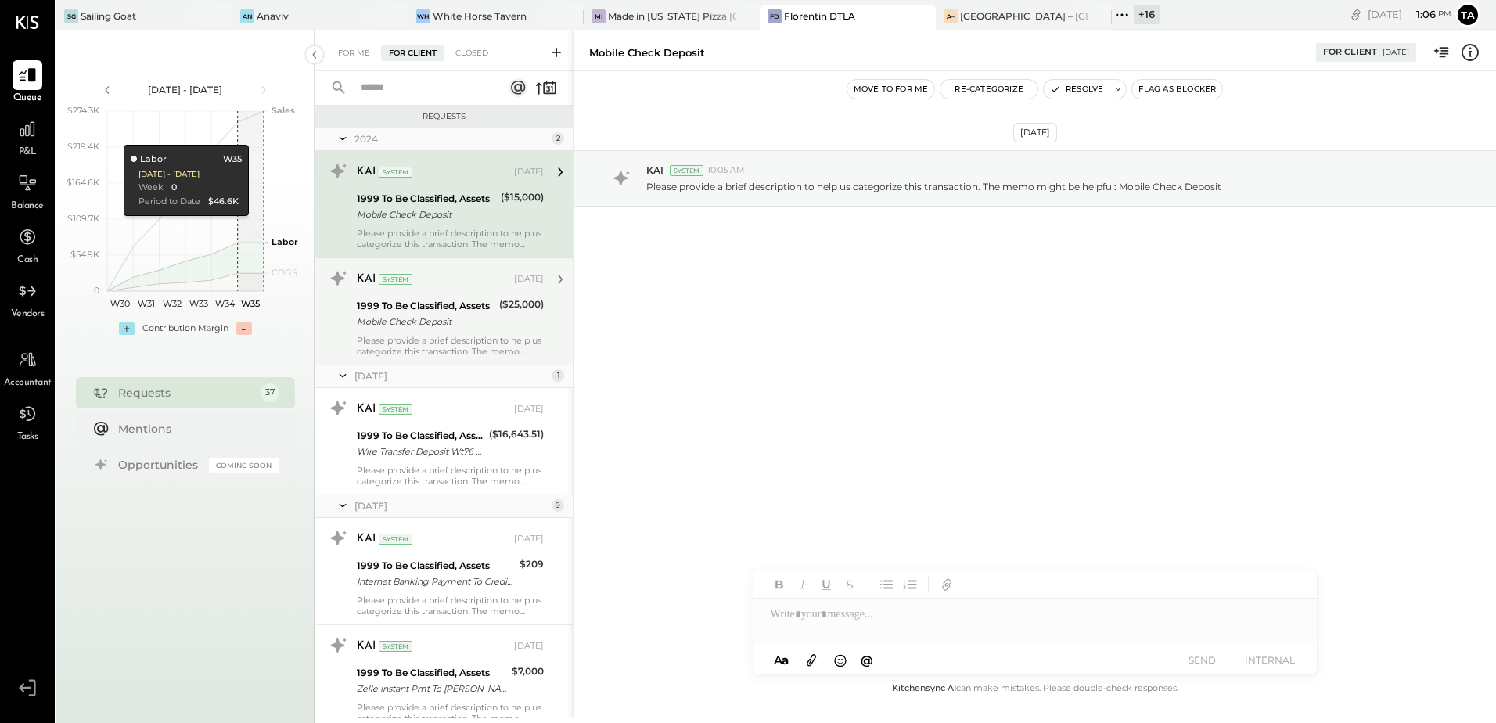
click at [535, 215] on div "($15,000)" at bounding box center [522, 206] width 43 height 34
click at [462, 336] on div "Please provide a brief description to help us categorize this transaction. The …" at bounding box center [450, 346] width 187 height 22
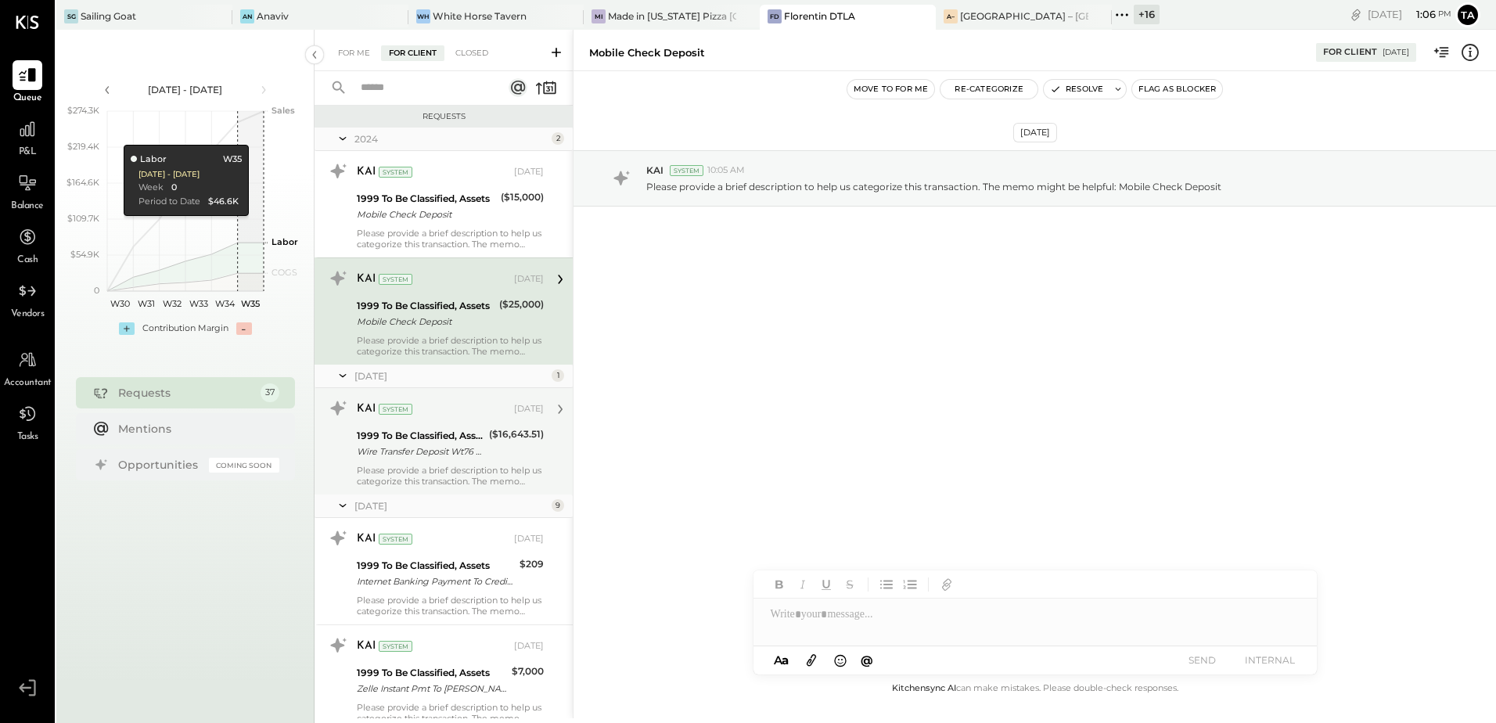
click at [448, 447] on div "Wire Transfer Deposit Wt76 Ref000369 Zions Bancorp, Na 241216b027gl 12/16 Card …" at bounding box center [421, 452] width 128 height 16
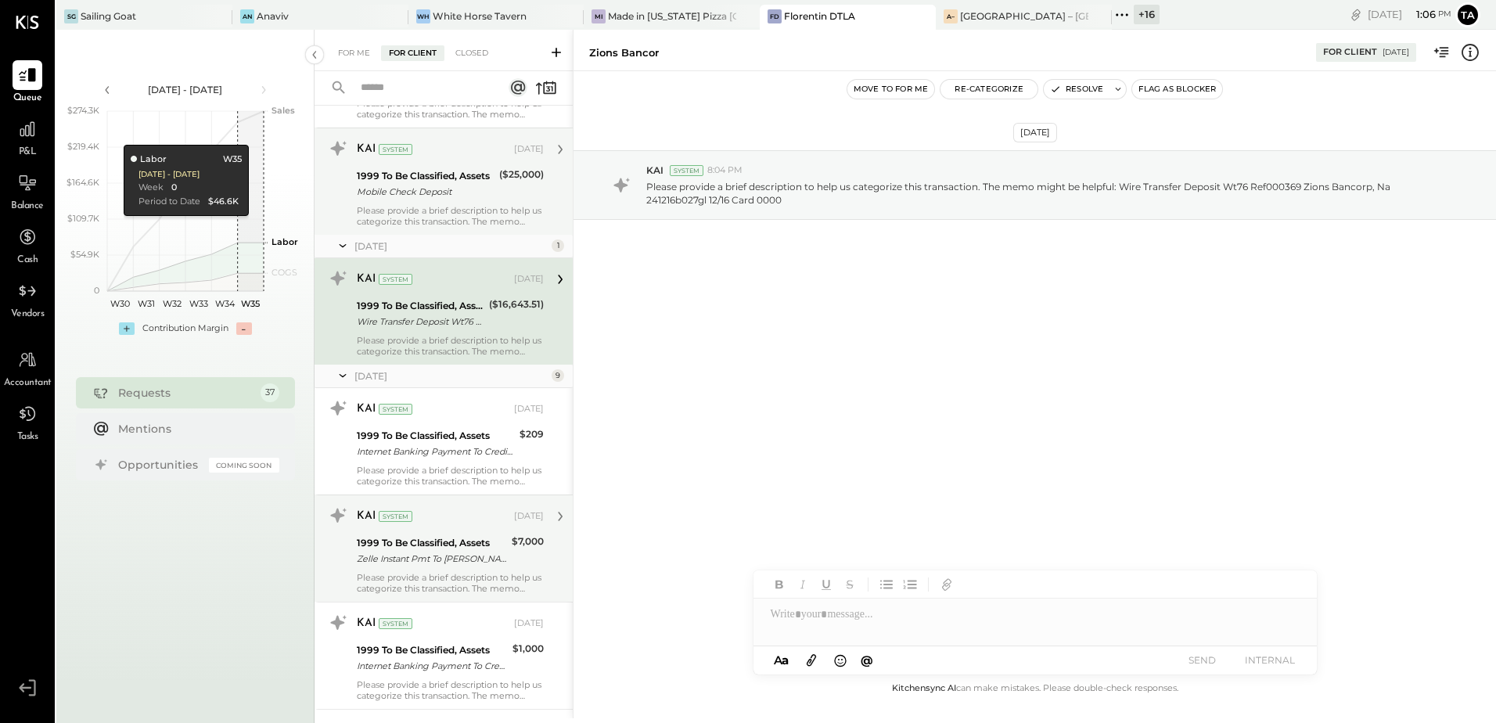
scroll to position [156, 0]
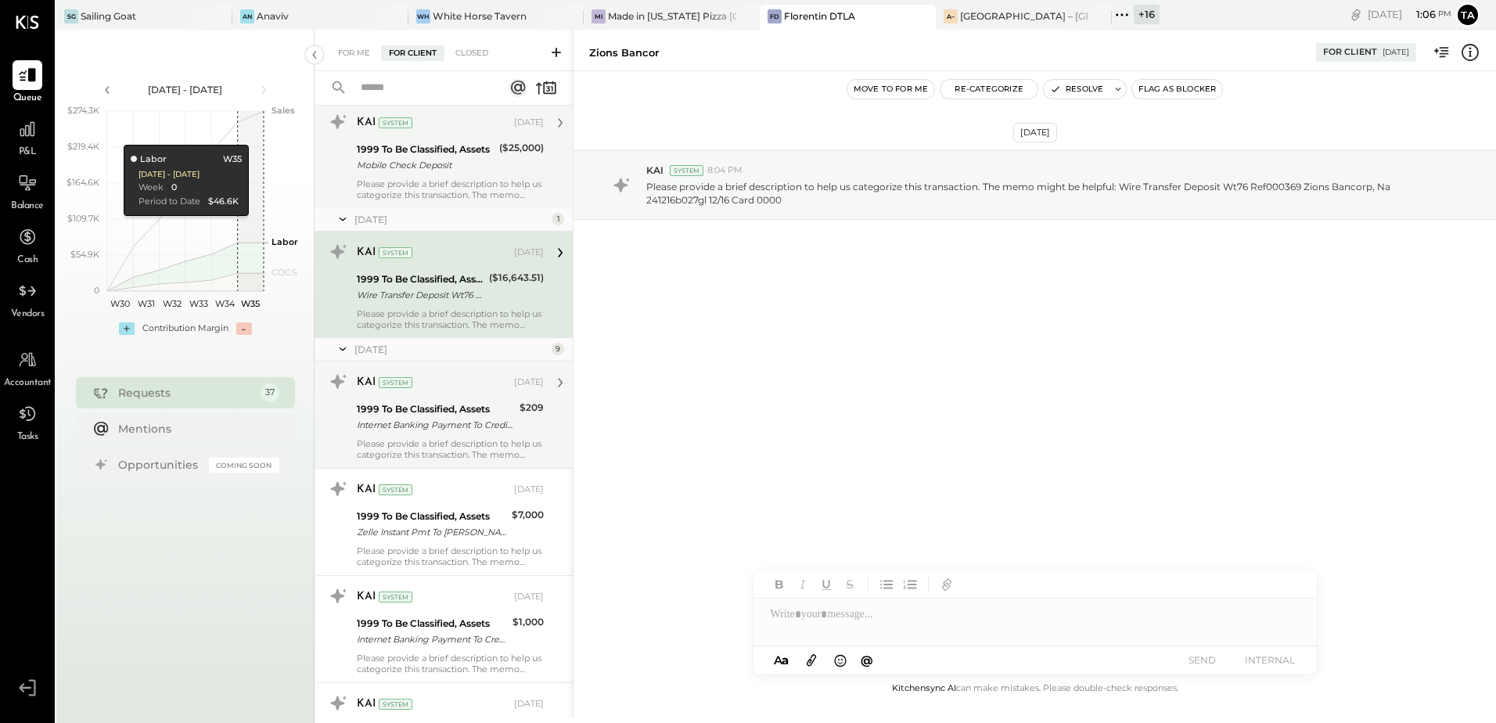
click at [458, 441] on div "Please provide a brief description to help us categorize this transaction. The …" at bounding box center [450, 449] width 187 height 22
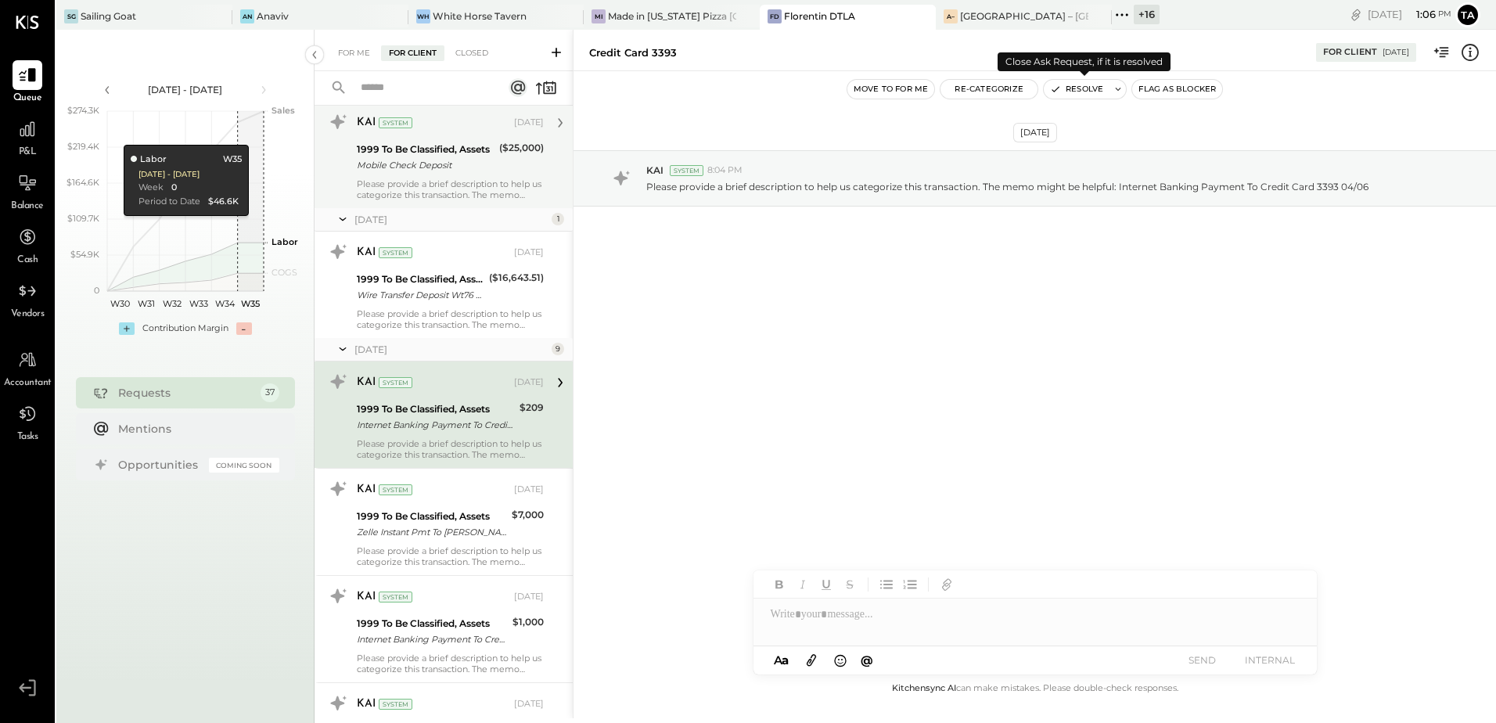
click at [1067, 94] on button "Resolve" at bounding box center [1077, 89] width 66 height 19
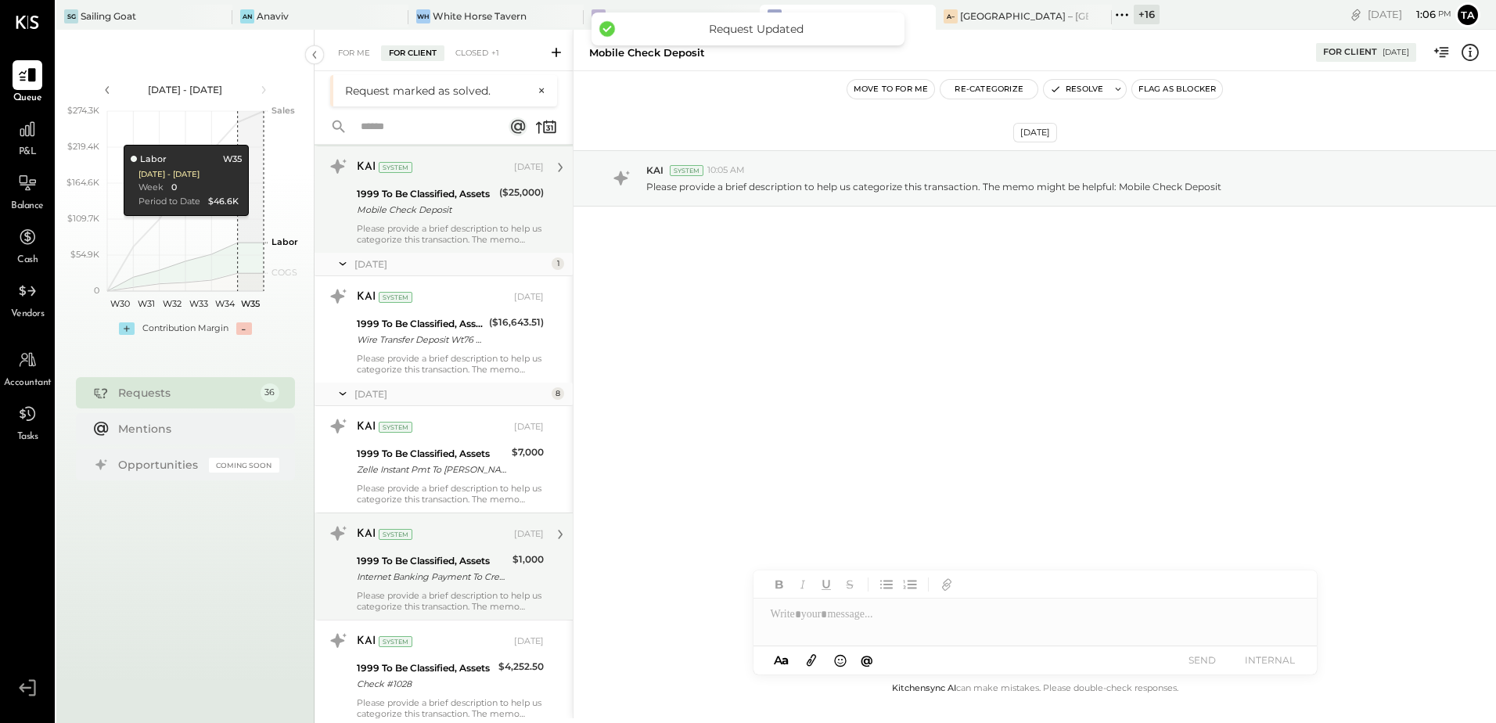
scroll to position [156, 0]
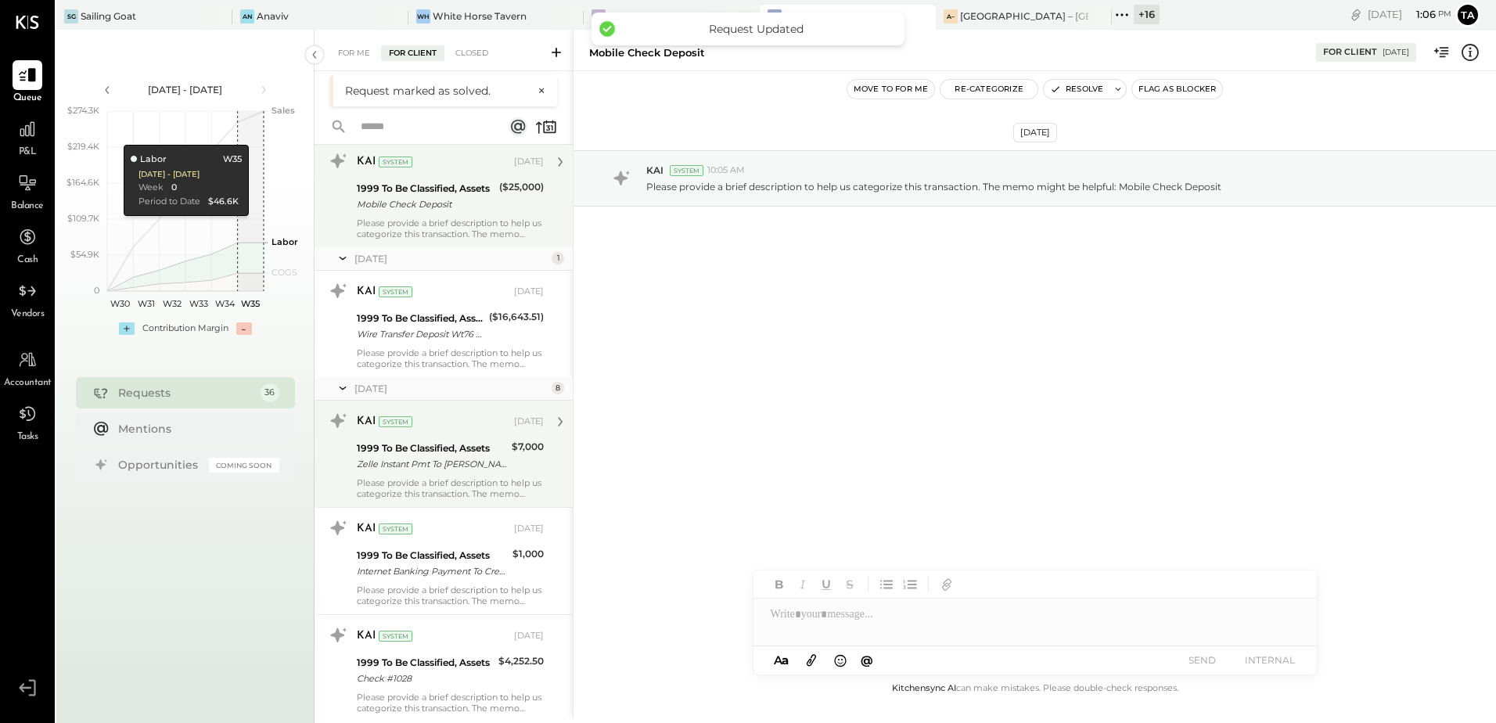
click at [433, 475] on div "KAI System [DATE] 1999 To Be Classified, Assets Zelle Instant Pmt To [PERSON_NA…" at bounding box center [450, 453] width 187 height 91
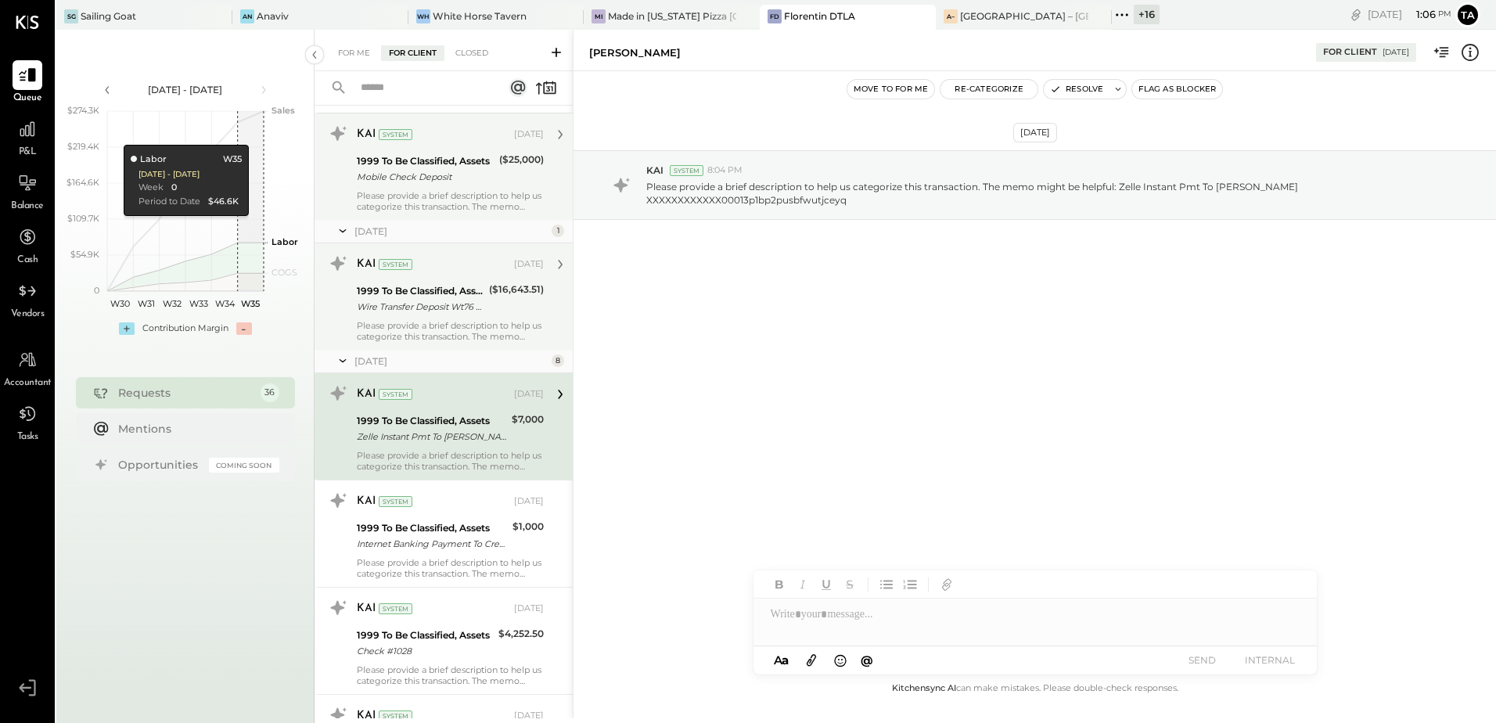
scroll to position [156, 0]
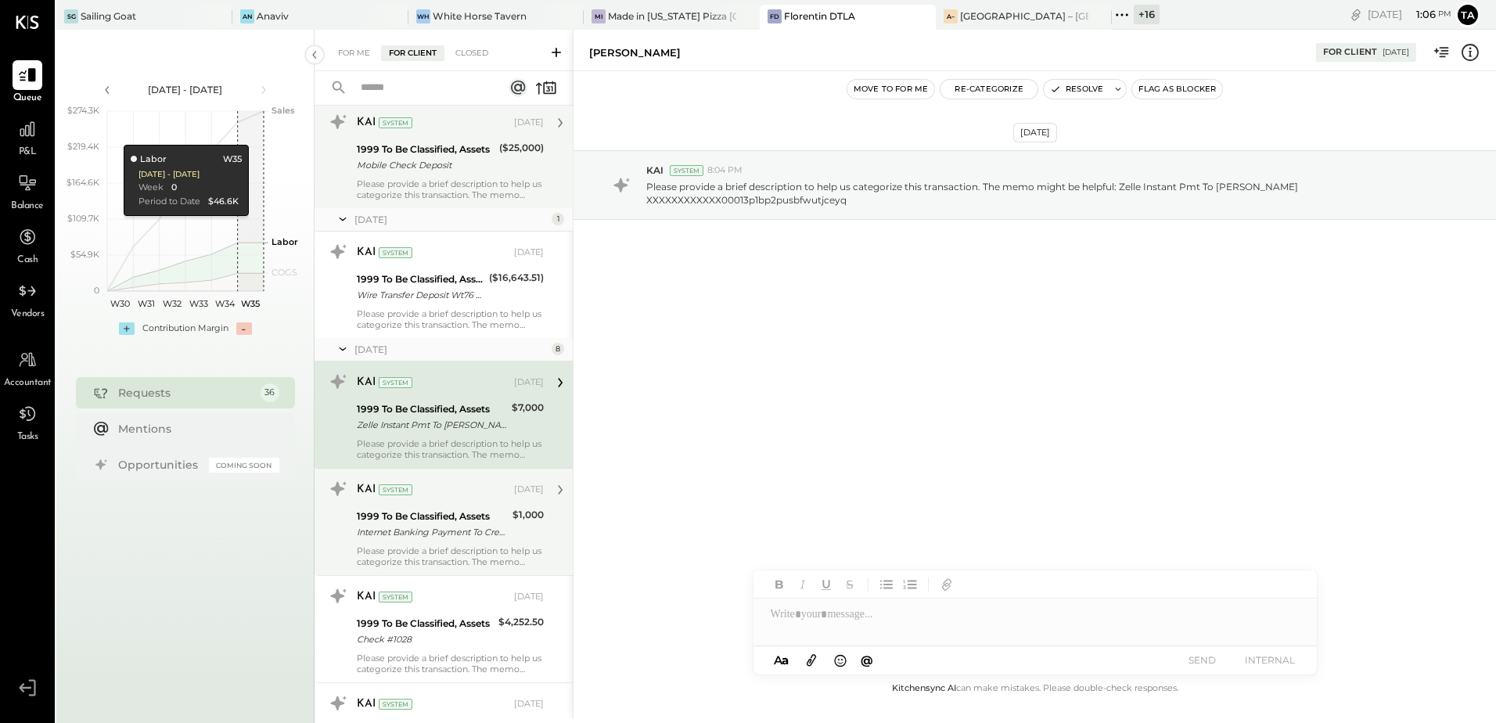
click at [469, 510] on div "1999 To Be Classified, Assets" at bounding box center [432, 517] width 151 height 16
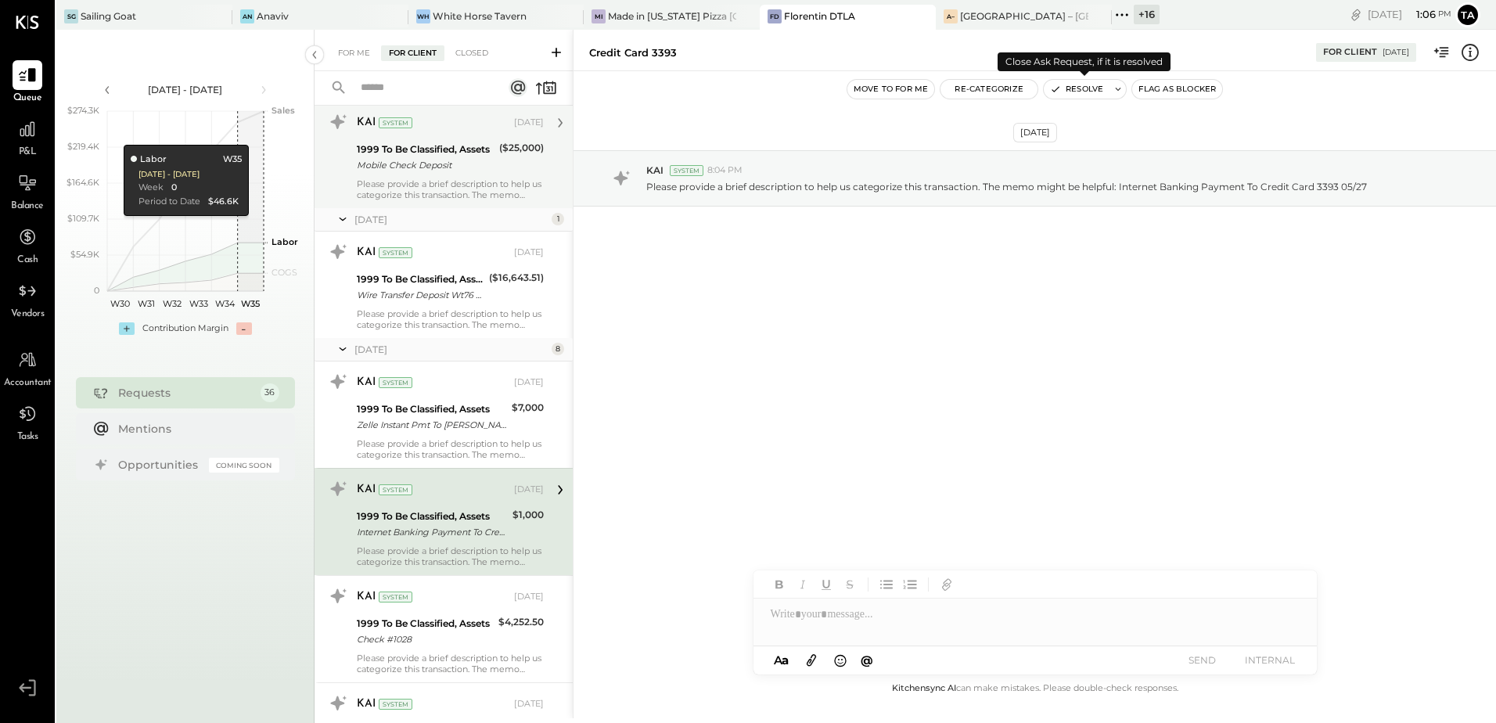
click at [1060, 92] on button "Resolve" at bounding box center [1077, 89] width 66 height 19
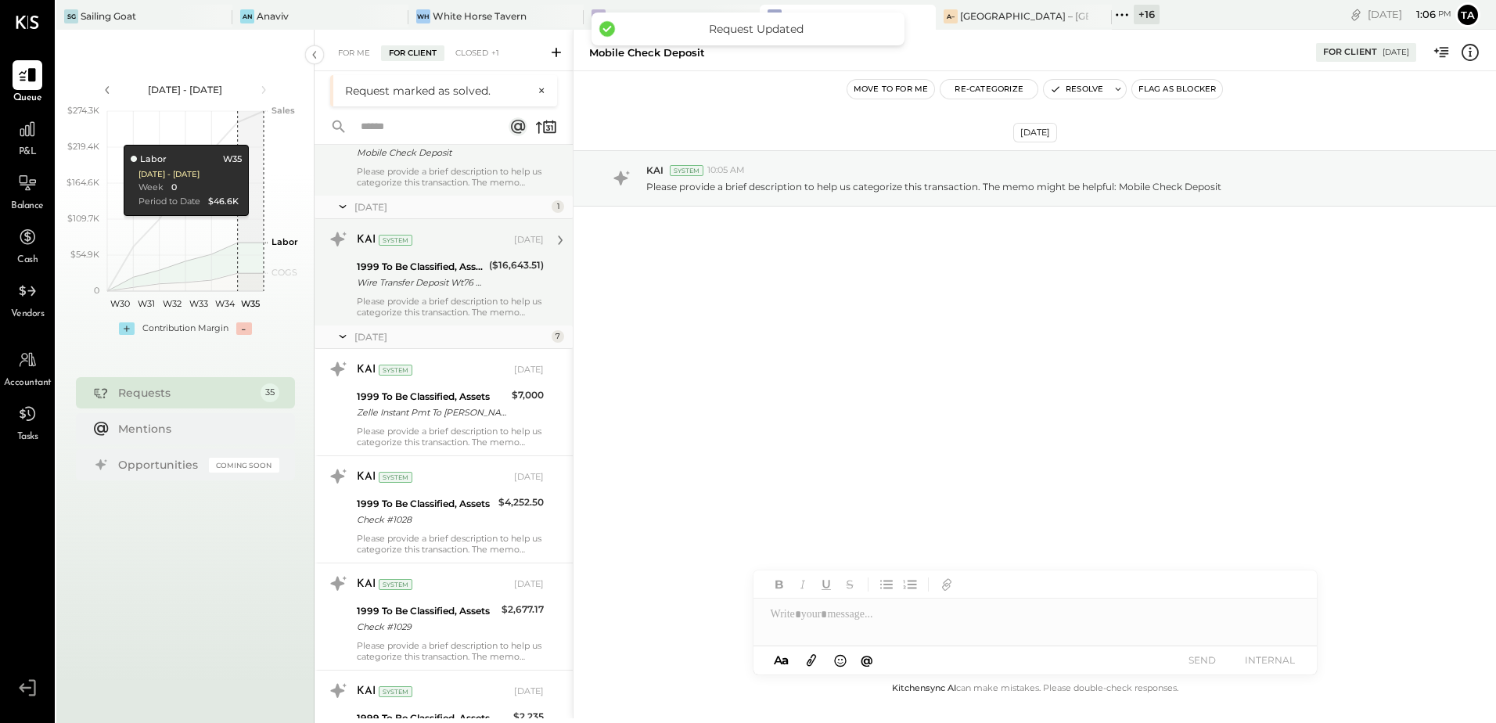
scroll to position [235, 0]
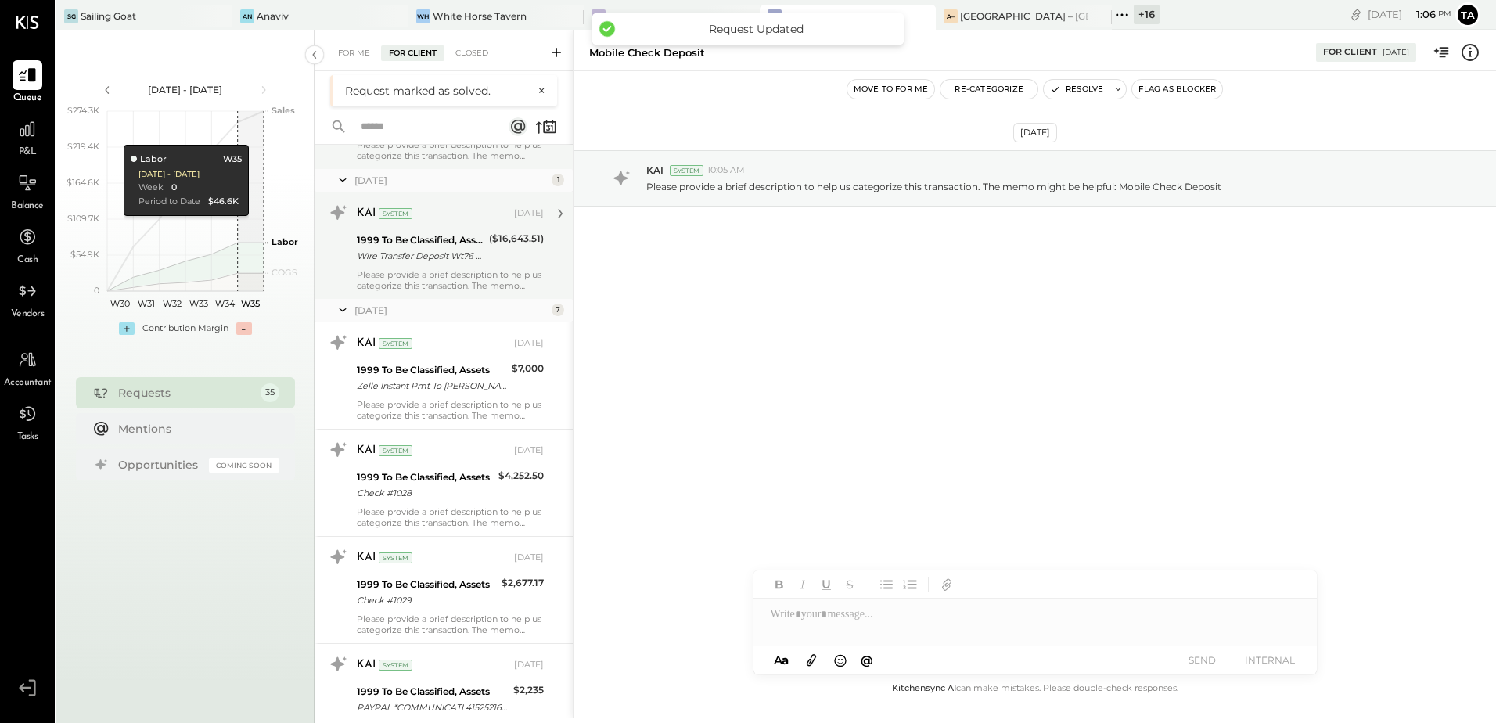
click at [448, 480] on div "1999 To Be Classified, Assets" at bounding box center [425, 477] width 137 height 16
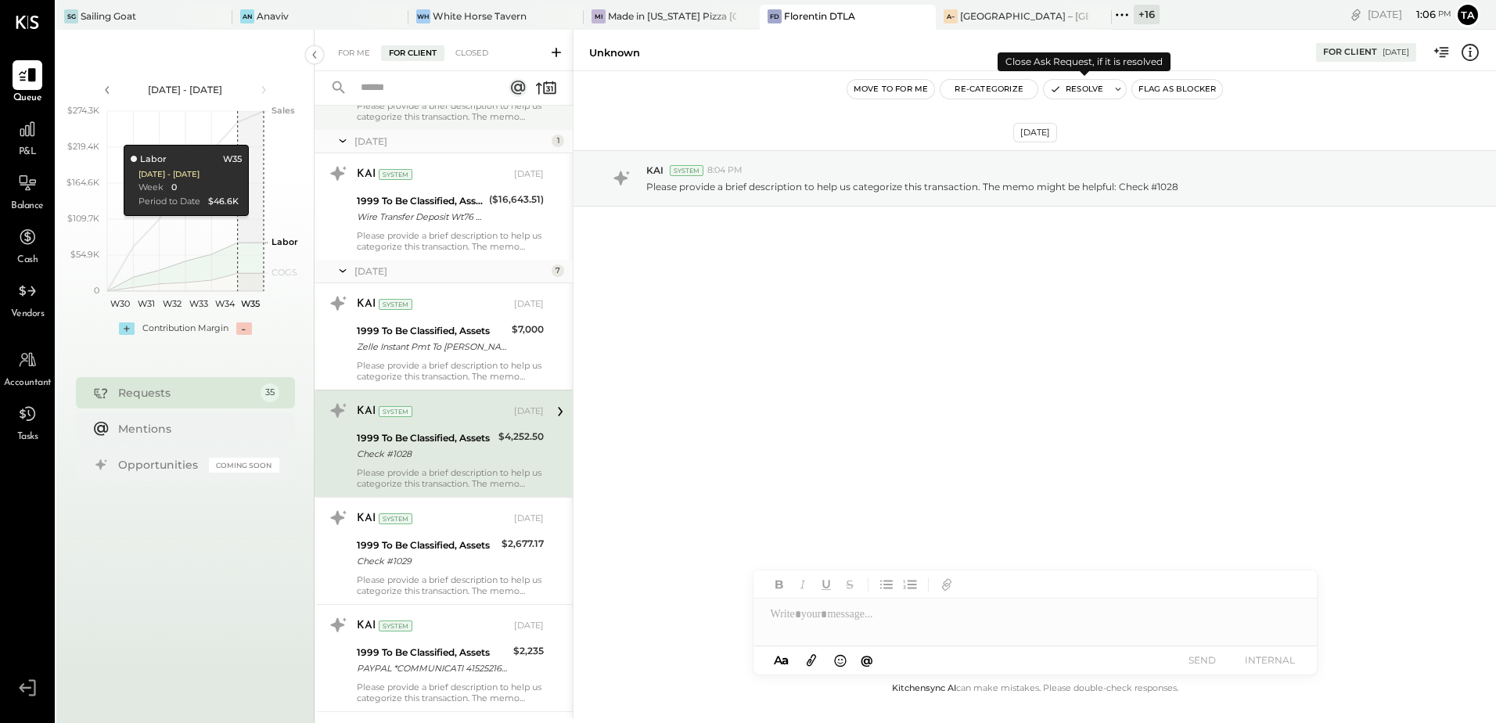
click at [1063, 88] on button "Resolve" at bounding box center [1077, 89] width 66 height 19
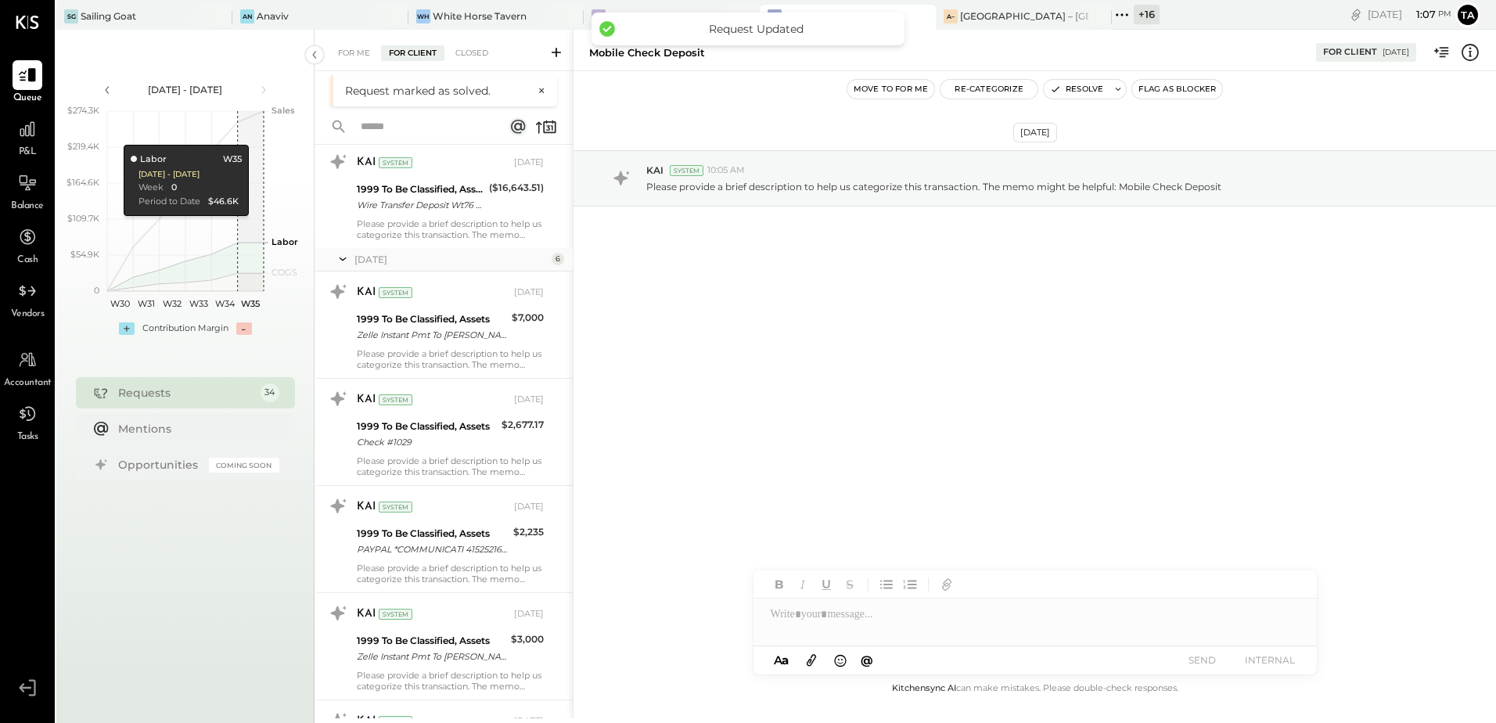
scroll to position [313, 0]
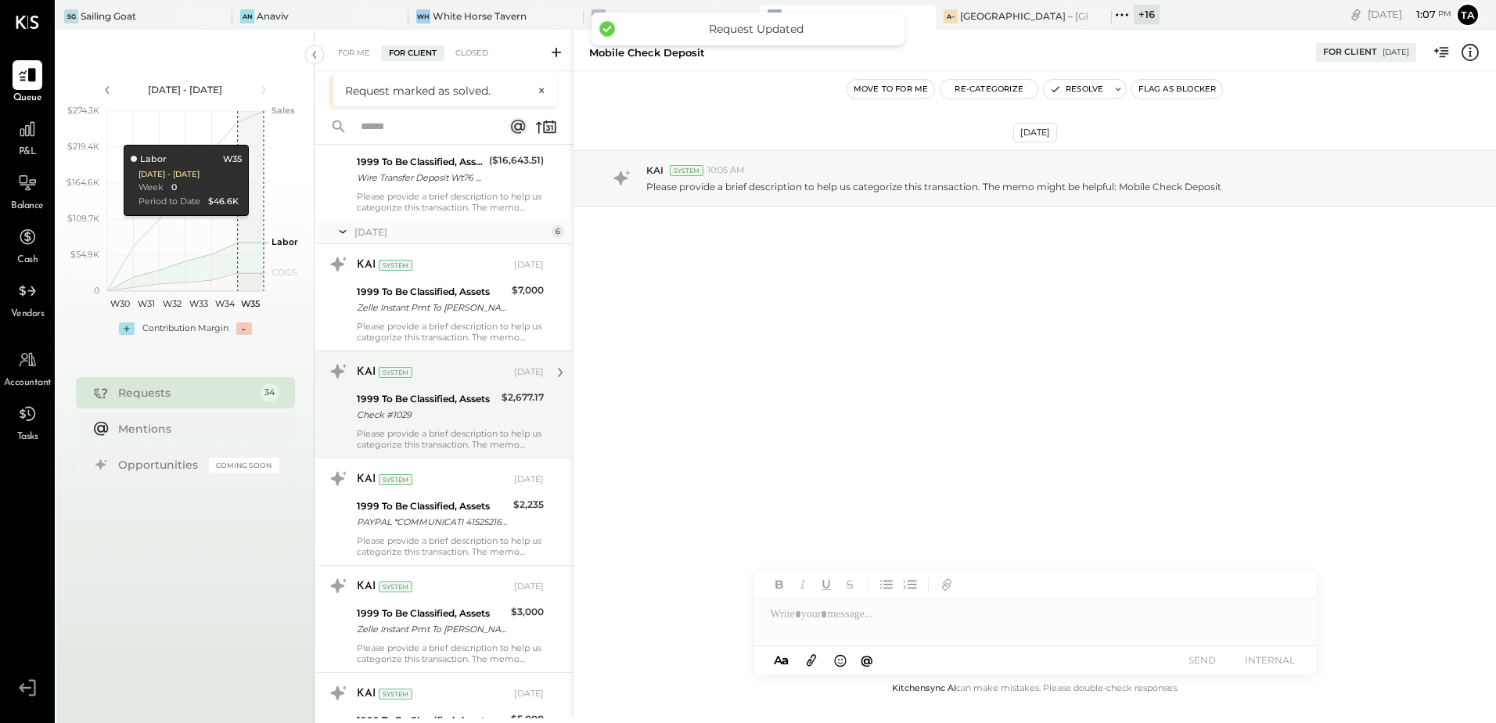
click at [479, 408] on div "Check #1029" at bounding box center [427, 415] width 140 height 16
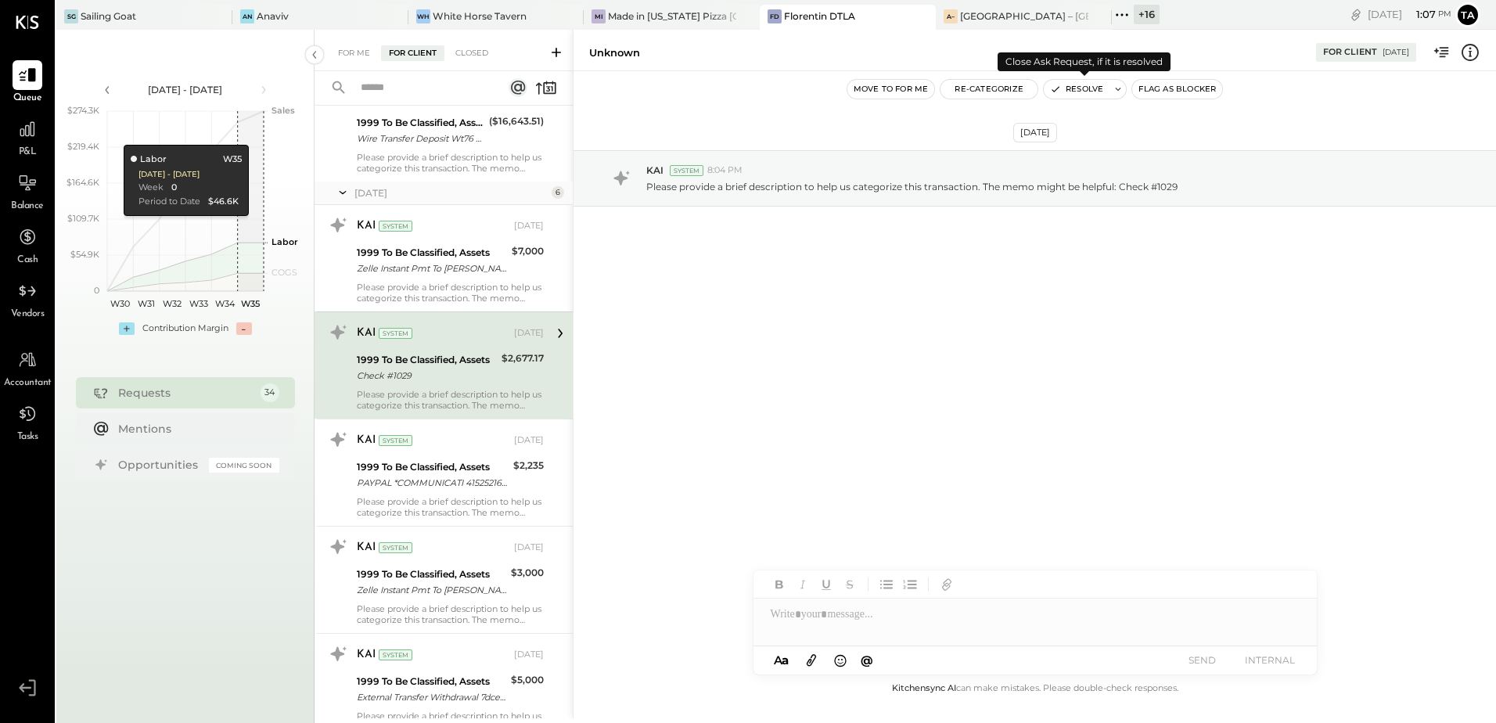
click at [1079, 89] on button "Resolve" at bounding box center [1077, 89] width 66 height 19
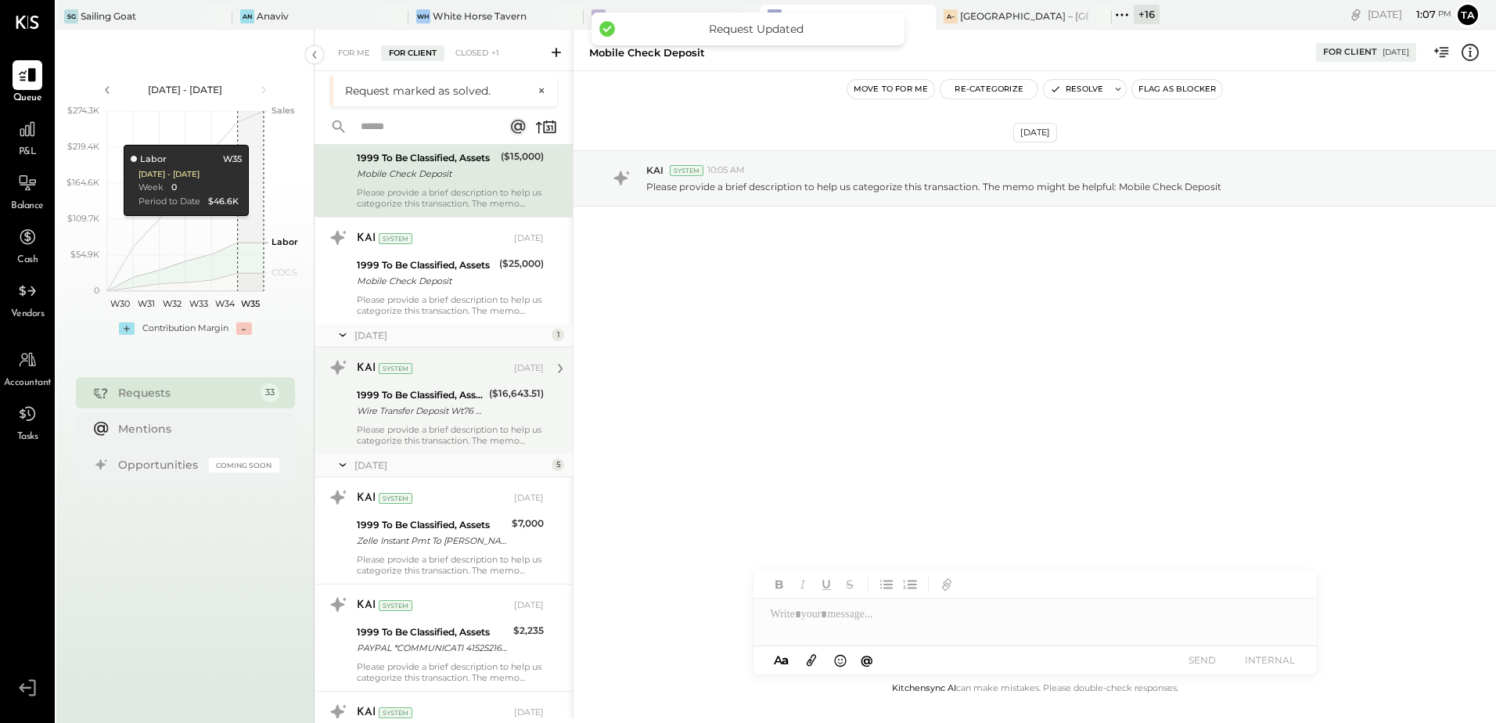
scroll to position [156, 0]
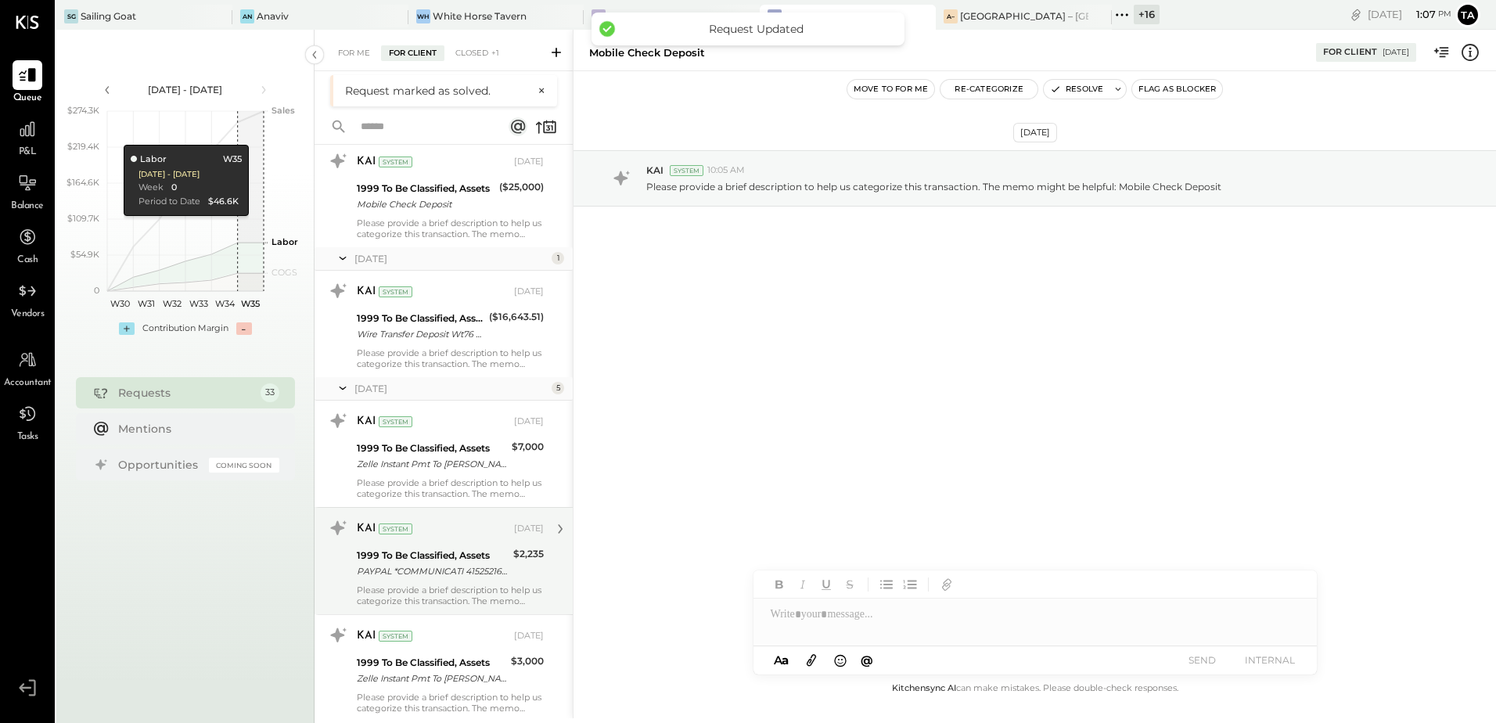
click at [433, 546] on div "1999 To Be Classified, Assets PAYPAL *COMMUNICATI 4152521600 CA" at bounding box center [433, 563] width 152 height 34
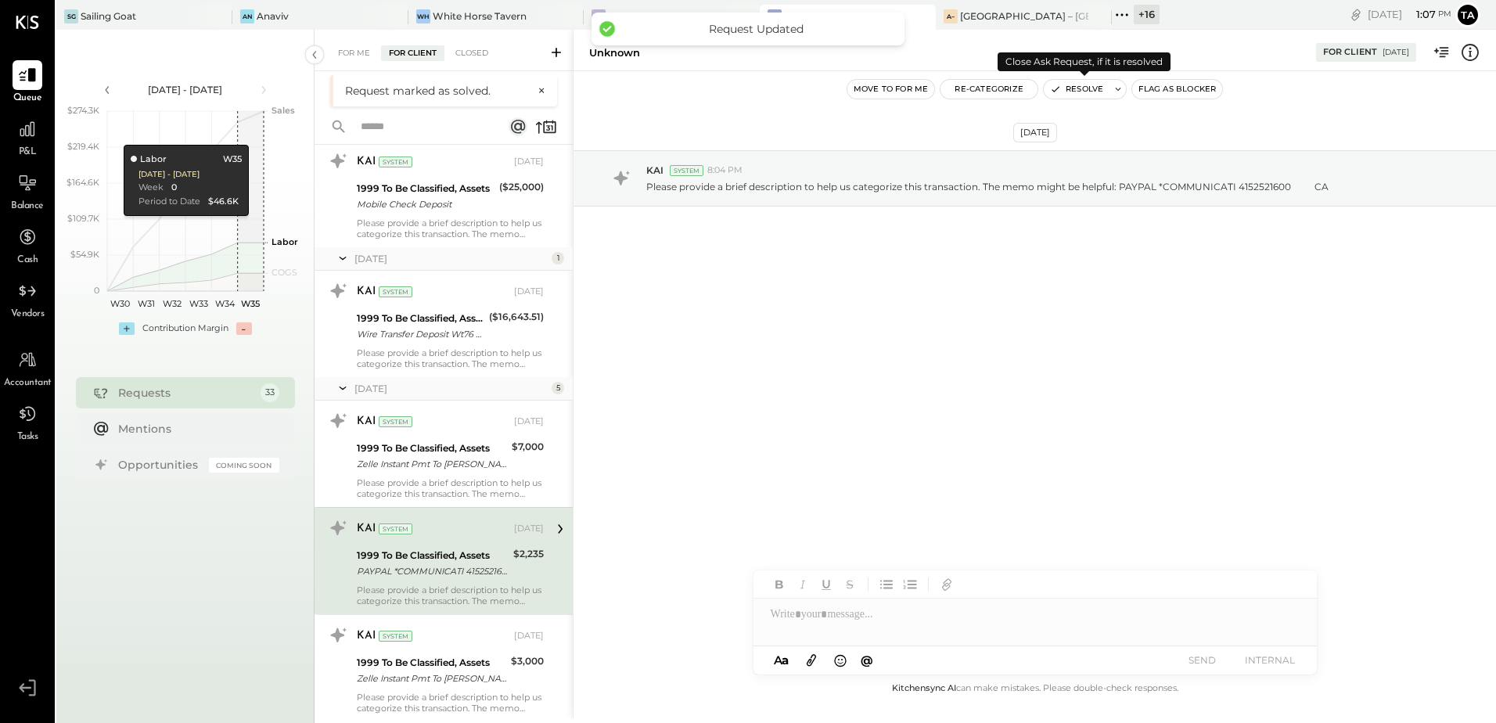
click at [1081, 92] on button "Resolve" at bounding box center [1077, 89] width 66 height 19
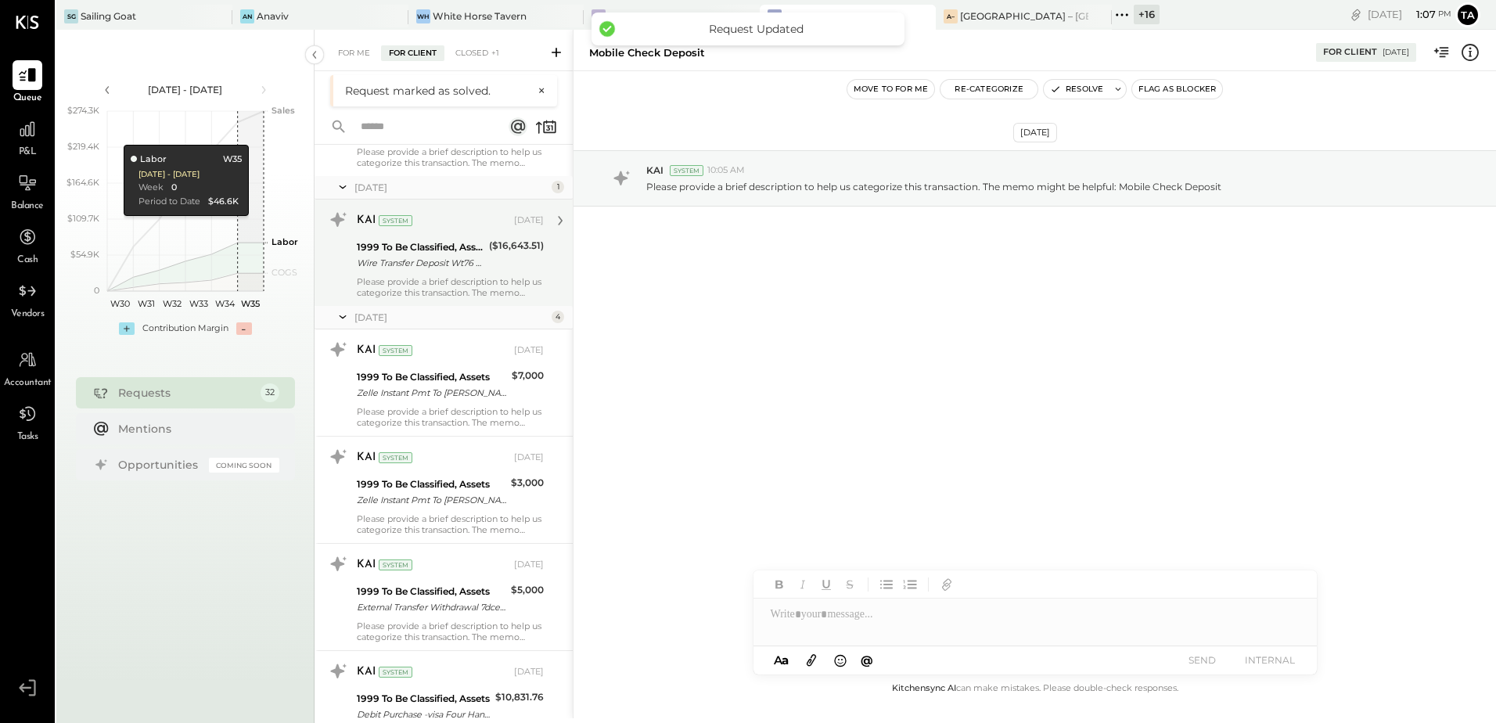
scroll to position [235, 0]
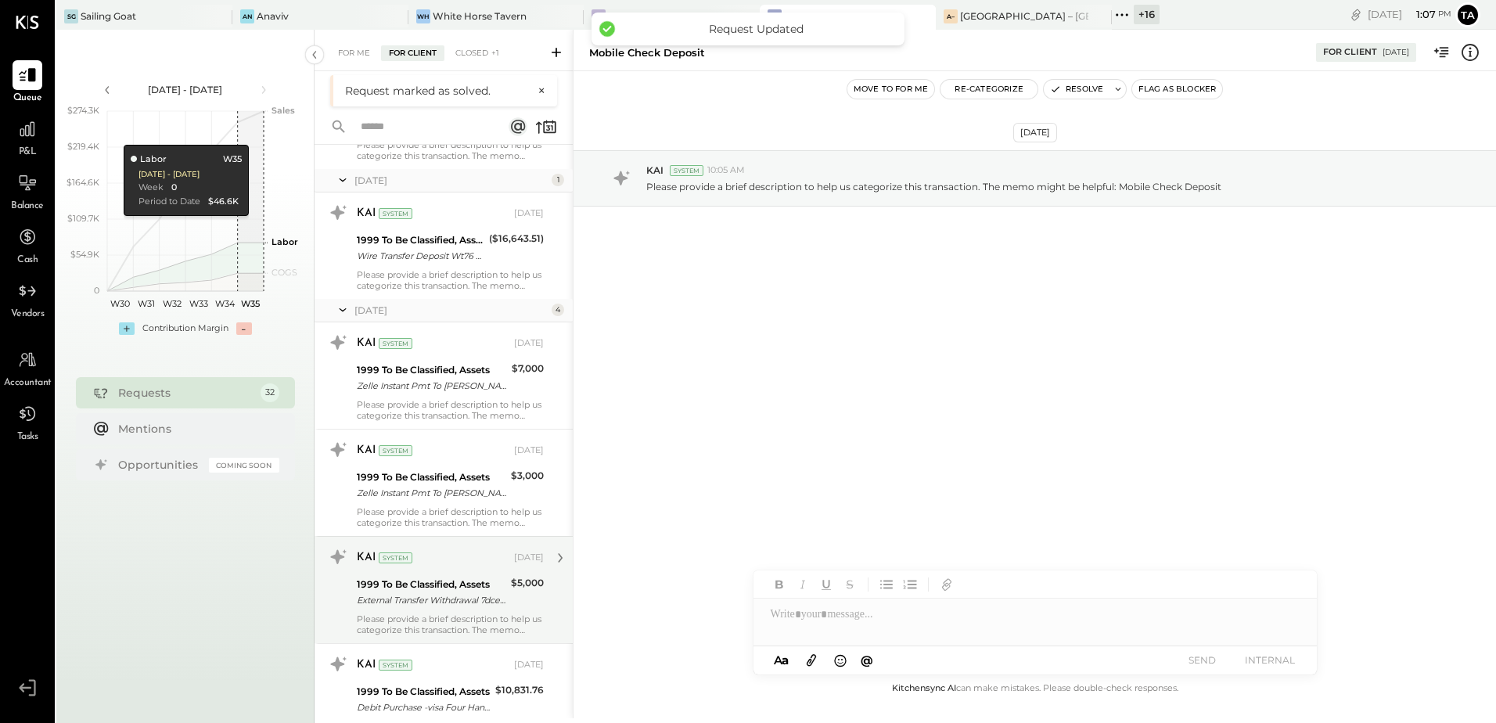
click at [439, 592] on div "External Transfer Withdrawal 7dce70544d3d2e1" at bounding box center [431, 600] width 149 height 16
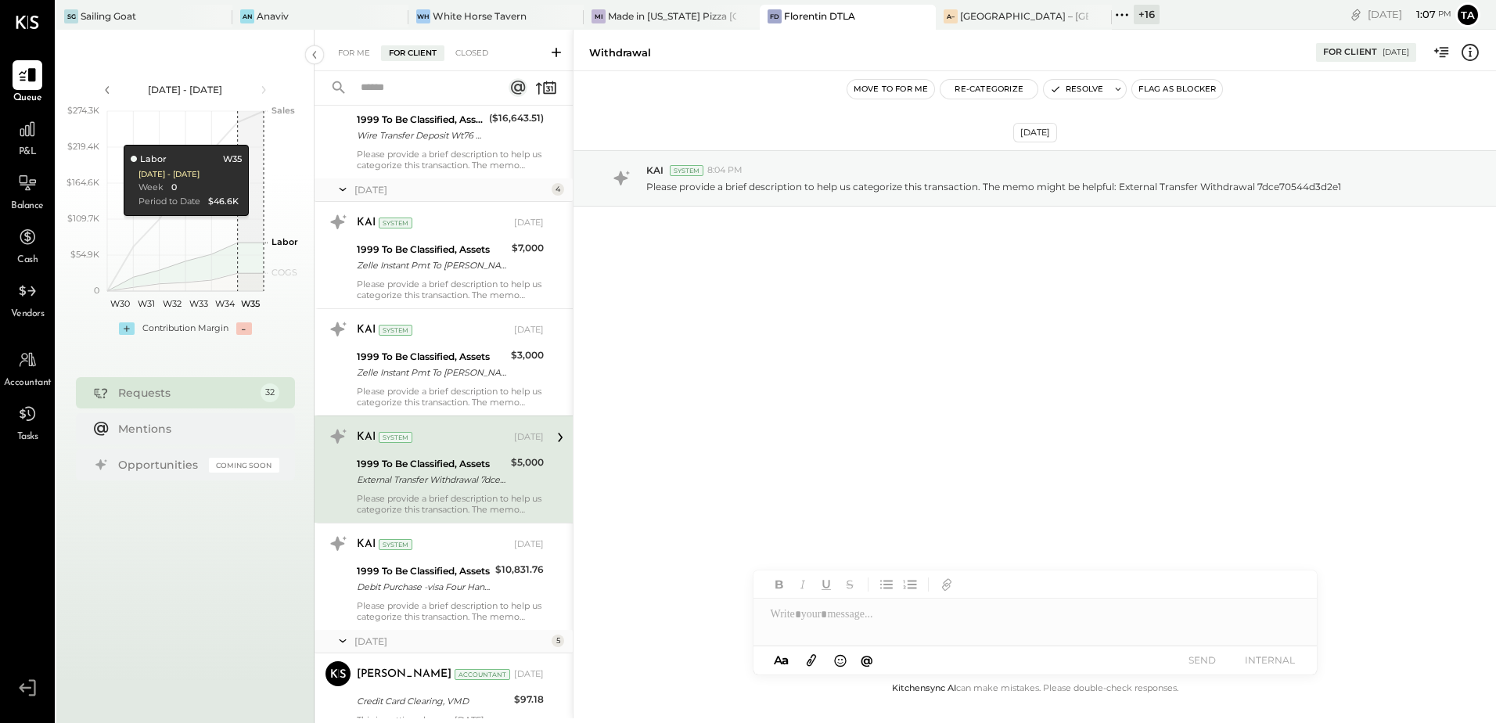
scroll to position [391, 0]
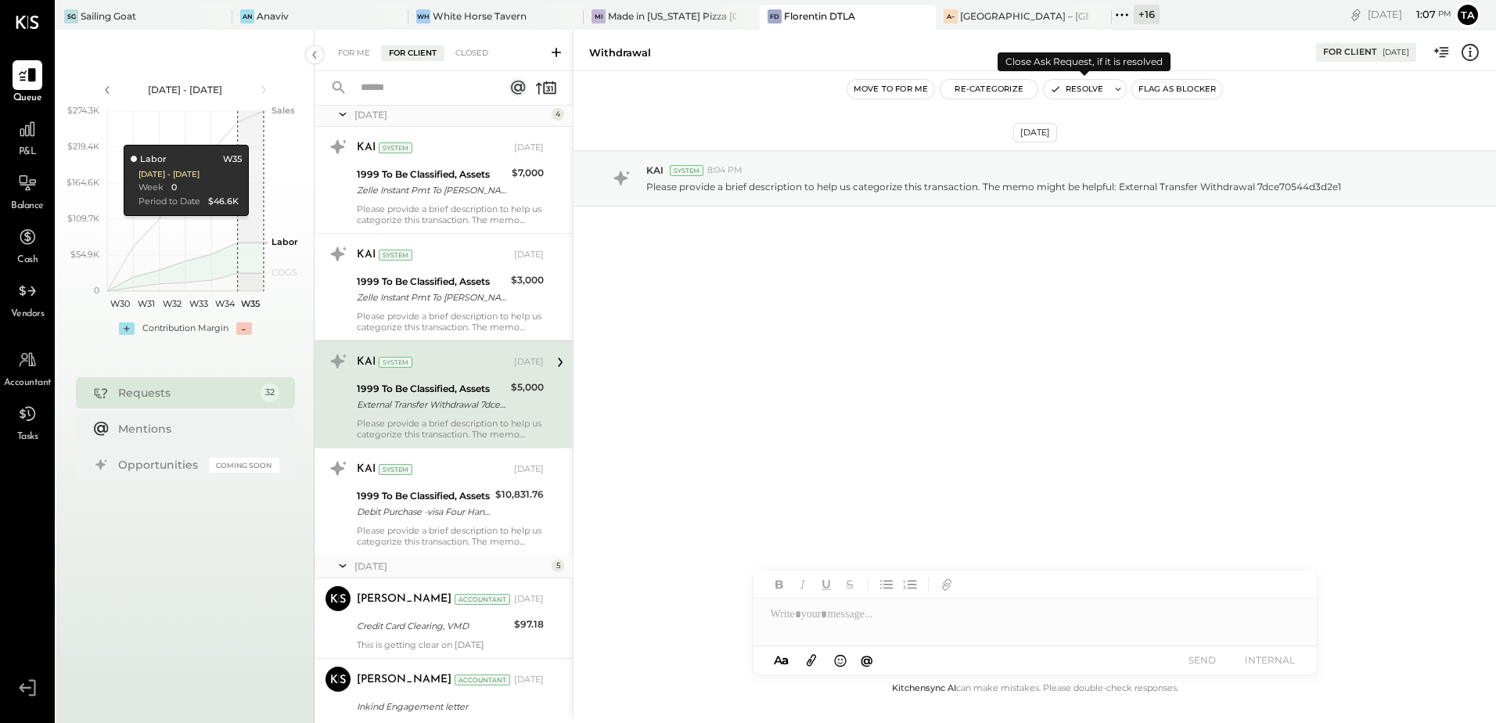
click at [1095, 92] on button "Resolve" at bounding box center [1077, 89] width 66 height 19
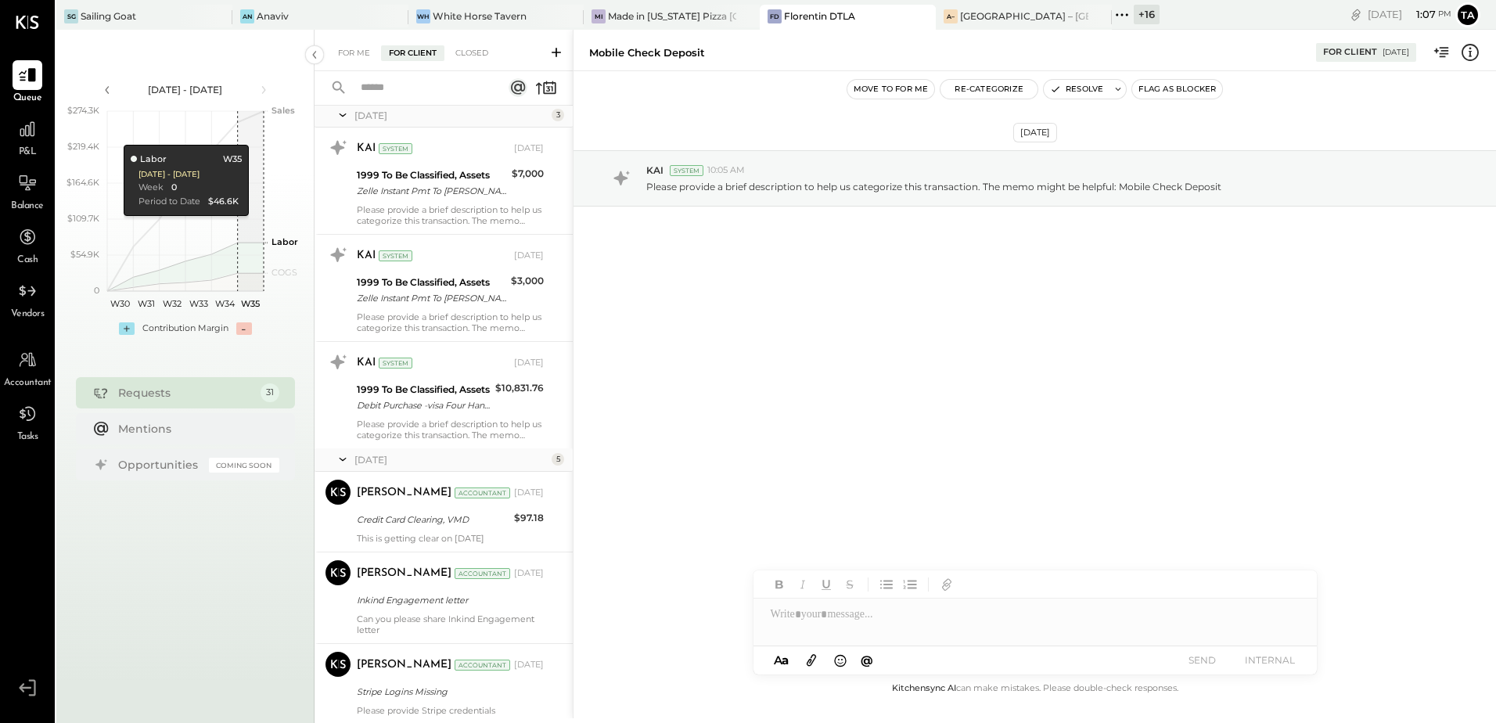
scroll to position [391, 0]
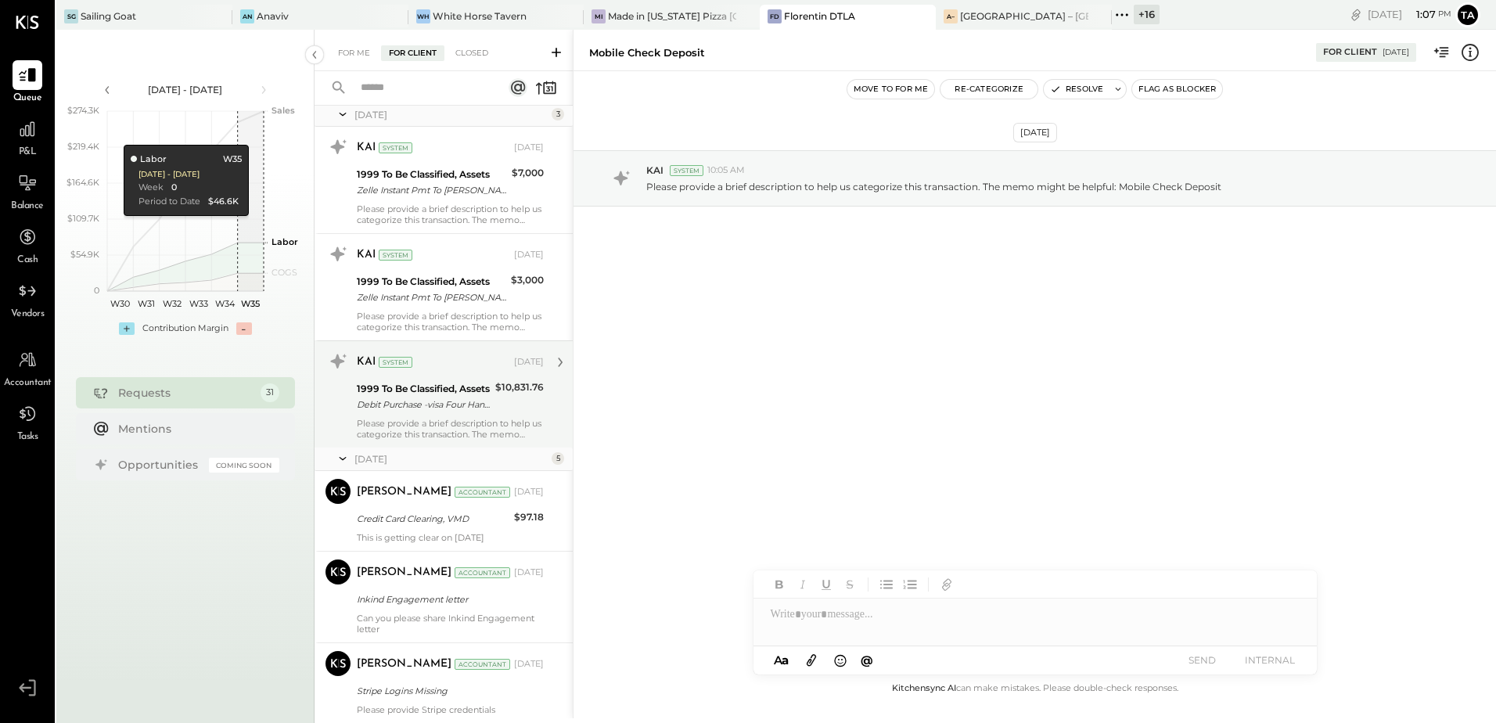
click at [479, 414] on div "KAI System [DATE] 1999 To Be Classified, Assets Debit Purchase -visa Four Hands…" at bounding box center [450, 394] width 187 height 91
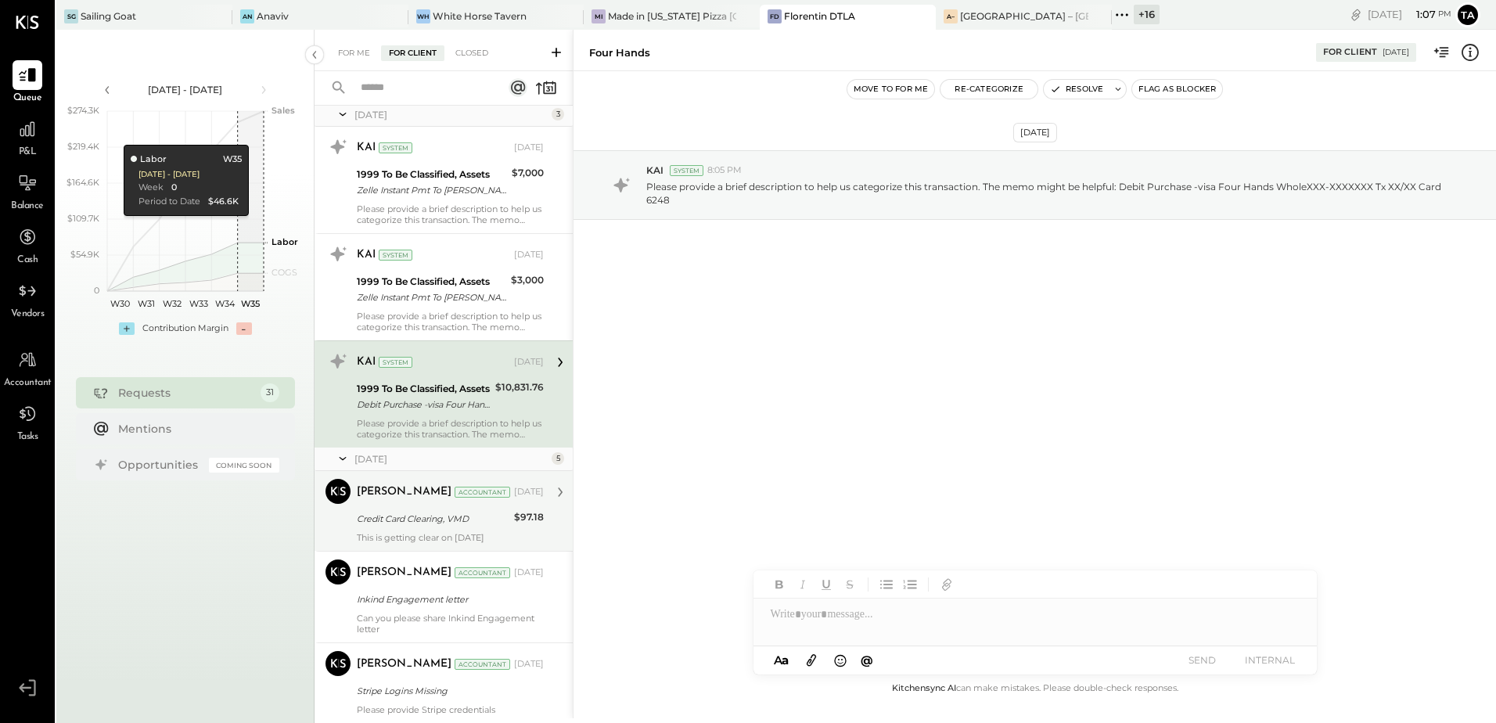
click at [426, 530] on div "[PERSON_NAME] Accountant [DATE] Credit Card Clearing, VMD $97.18 This is gettin…" at bounding box center [450, 511] width 187 height 64
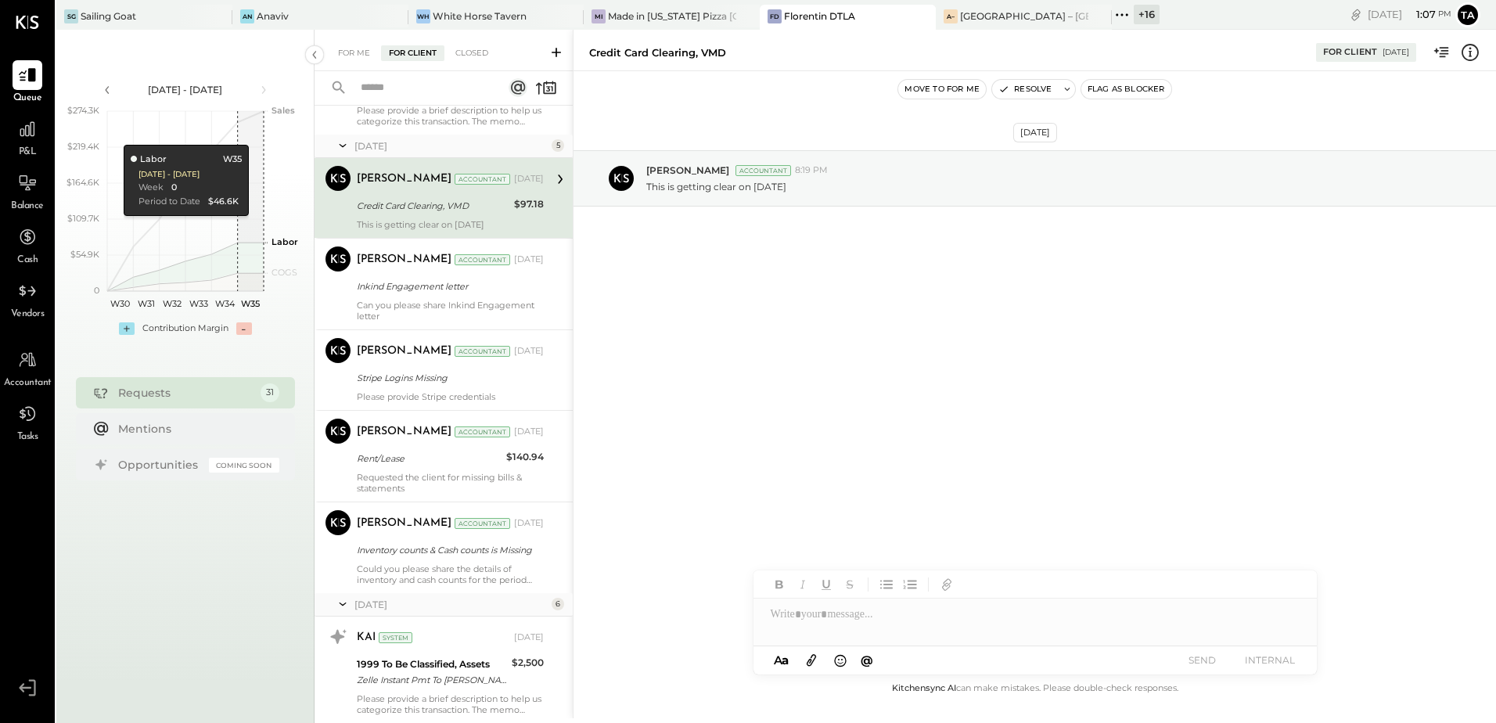
scroll to position [548, 0]
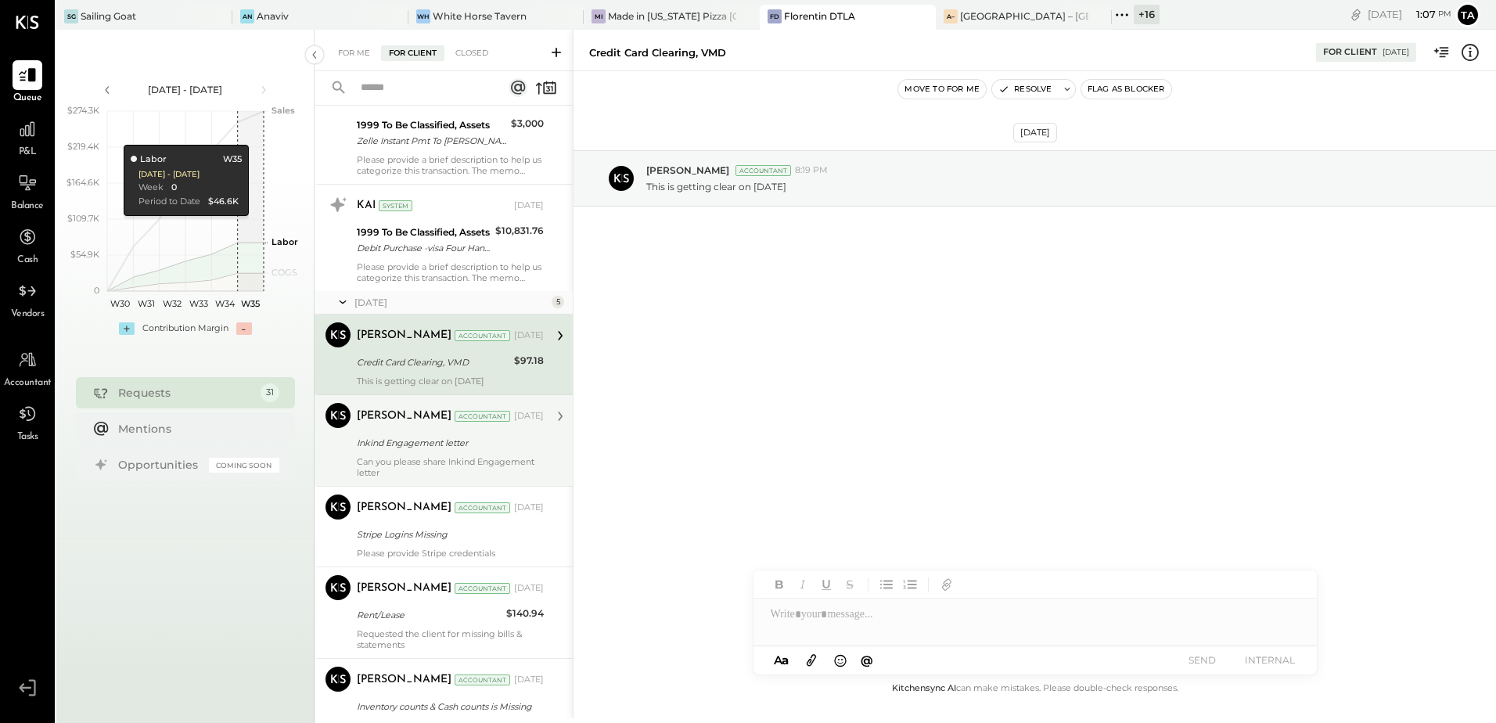
click at [480, 437] on div "Inkind Engagement letter" at bounding box center [448, 443] width 182 height 16
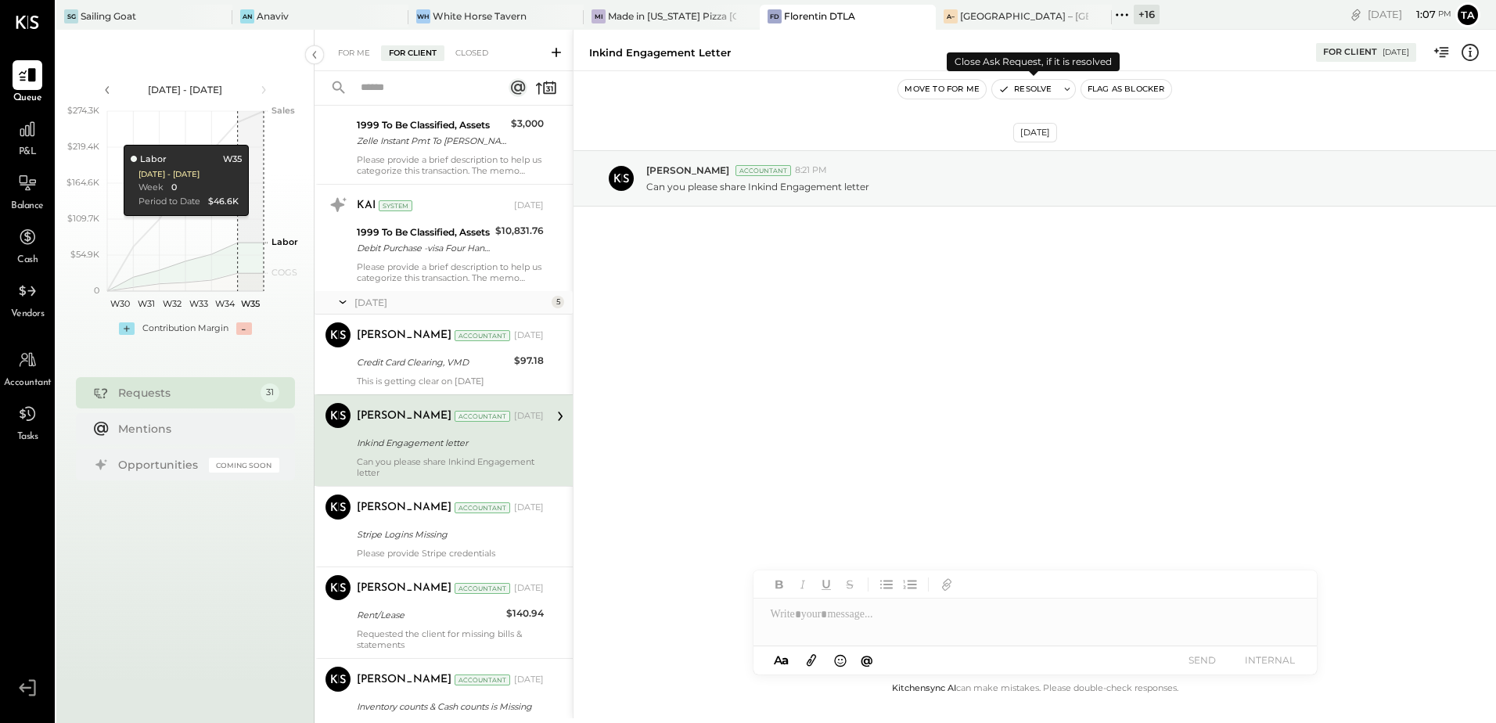
click at [1024, 91] on button "Resolve" at bounding box center [1025, 89] width 66 height 19
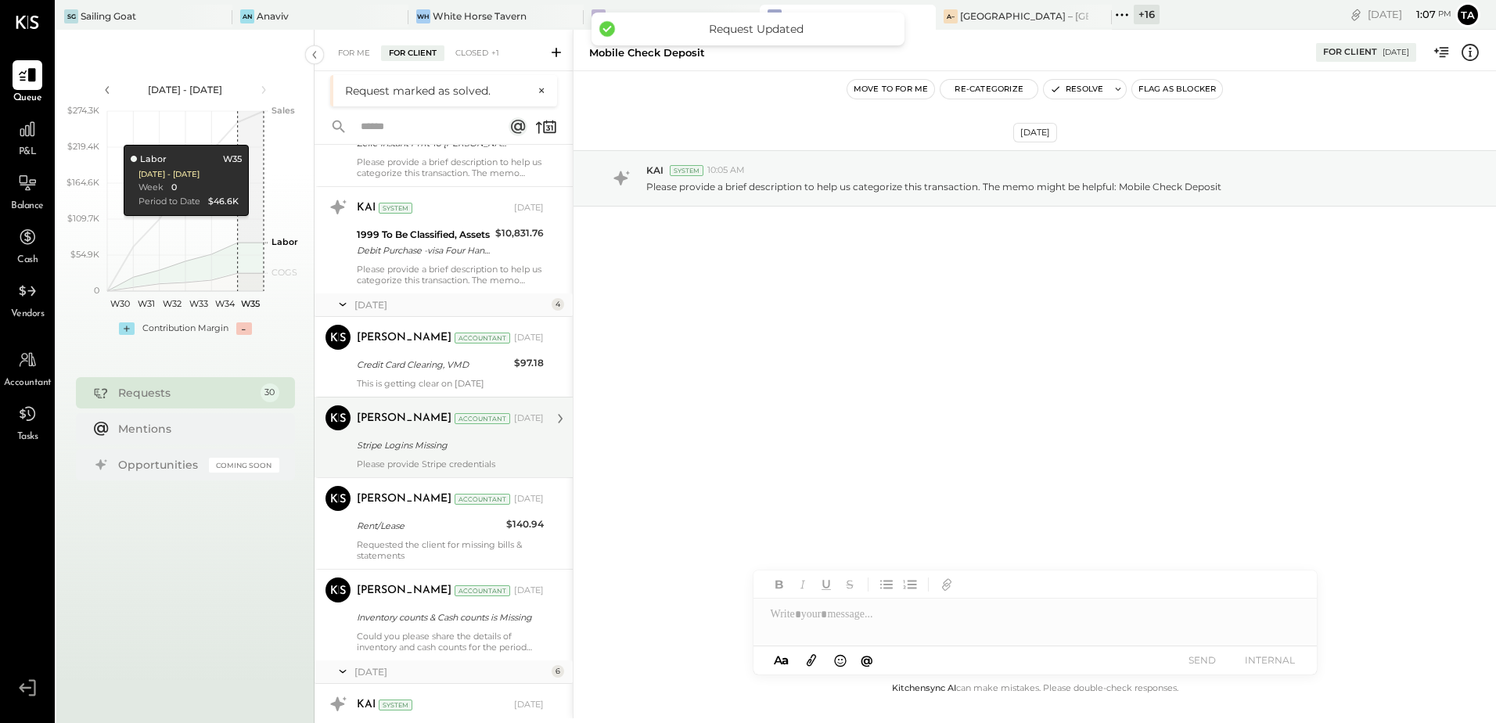
scroll to position [626, 0]
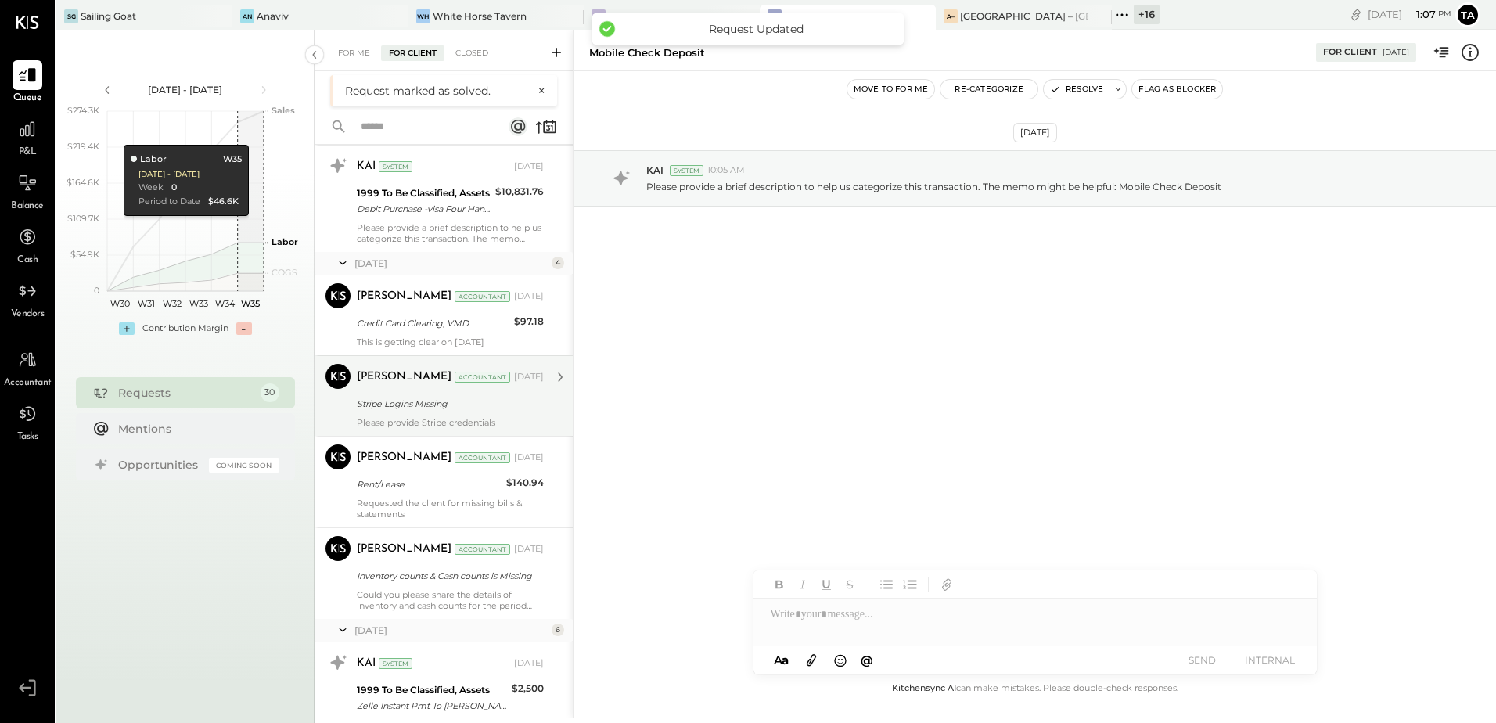
click at [471, 415] on div "[PERSON_NAME] Accountant [DATE] Stripe Logins Missing Please provide Stripe cre…" at bounding box center [450, 396] width 187 height 64
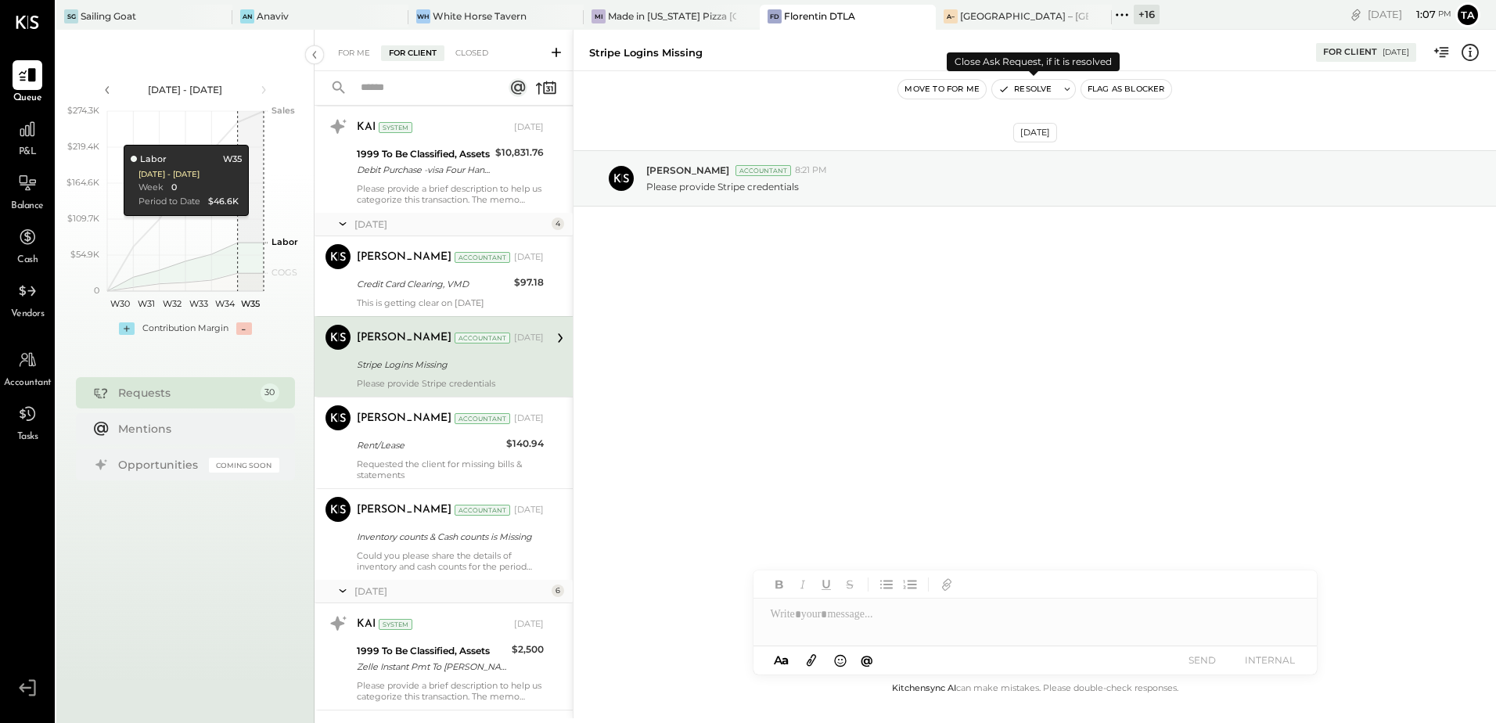
click at [1018, 93] on button "Resolve" at bounding box center [1025, 89] width 66 height 19
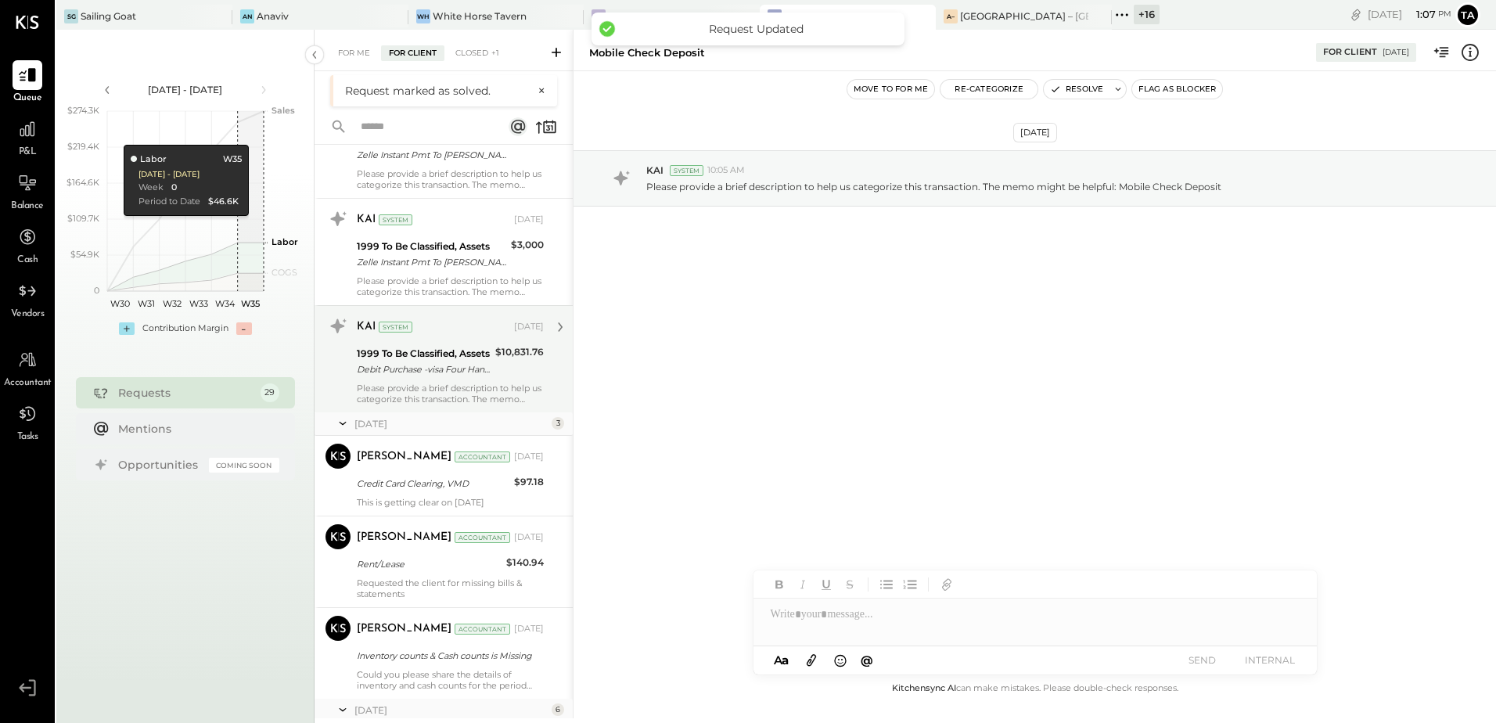
scroll to position [469, 0]
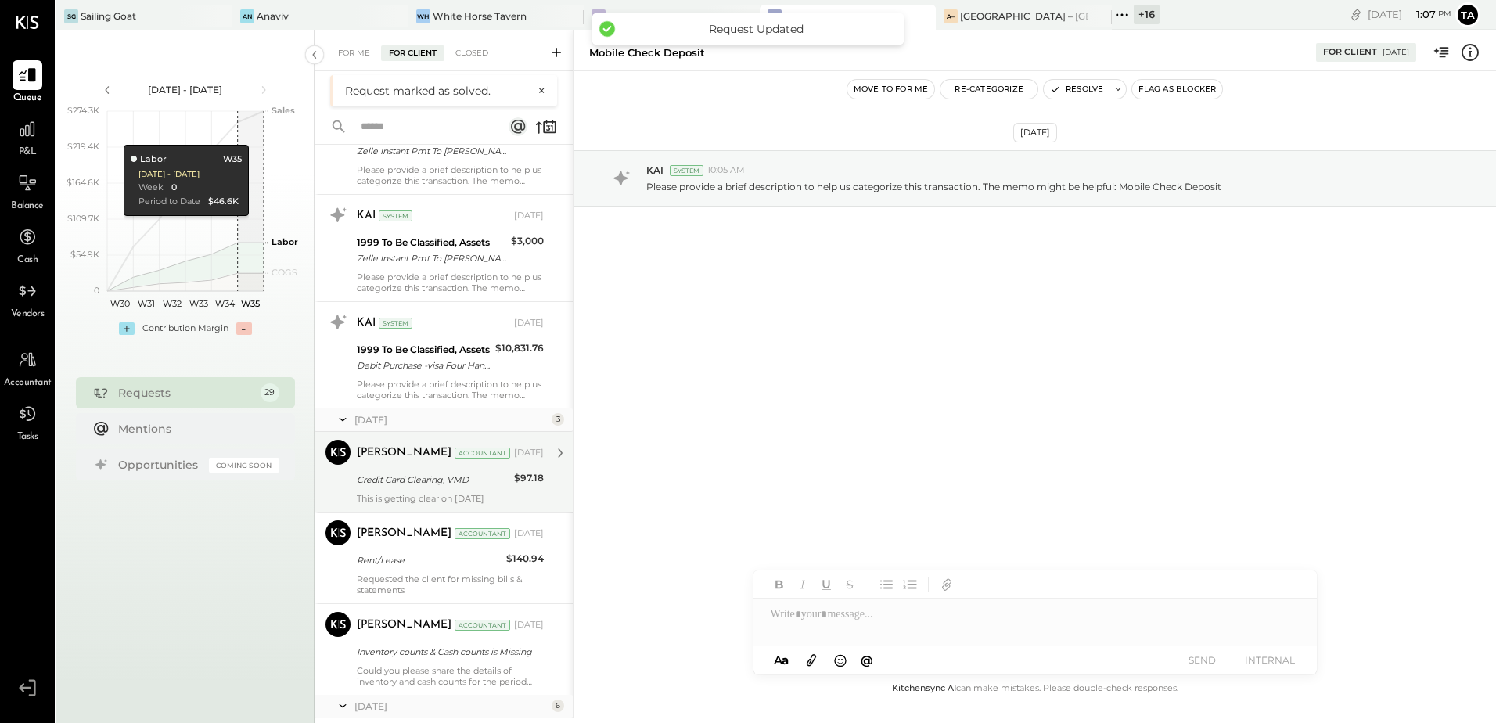
click at [429, 475] on div "Credit Card Clearing, VMD" at bounding box center [433, 480] width 153 height 16
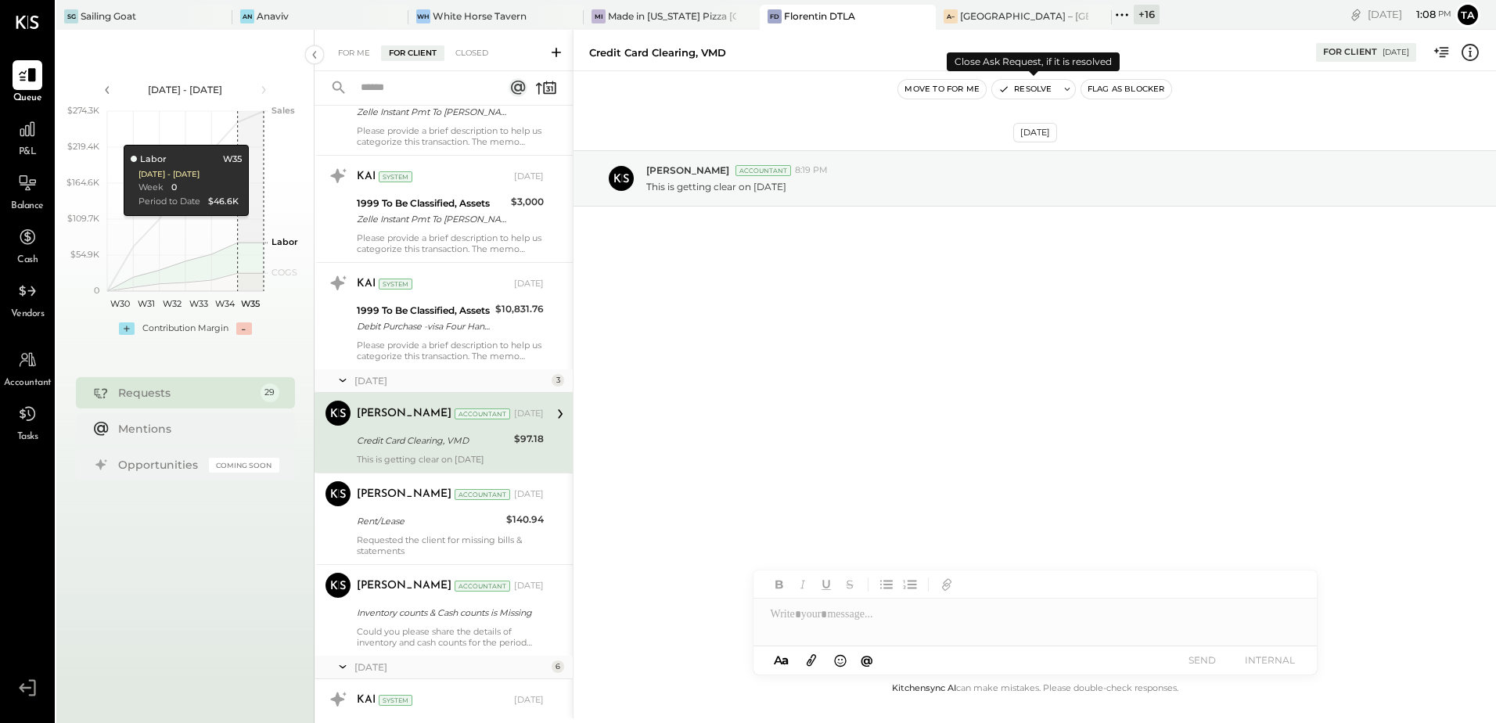
click at [1038, 85] on button "Resolve" at bounding box center [1025, 89] width 66 height 19
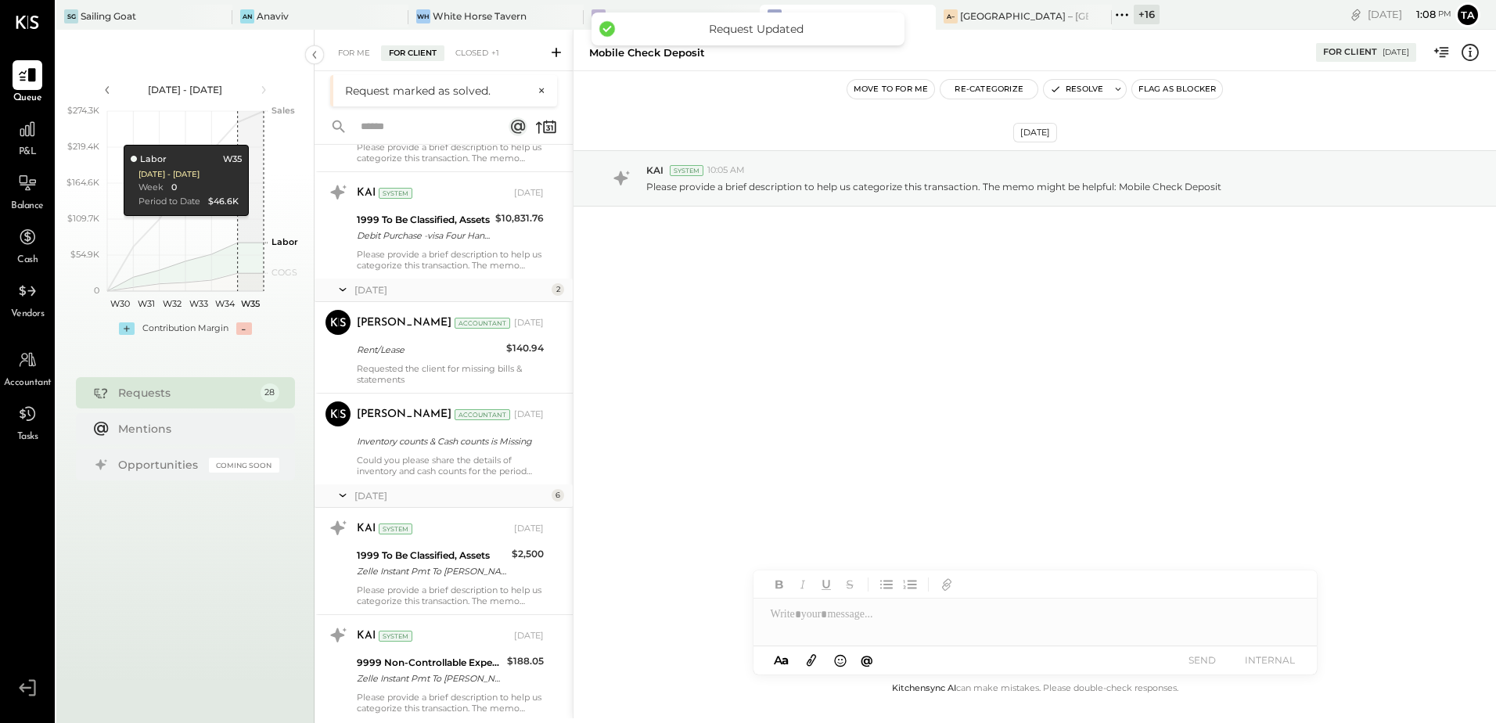
scroll to position [626, 0]
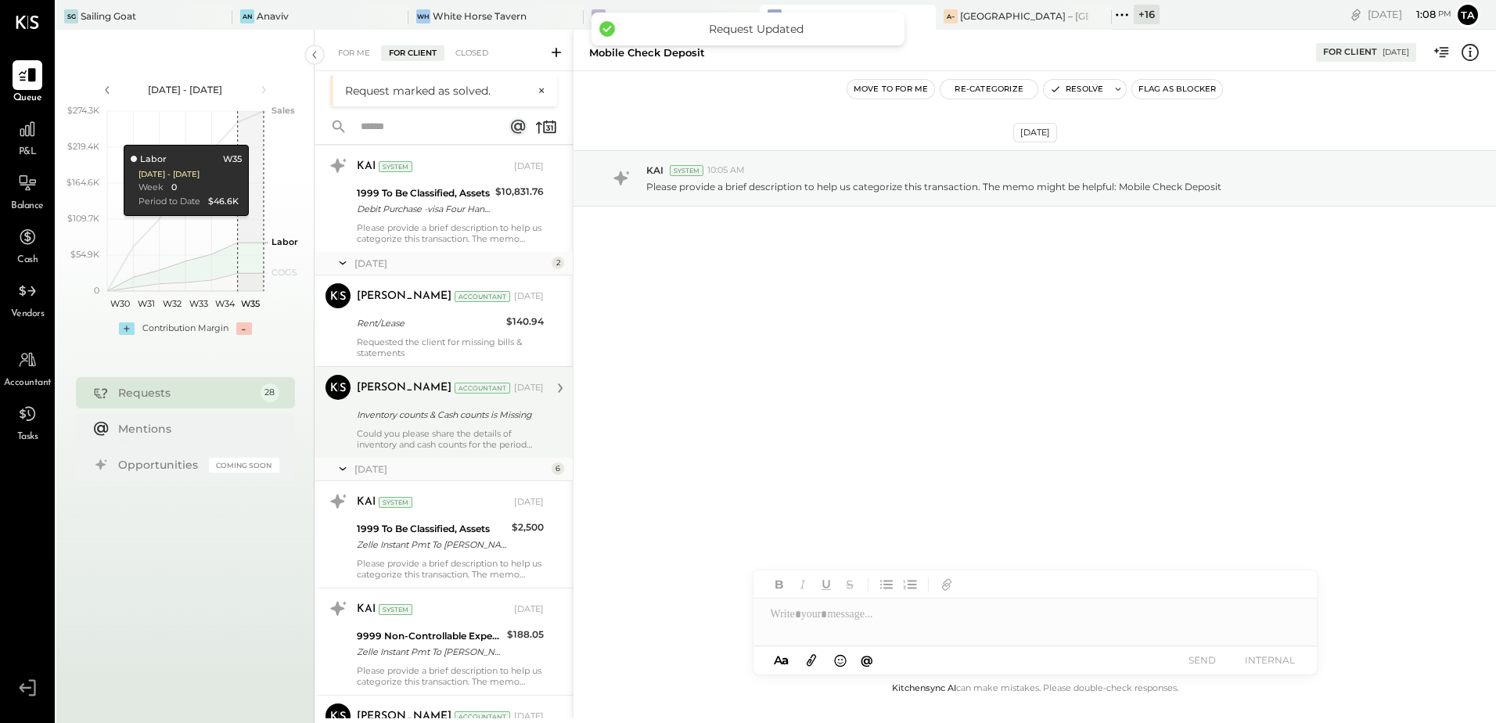
click at [451, 420] on div "Inventory counts & Cash counts is Missing" at bounding box center [448, 415] width 182 height 16
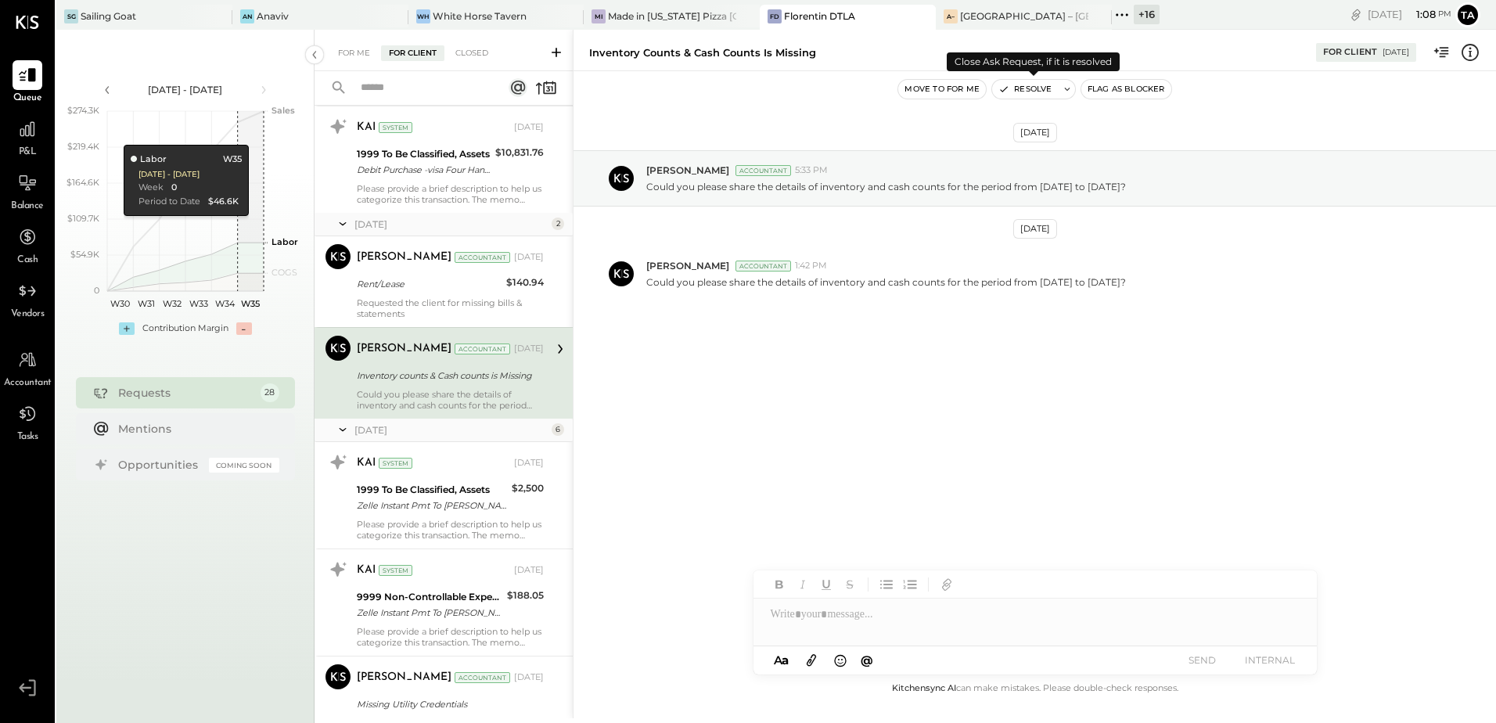
click at [1015, 93] on button "Resolve" at bounding box center [1025, 89] width 66 height 19
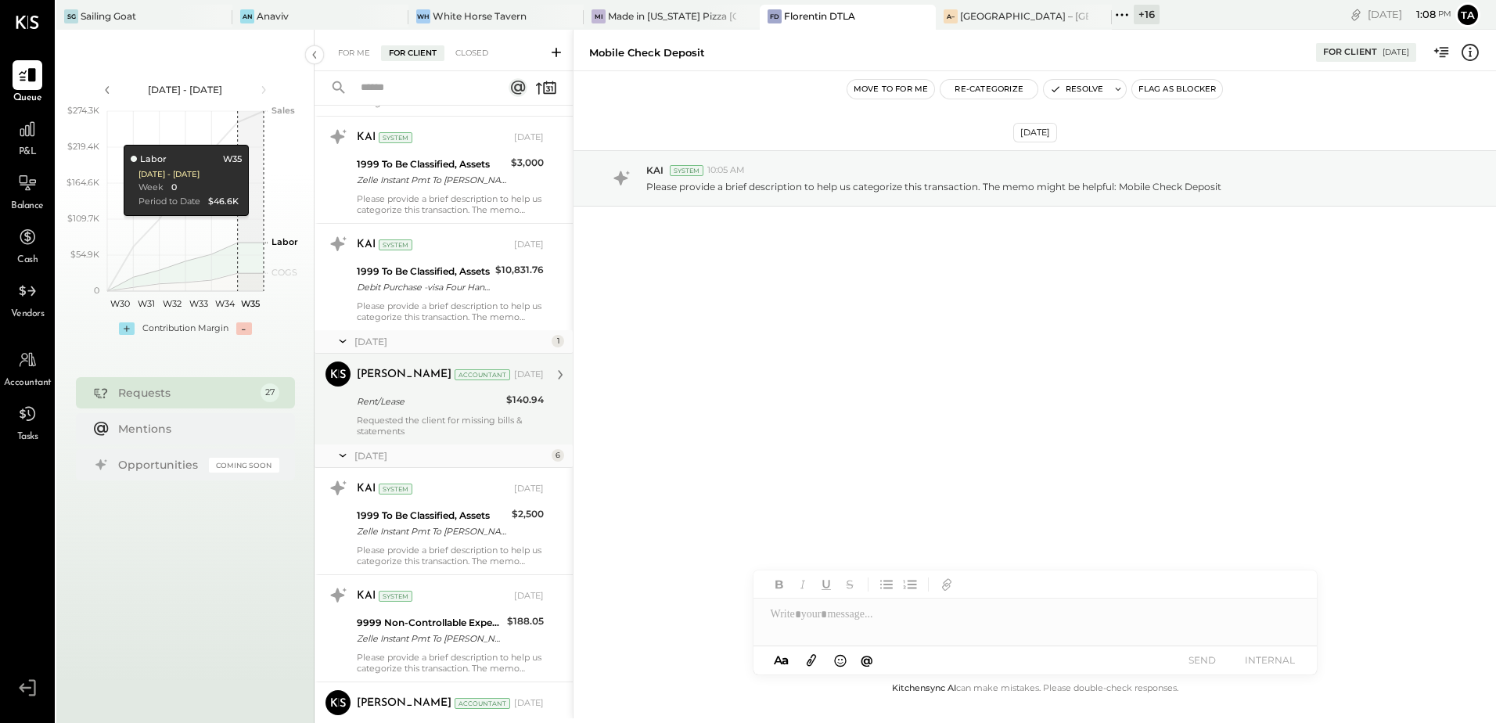
scroll to position [469, 0]
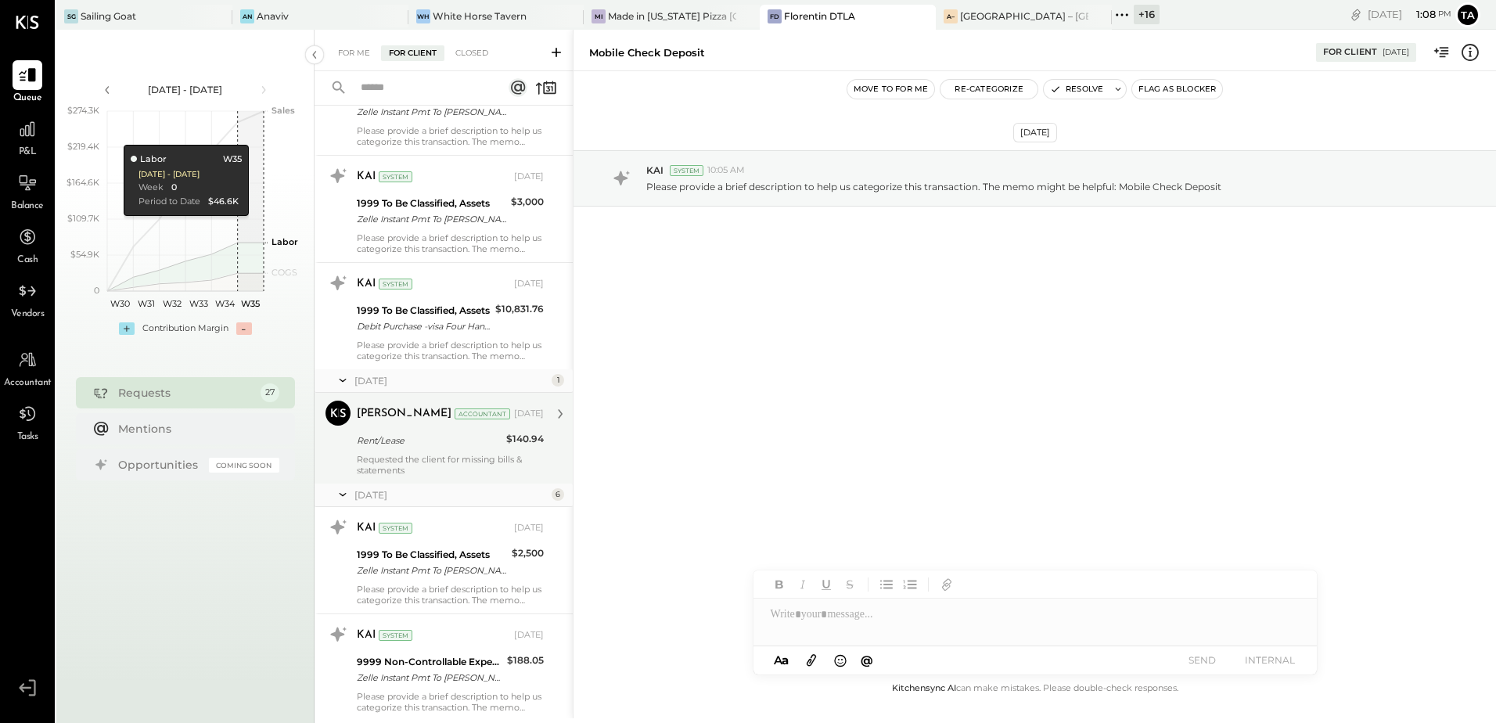
click at [486, 448] on div "Rent/Lease" at bounding box center [429, 441] width 145 height 16
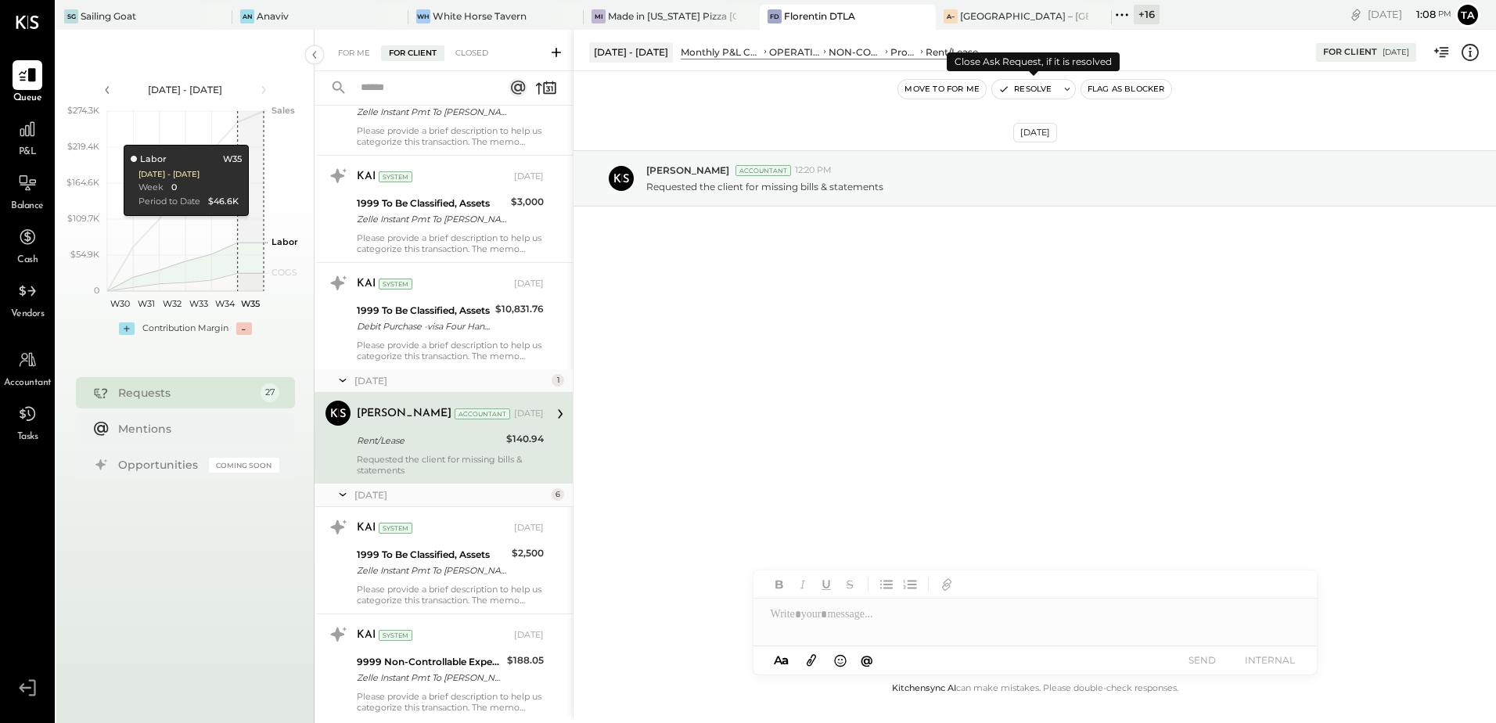
drag, startPoint x: 1028, startPoint y: 89, endPoint x: 668, endPoint y: 406, distance: 479.6
click at [1027, 90] on button "Resolve" at bounding box center [1025, 89] width 66 height 19
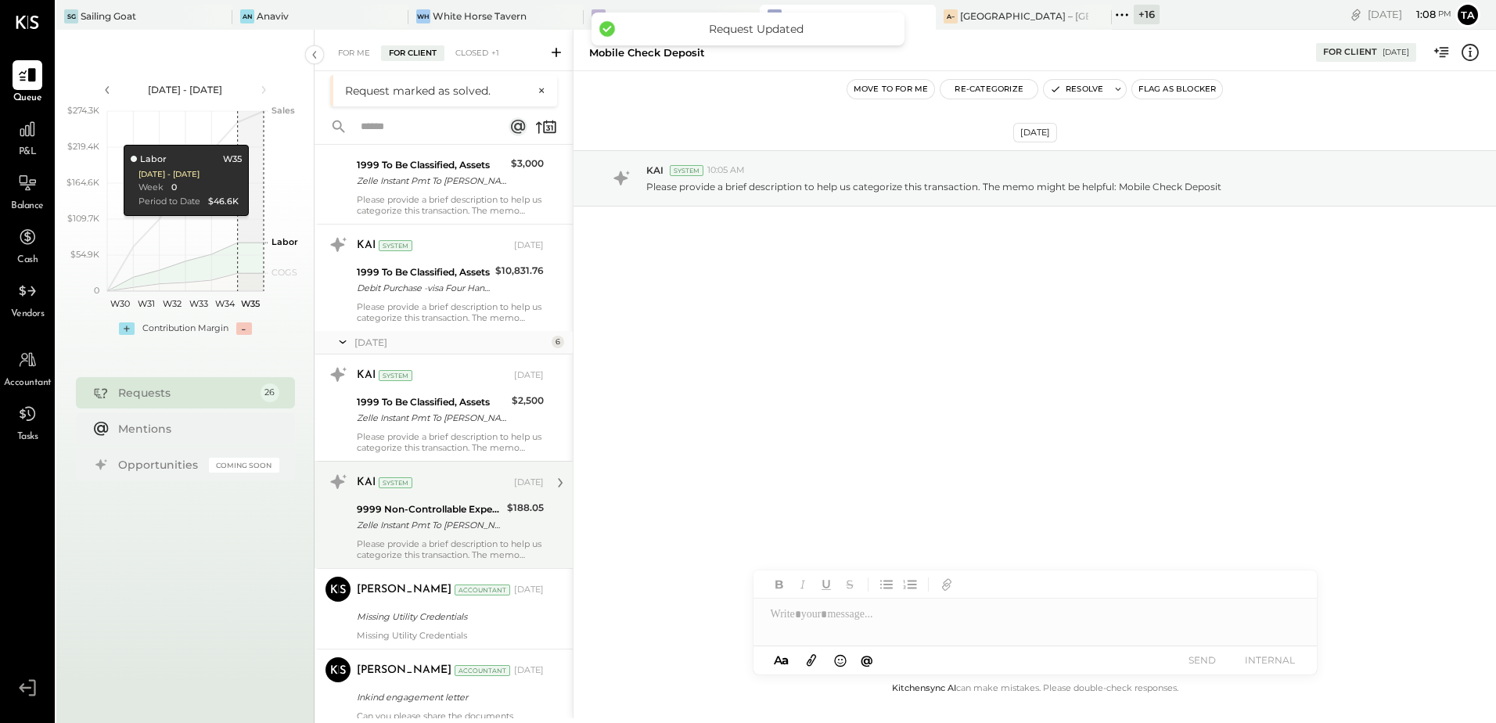
scroll to position [548, 0]
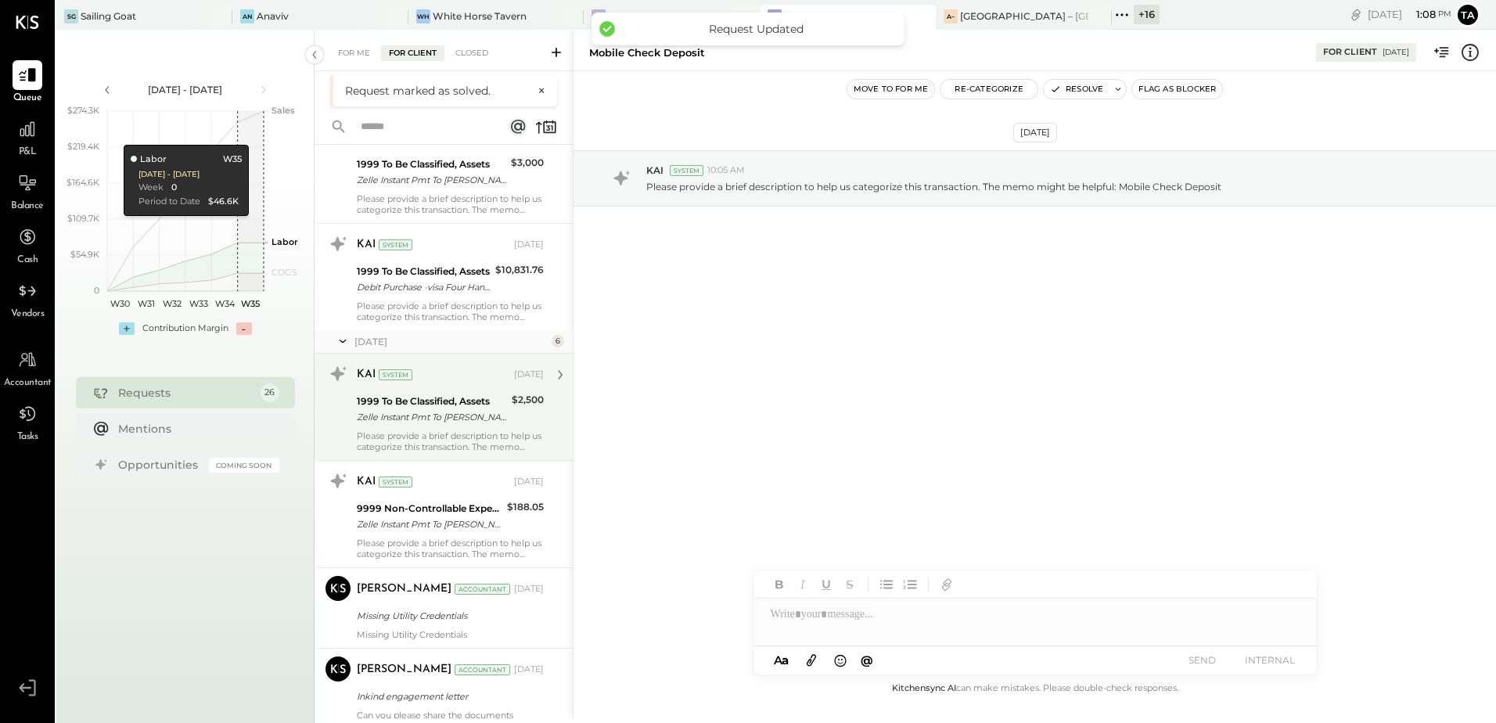
click at [443, 424] on div "Zelle Instant Pmt To [PERSON_NAME] XXXXXXXXXXXXXXXX3p1bp2pusbs5jznreir" at bounding box center [432, 417] width 150 height 16
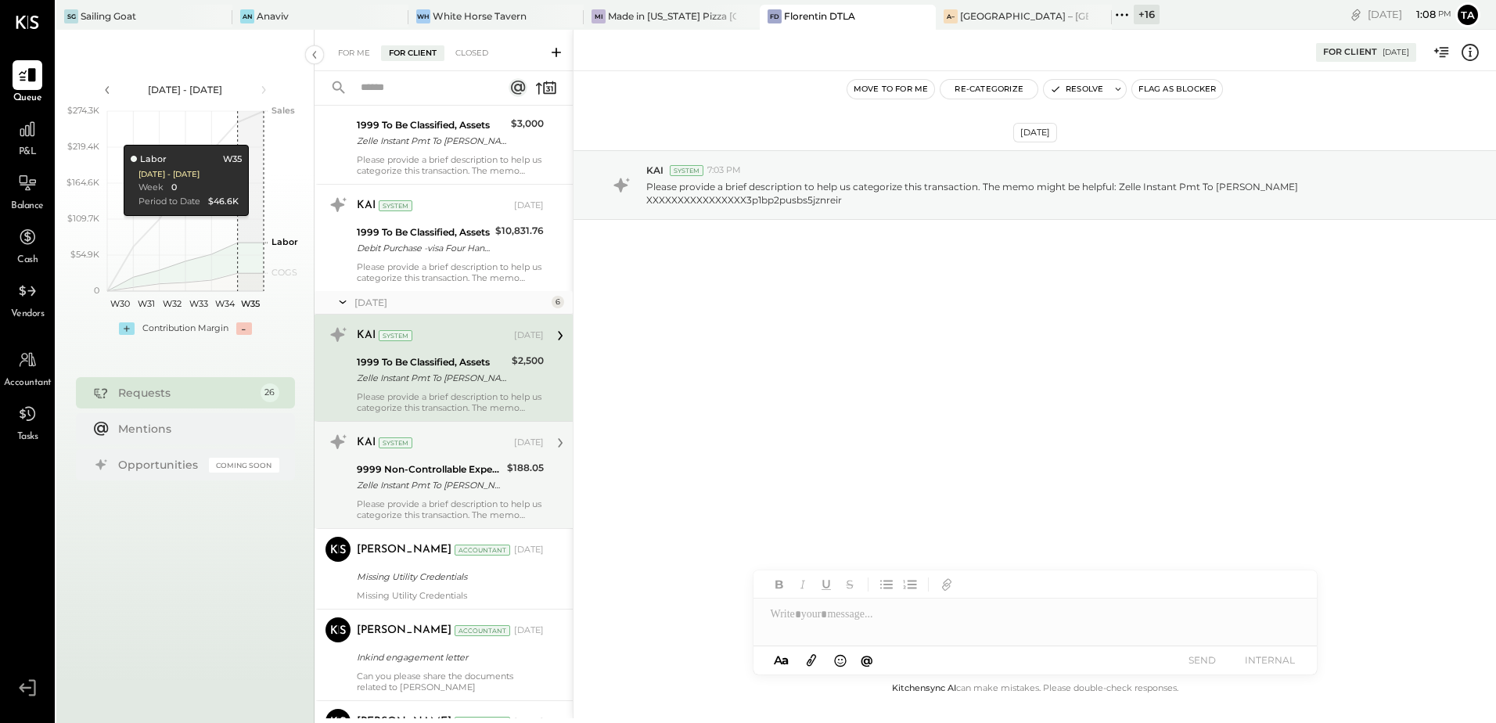
click at [469, 470] on div "9999 Non-Controllable Expenses:Other Income and Expenses:To Be Classified" at bounding box center [430, 470] width 146 height 16
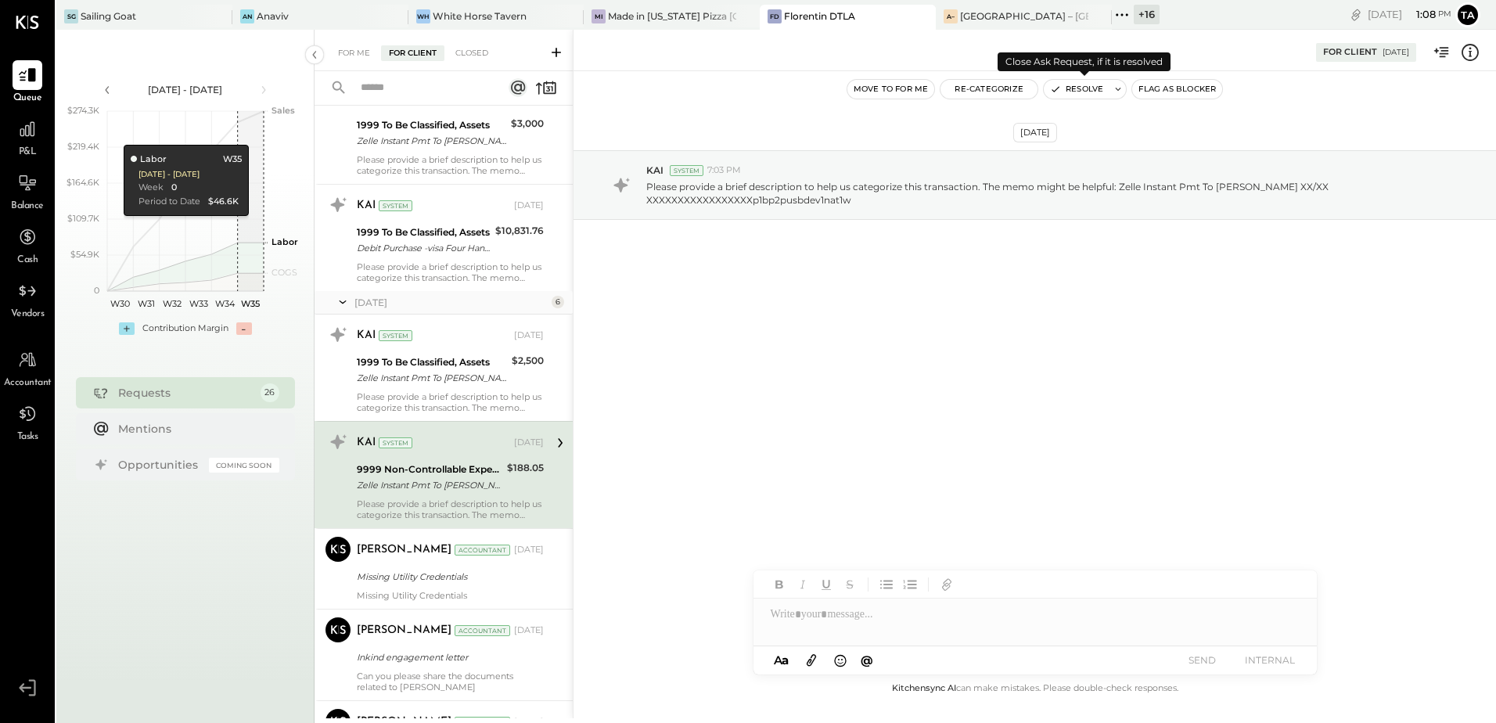
click at [1079, 92] on button "Resolve" at bounding box center [1077, 89] width 66 height 19
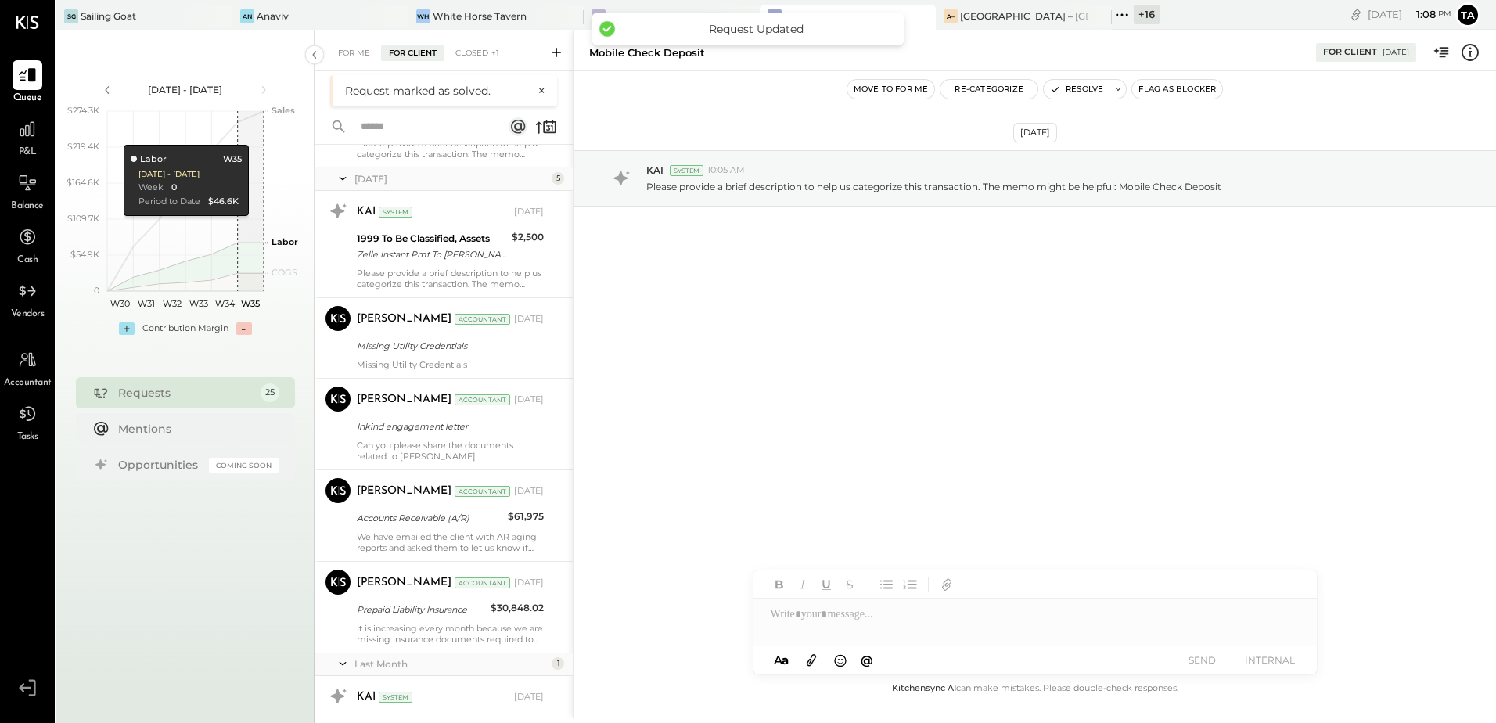
scroll to position [704, 0]
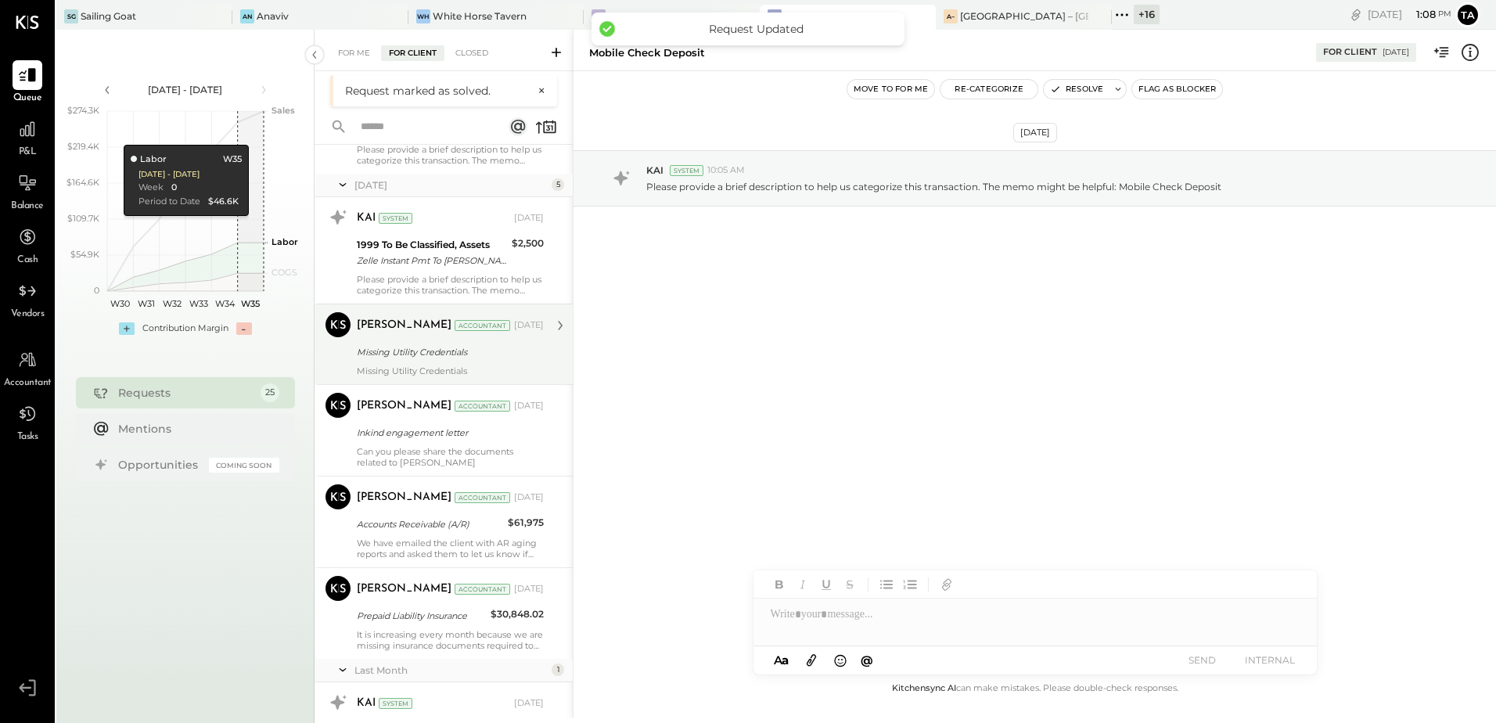
click at [513, 343] on div "Missing Utility Credentials" at bounding box center [448, 352] width 182 height 19
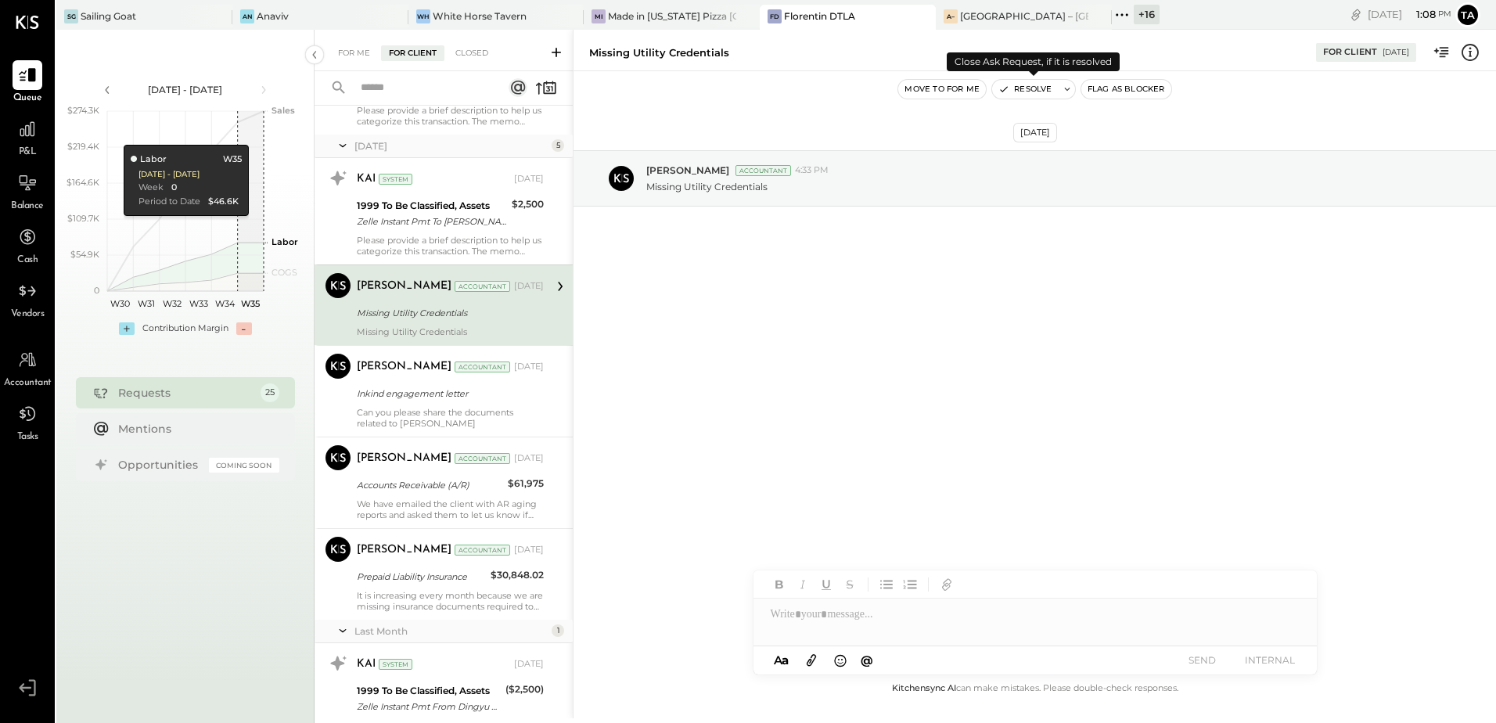
click at [1020, 88] on button "Resolve" at bounding box center [1025, 89] width 66 height 19
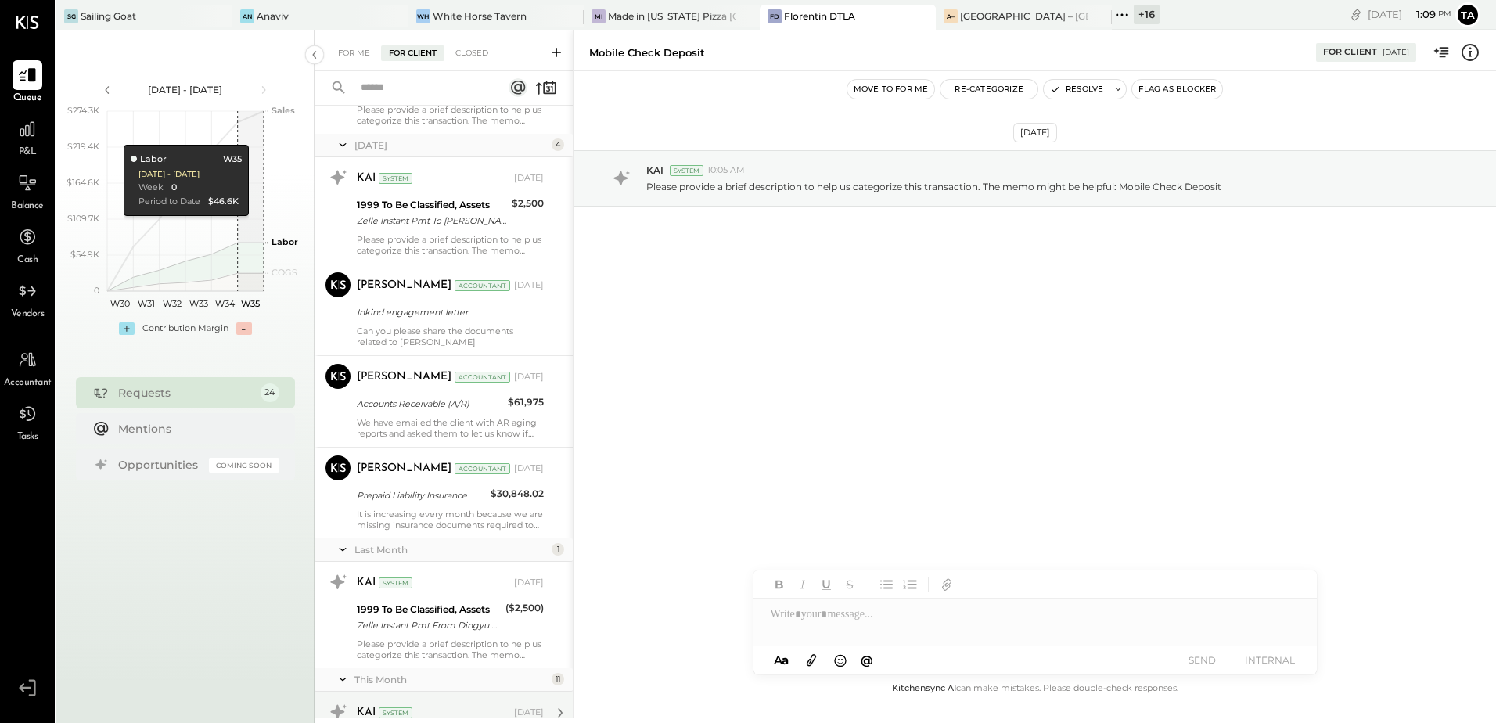
scroll to position [704, 0]
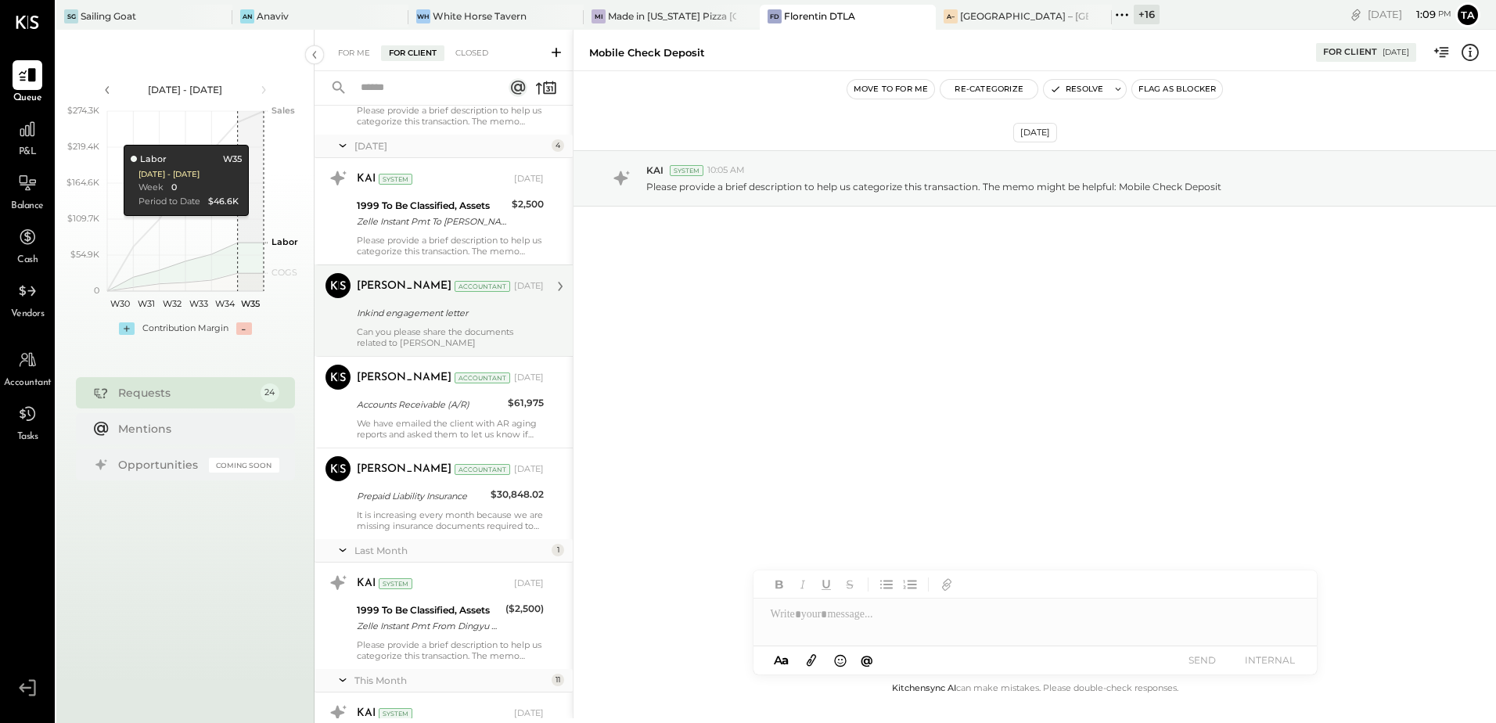
click at [446, 331] on div "Can you please share the documents related to [PERSON_NAME]" at bounding box center [450, 337] width 187 height 22
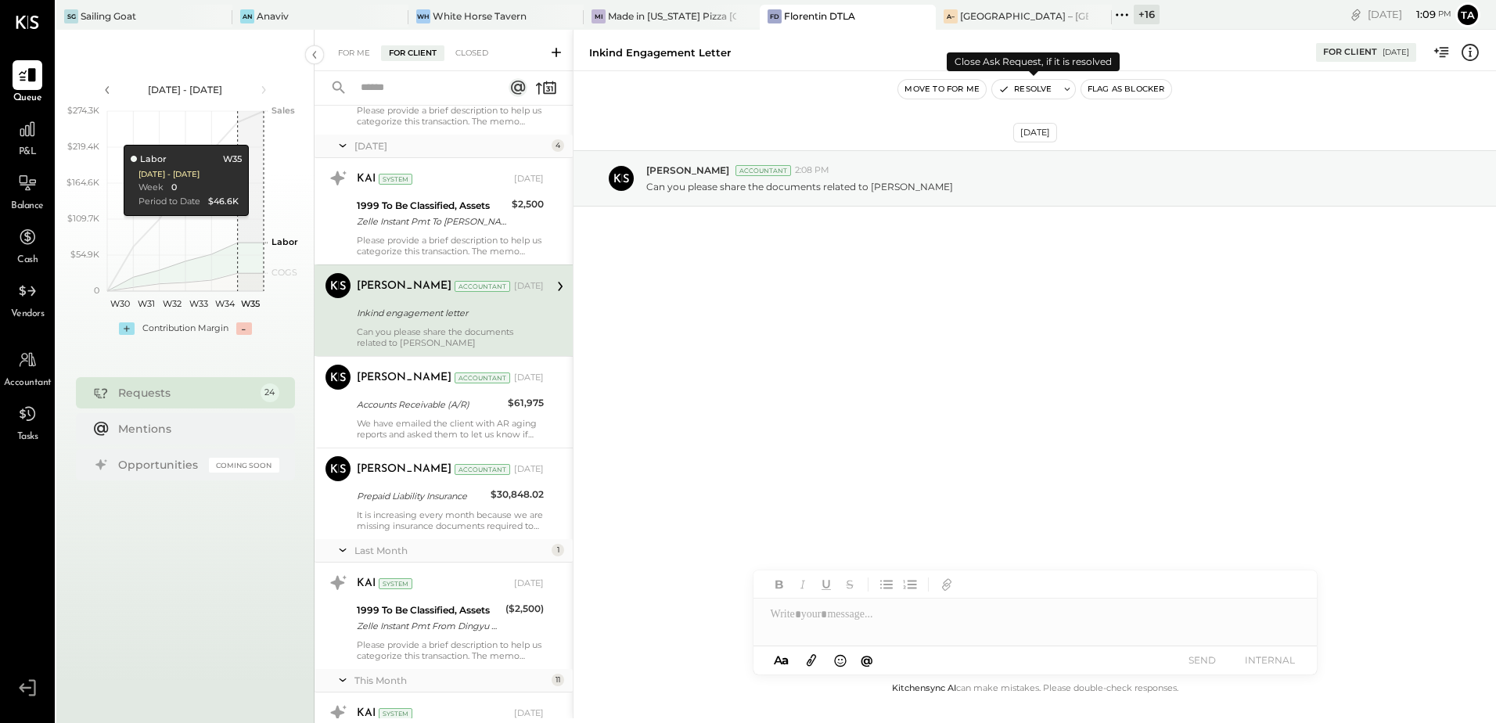
click at [1025, 90] on button "Resolve" at bounding box center [1025, 89] width 66 height 19
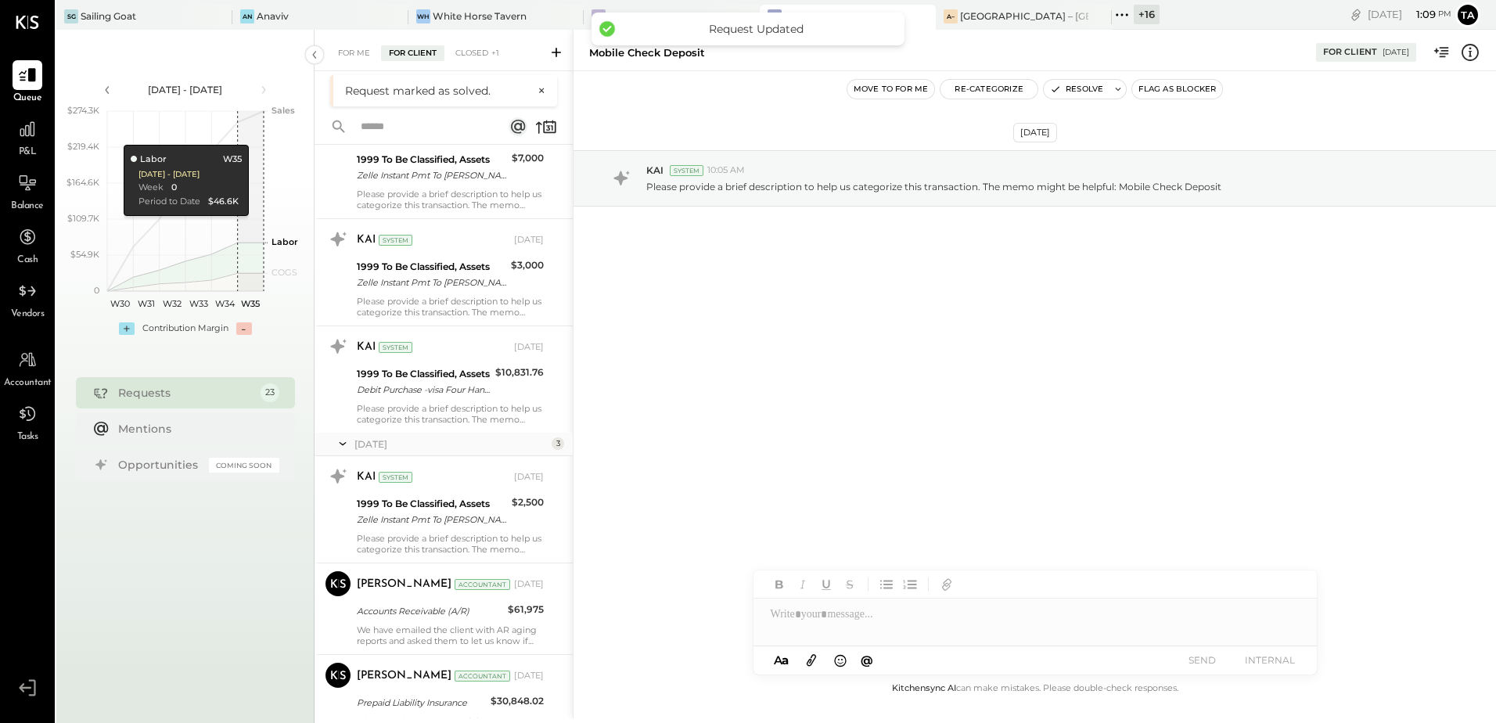
scroll to position [469, 0]
